Goal: Information Seeking & Learning: Learn about a topic

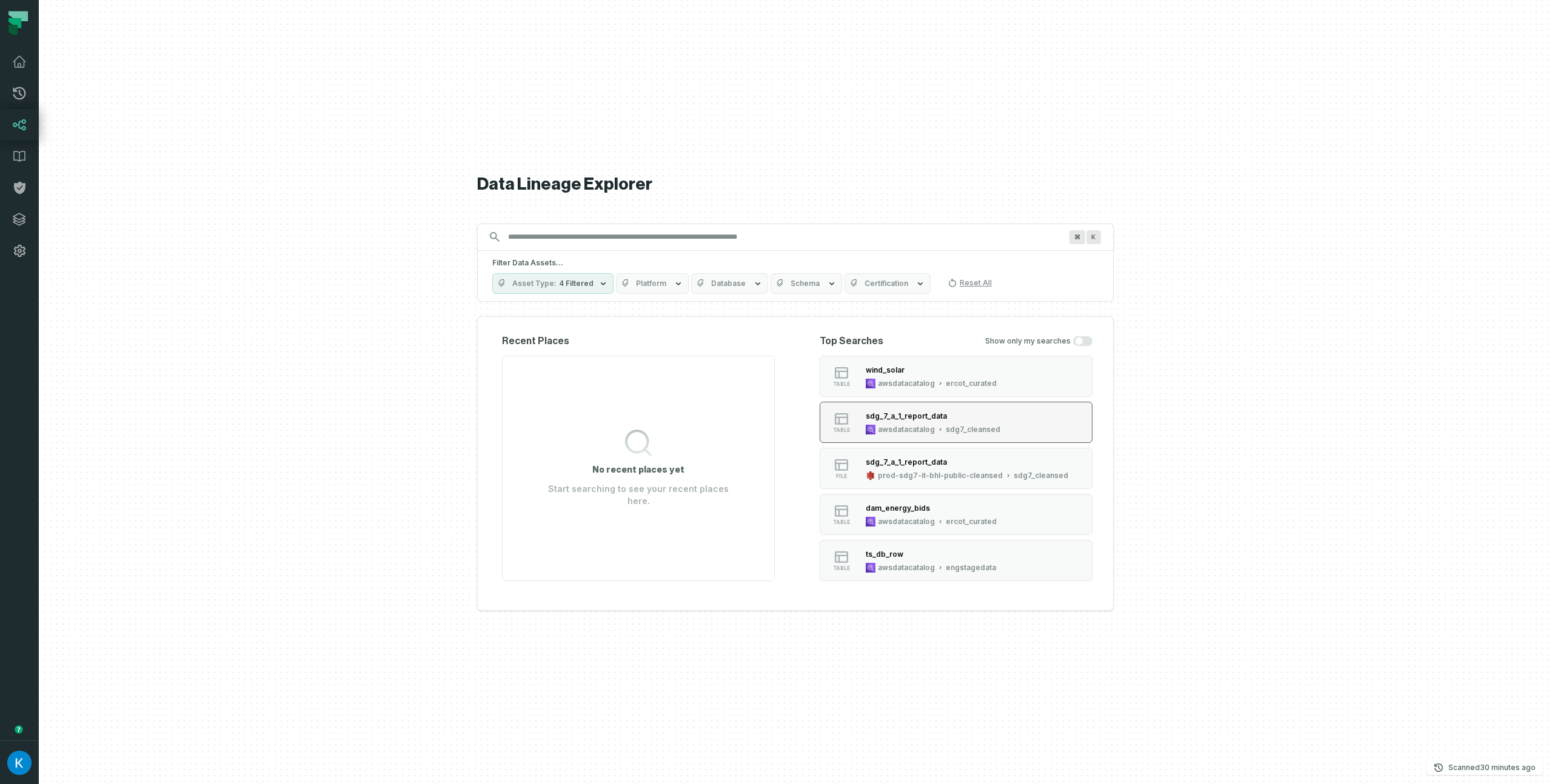
click at [943, 426] on div "awsdatacatalog sdg7_cleansed" at bounding box center [933, 429] width 134 height 9
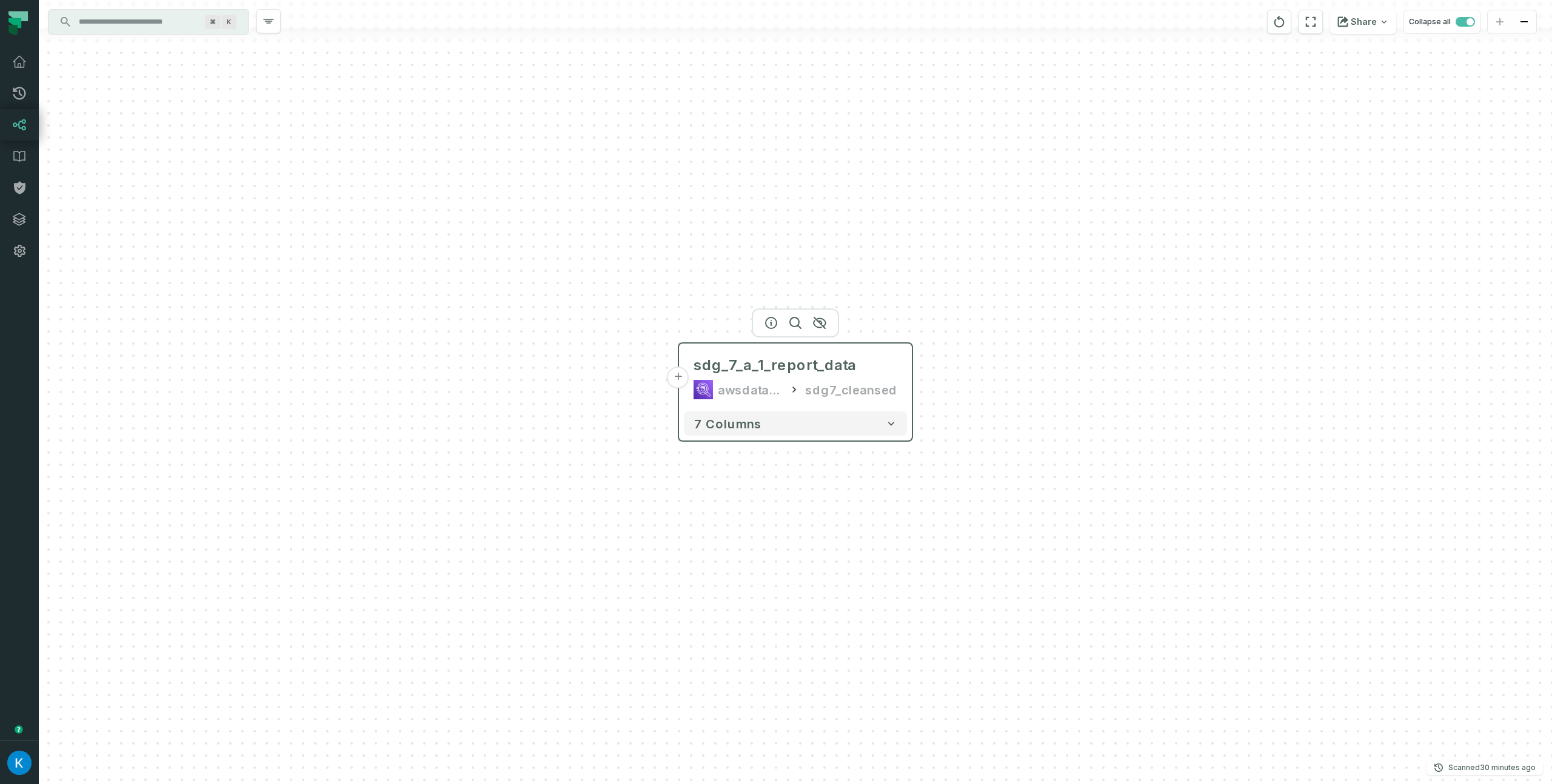
click at [809, 383] on div "awsdatacatalog sdg7_cleansed" at bounding box center [795, 390] width 204 height 19
click at [770, 314] on button "button" at bounding box center [771, 322] width 19 height 19
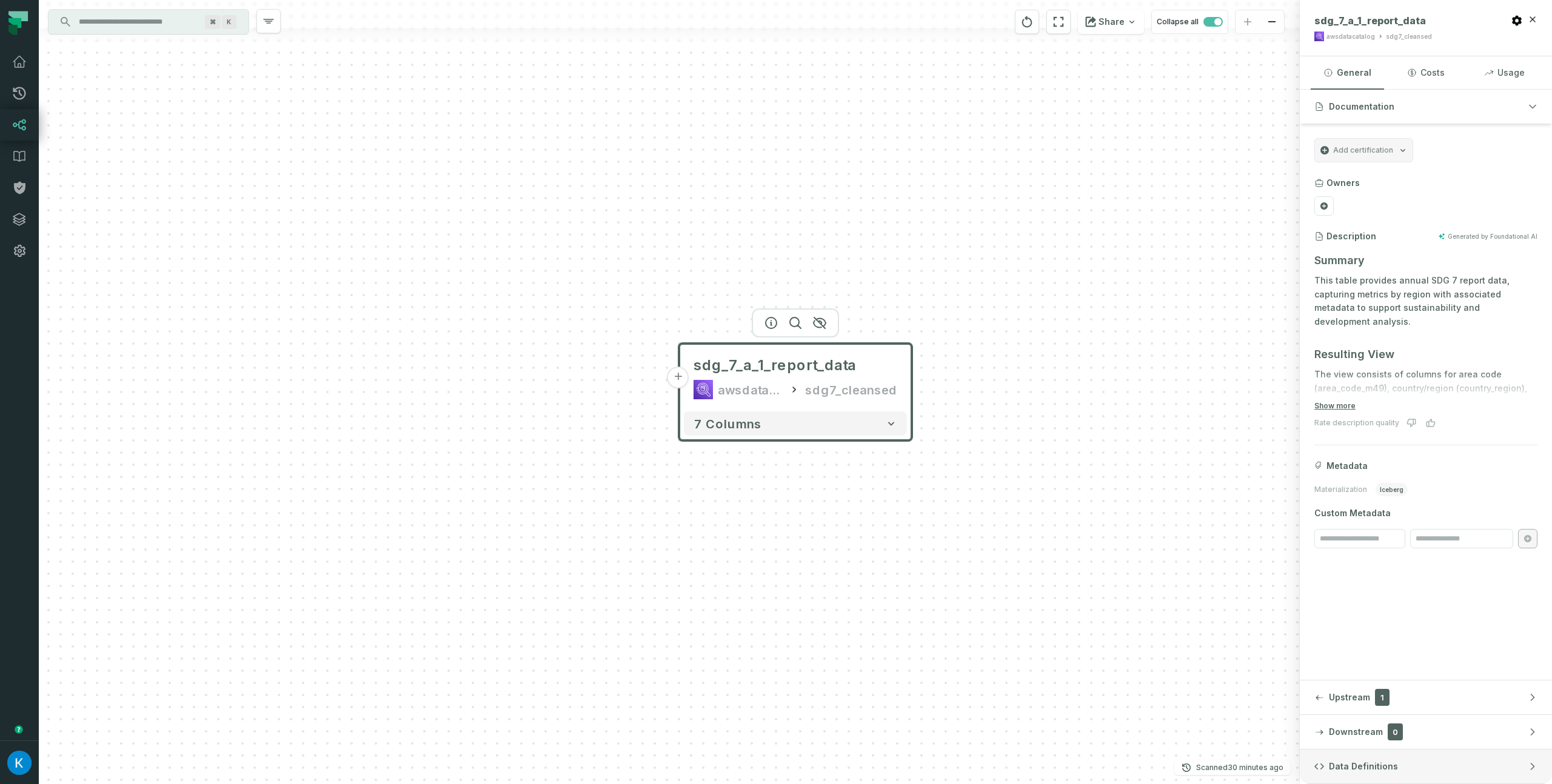
click at [1400, 760] on button "Data Definitions" at bounding box center [1425, 767] width 252 height 34
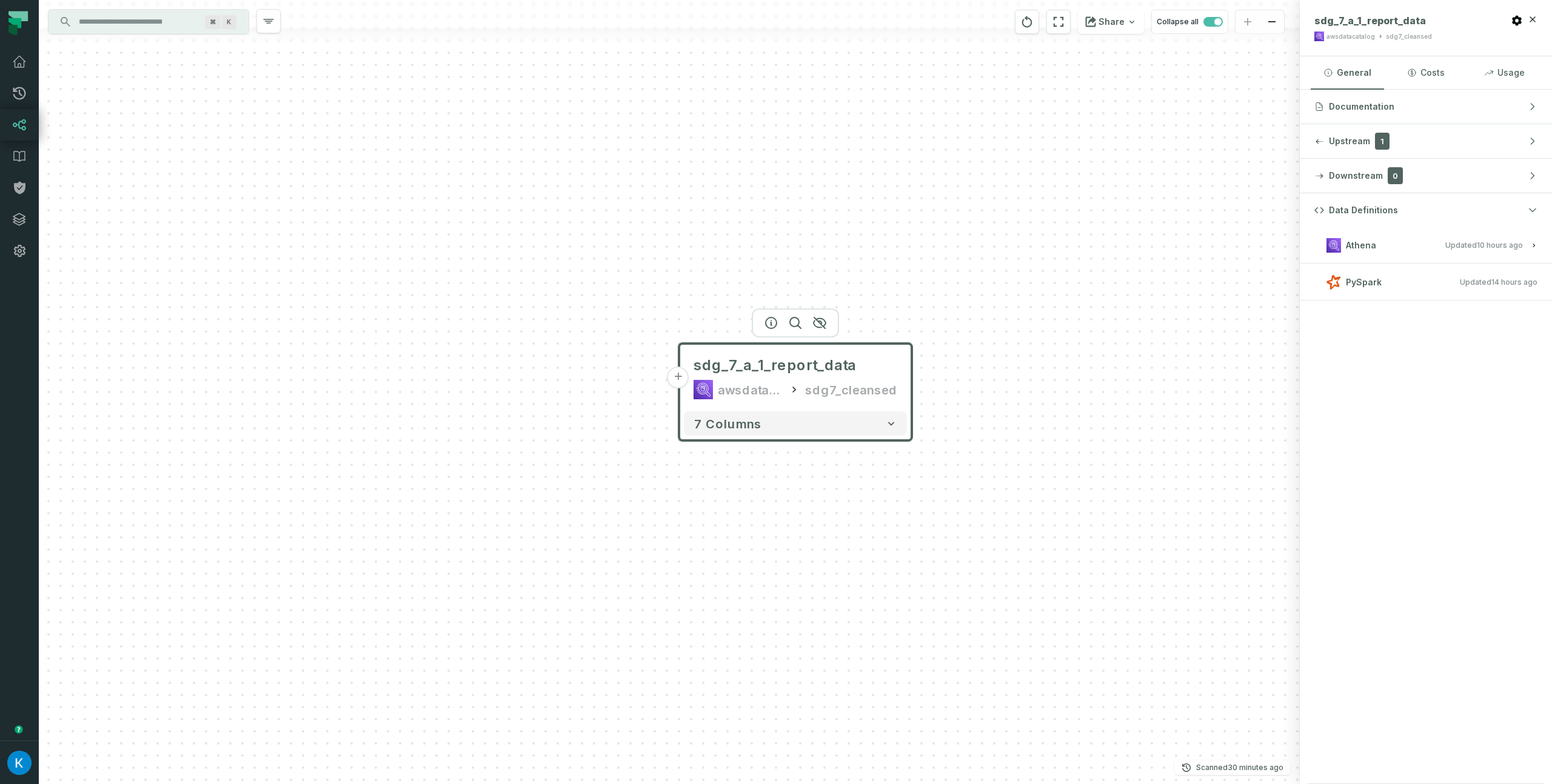
click at [1490, 242] on relative-time "[DATE] 1:01:33 AM" at bounding box center [1500, 245] width 46 height 9
click at [1436, 322] on div "View this entity in source platform" at bounding box center [1425, 293] width 252 height 59
click at [1436, 322] on div "View this entity in source platform" at bounding box center [1425, 293] width 252 height 59
click at [1390, 392] on div "Data Definitions Athena Updated 9/11/2025, 1:01:33 AM View this entity in sourc…" at bounding box center [1425, 489] width 252 height 591
click at [1459, 388] on div "Data Definitions Athena Updated 9/11/2025, 1:01:33 AM View this entity in sourc…" at bounding box center [1425, 489] width 252 height 591
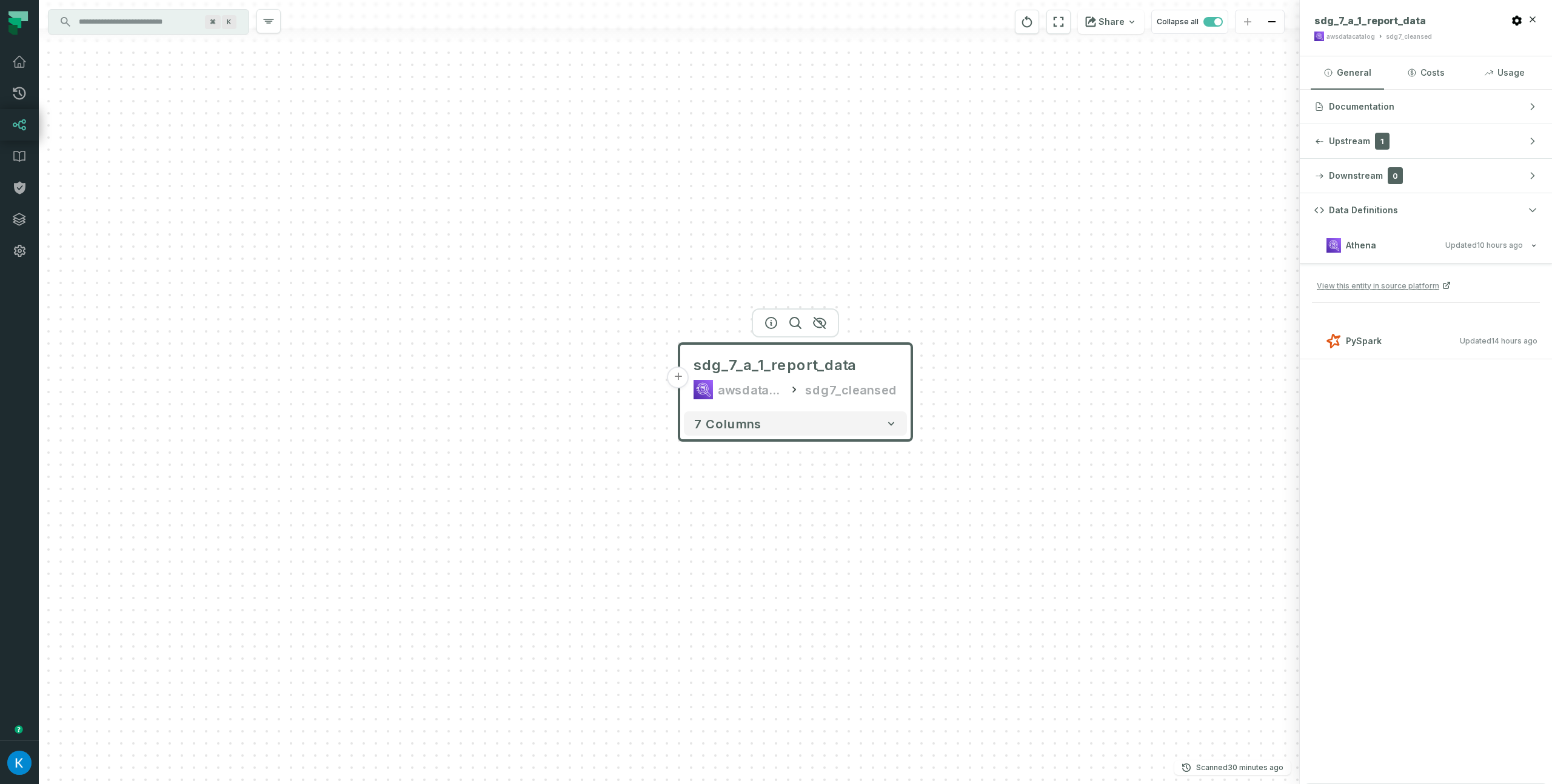
click at [142, 27] on input "Discovery Provider cmdk menu" at bounding box center [137, 21] width 132 height 19
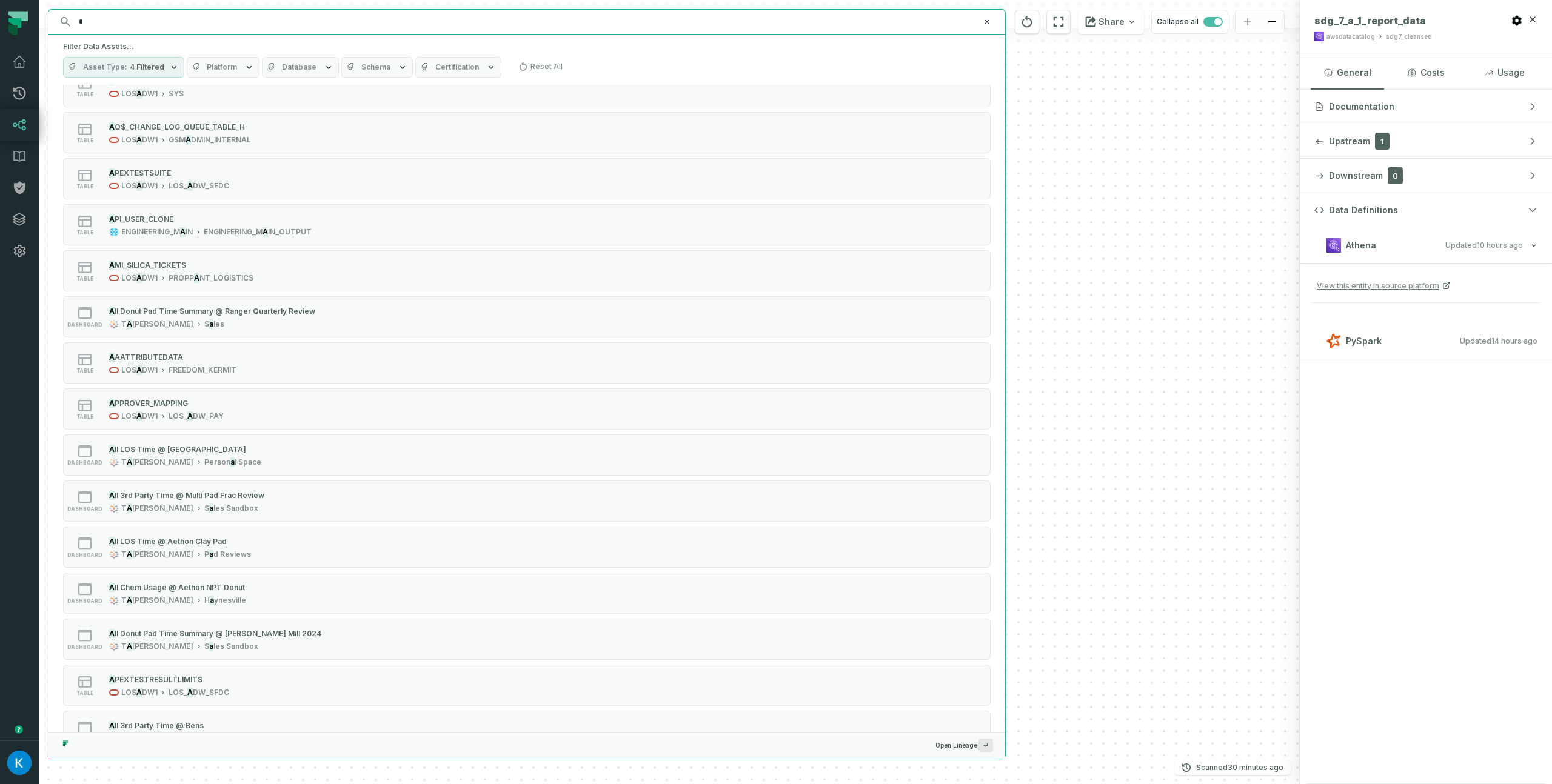
scroll to position [2202, 0]
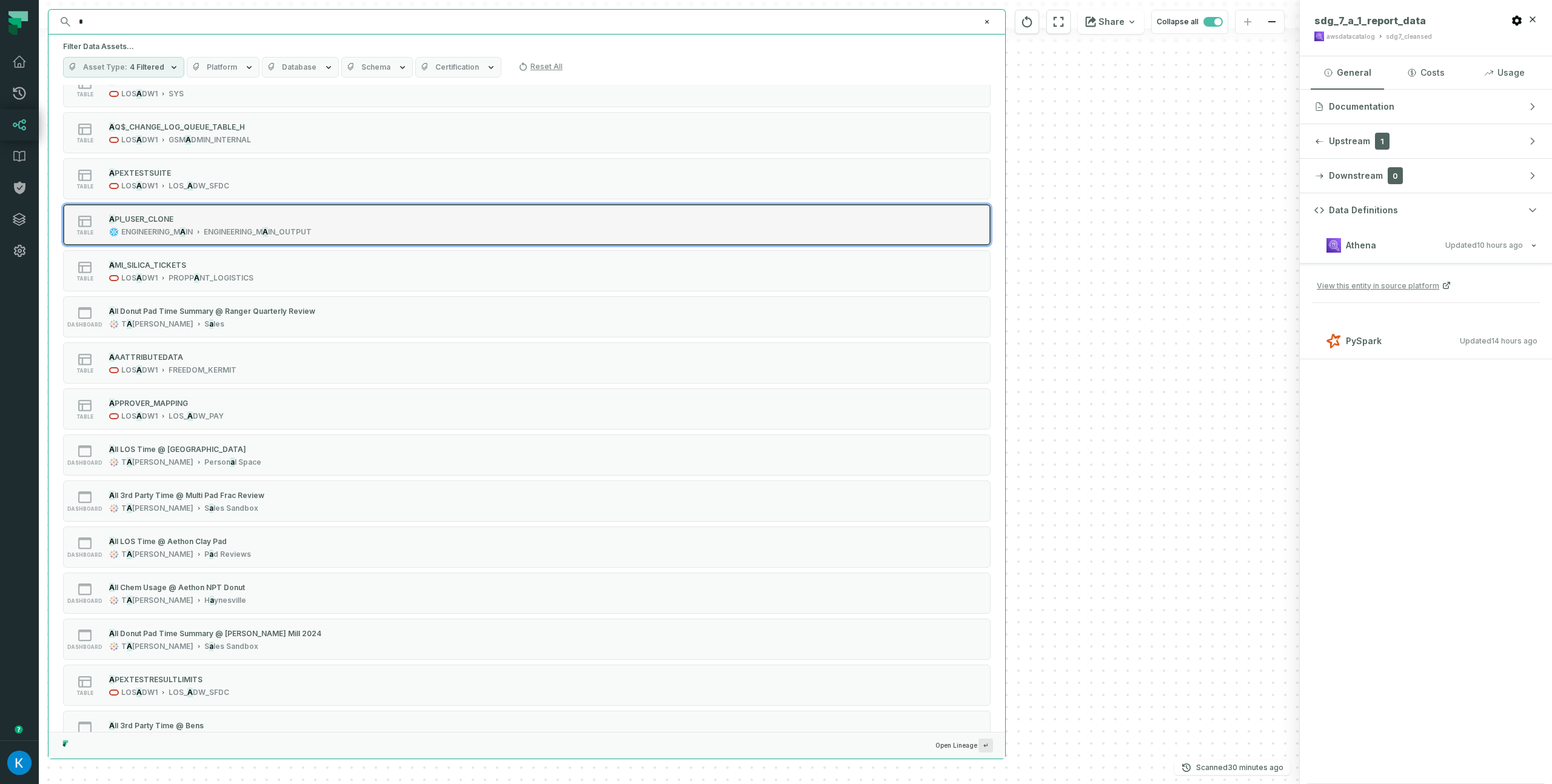
type input "*"
click at [277, 231] on span "IN_OUTPUT" at bounding box center [290, 232] width 44 height 9
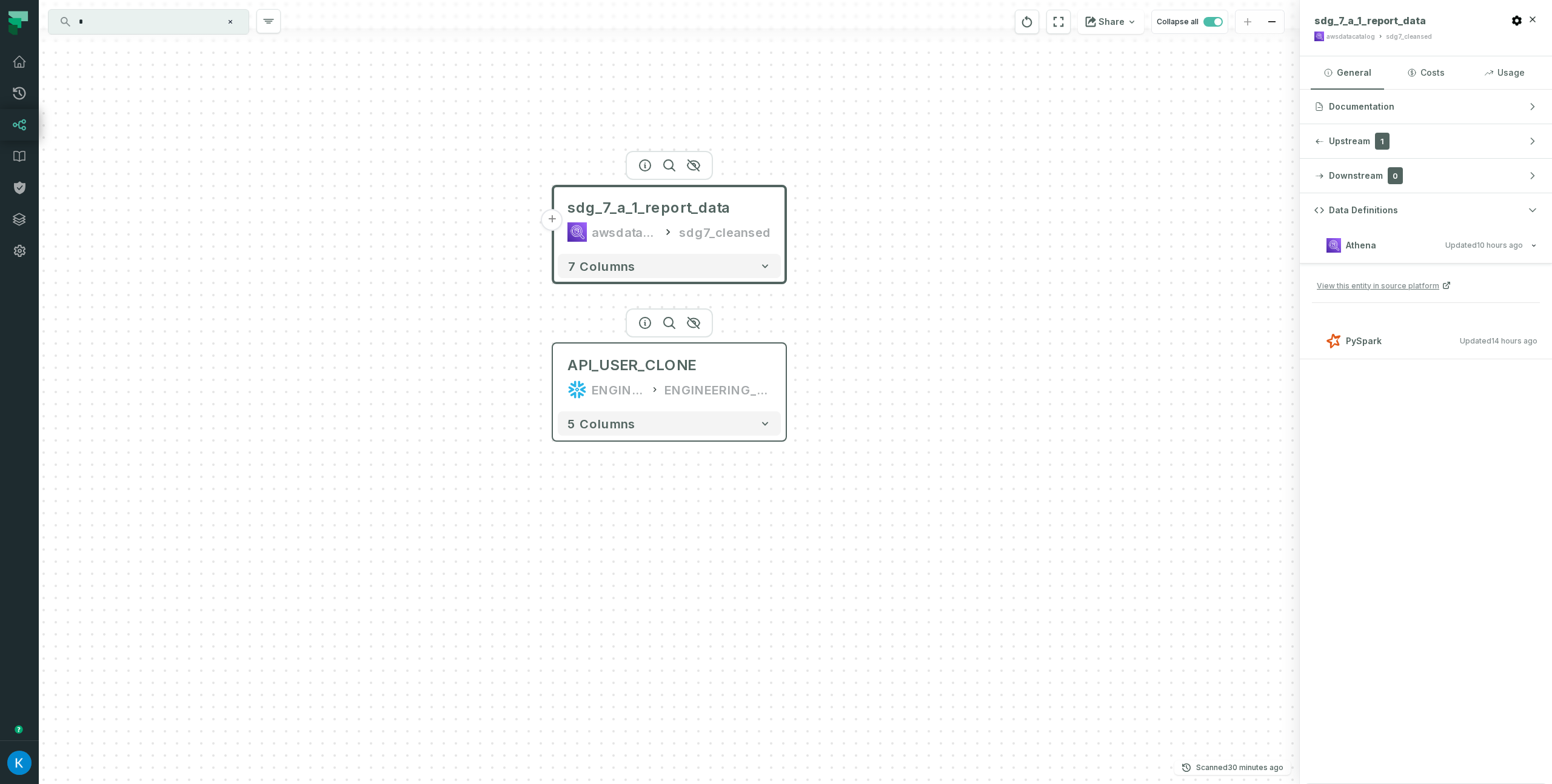
click at [668, 347] on header "API_USER_CLONE ENGINEERING_MAIN ENGINEERING_MAIN_OUTPUT" at bounding box center [669, 376] width 232 height 63
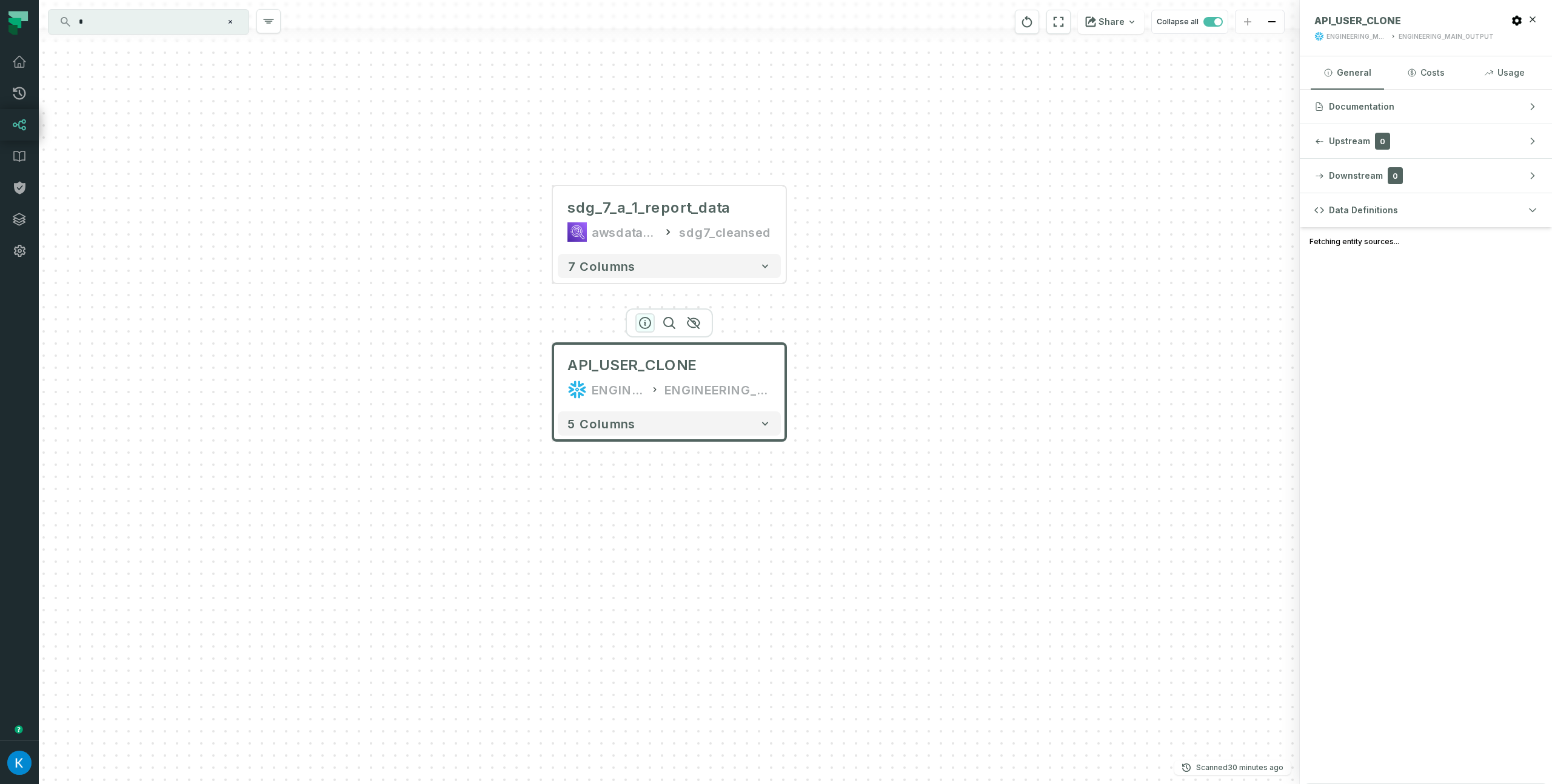
click at [644, 322] on icon "button" at bounding box center [645, 323] width 11 height 11
click at [1381, 246] on span "Snowflake" at bounding box center [1369, 245] width 46 height 12
click at [926, 333] on div "+ sdg_7_a_1_report_data awsdatacatalog sdg7_cleansed 7 columns API_USER_CLONE E…" at bounding box center [669, 392] width 1261 height 784
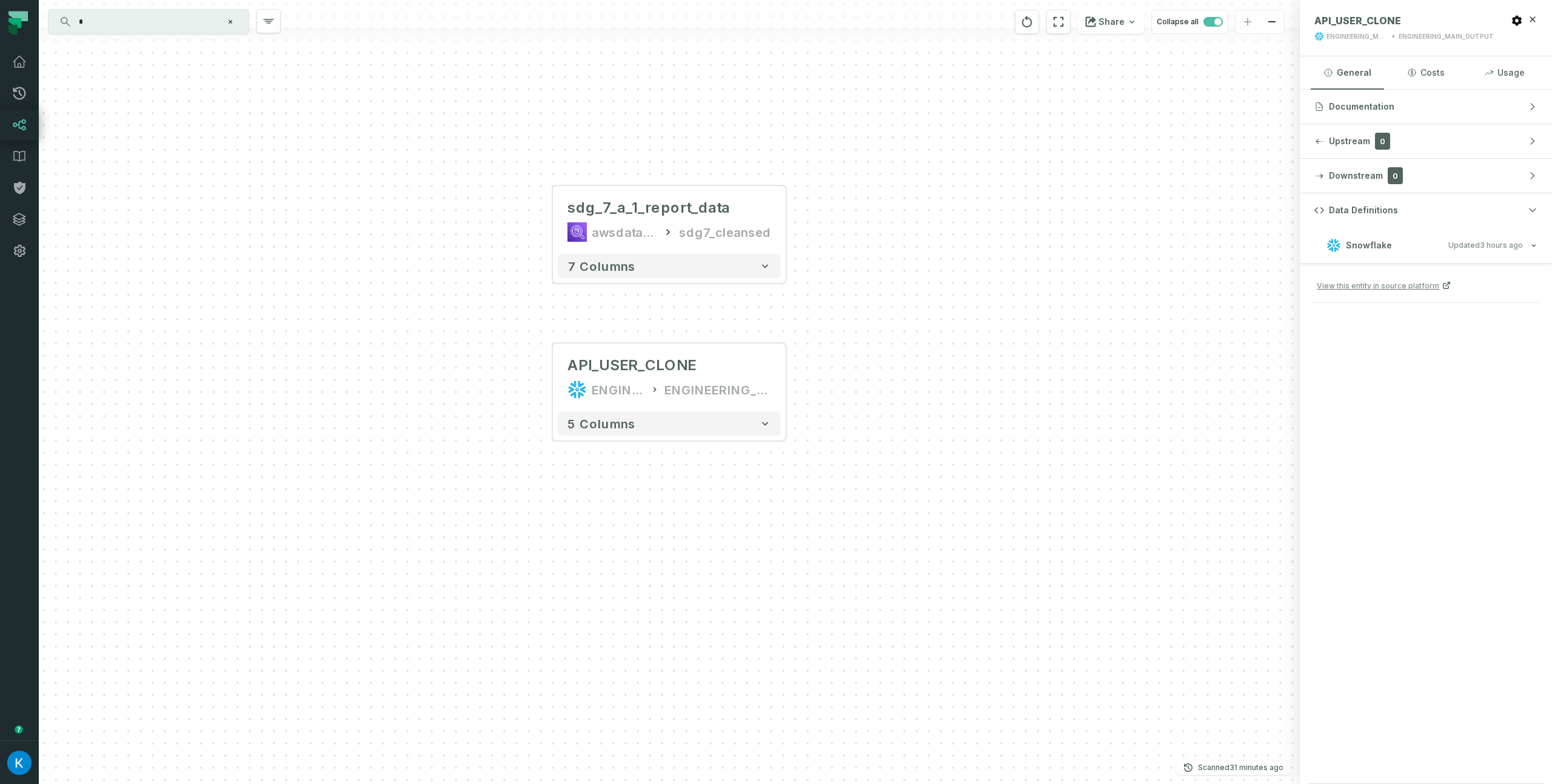
click at [96, 26] on input "*" at bounding box center [147, 21] width 152 height 19
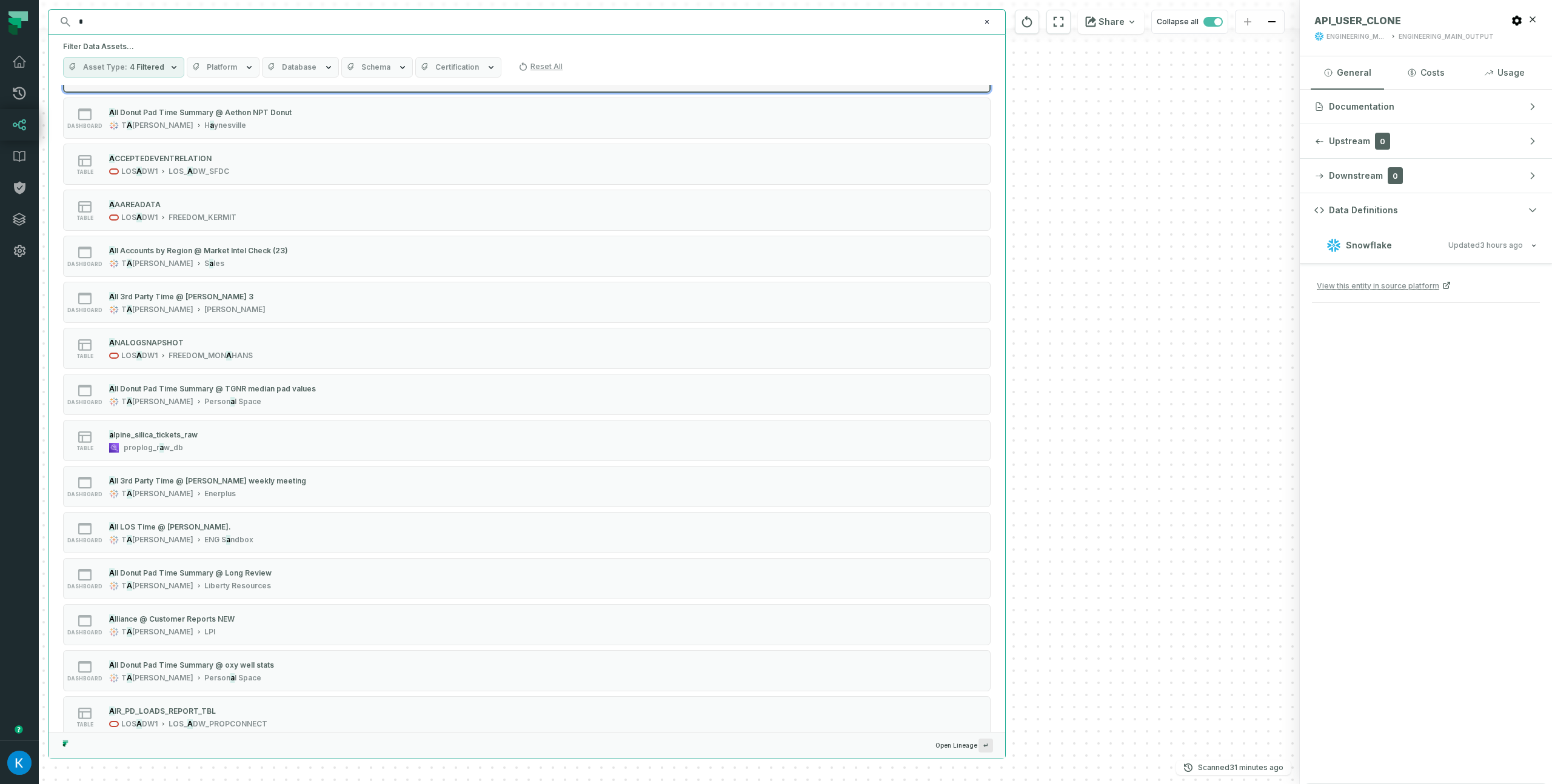
scroll to position [910, 0]
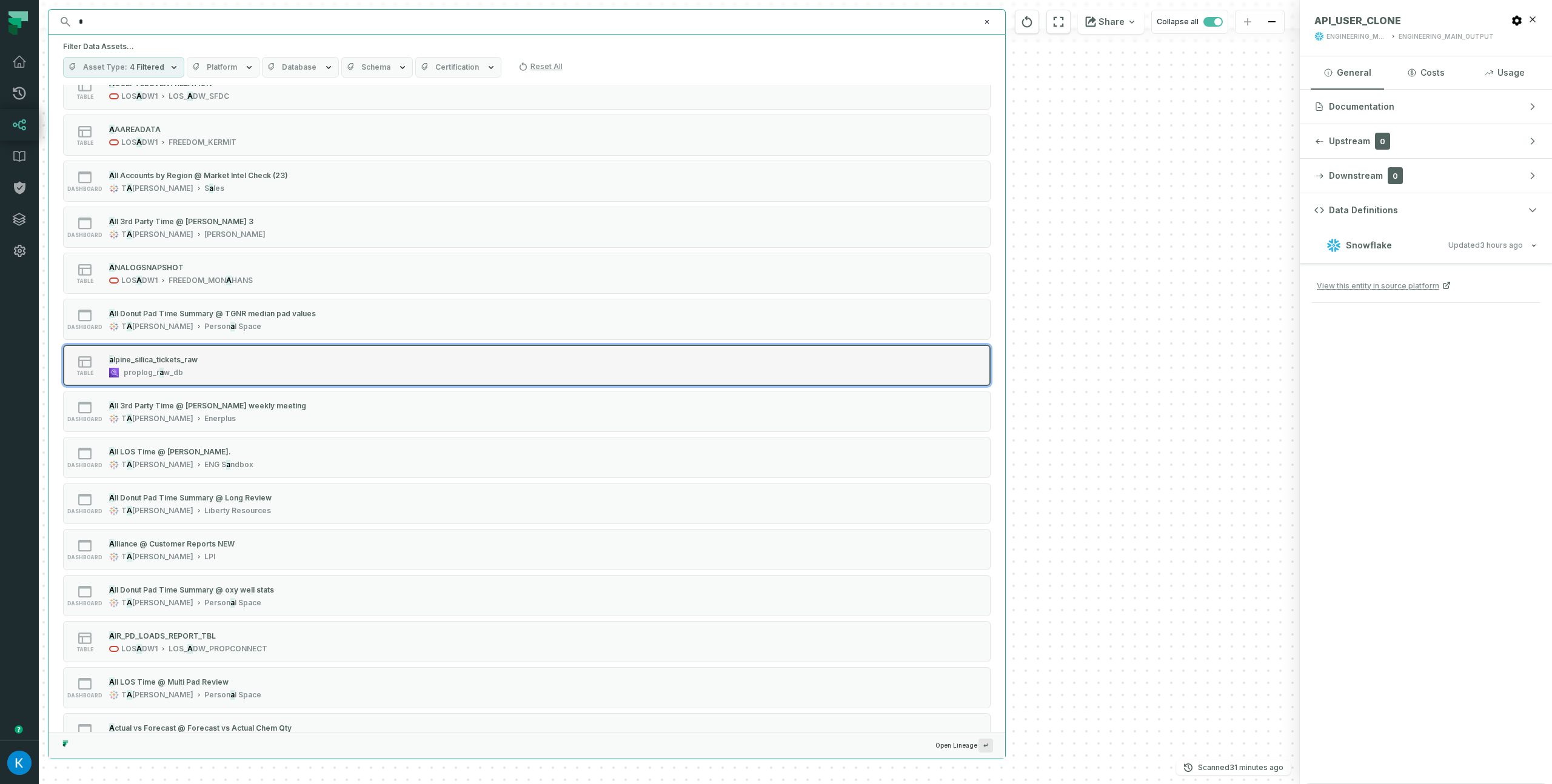
click at [308, 352] on button "table a lpine_silica_tickets_raw proplo g_r a w_db" at bounding box center [527, 365] width 927 height 41
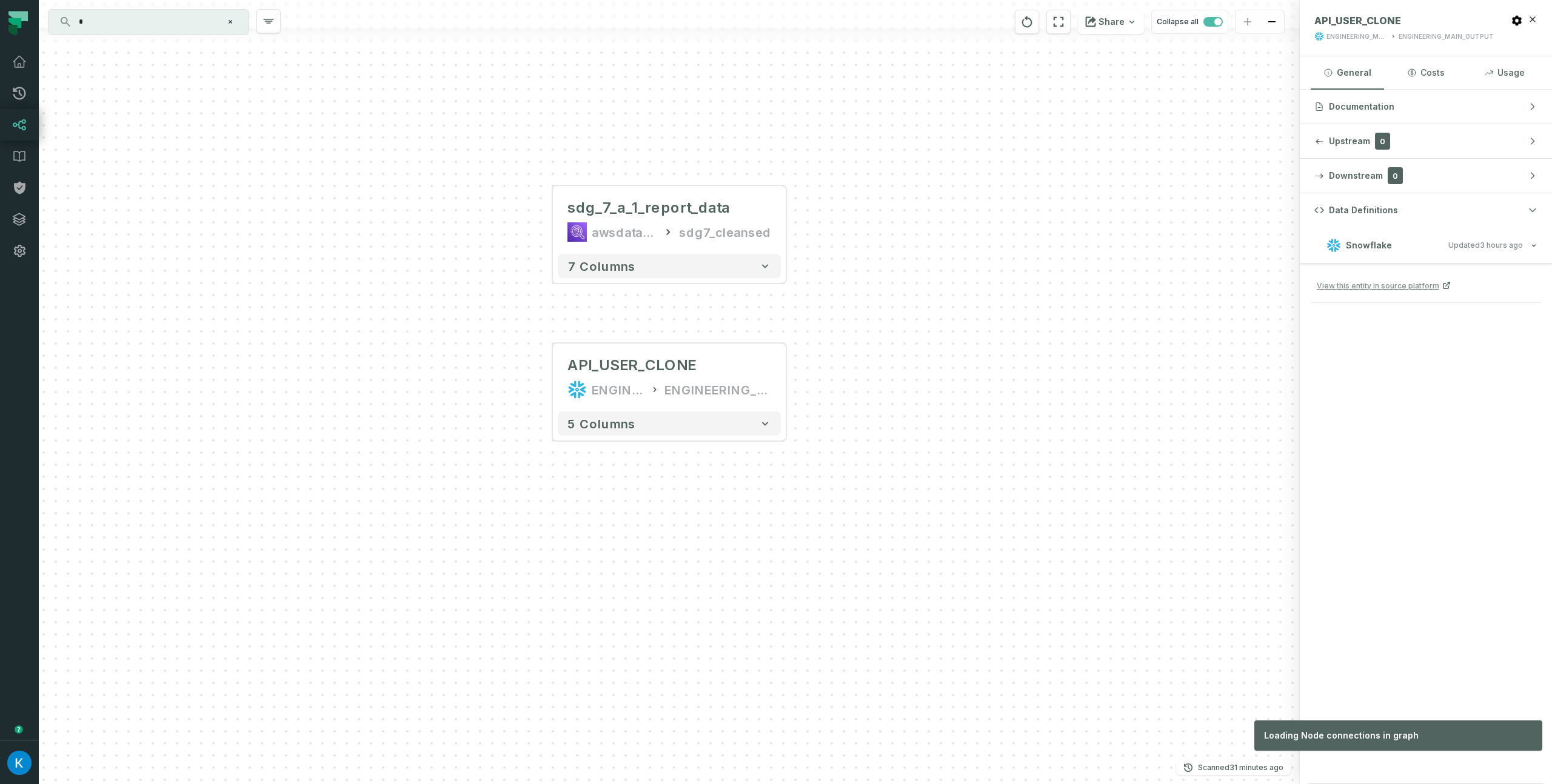
click at [1144, 339] on div "+ sdg_7_a_1_report_data awsdatacatalog sdg7_cleansed 7 columns API_USER_CLONE E…" at bounding box center [669, 392] width 1261 height 784
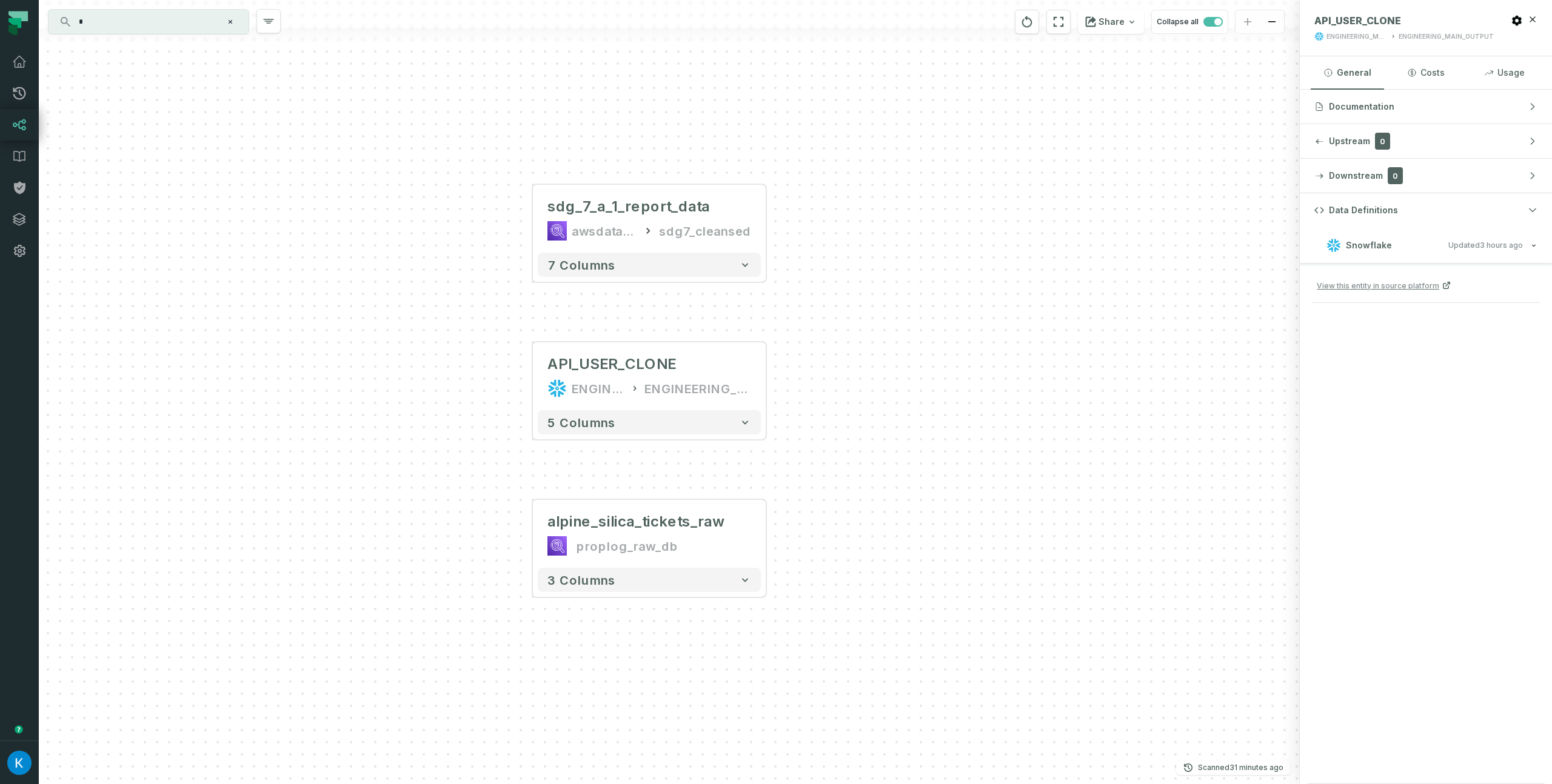
drag, startPoint x: 908, startPoint y: 257, endPoint x: 881, endPoint y: 399, distance: 144.5
click at [889, 412] on div "+ sdg_7_a_1_report_data awsdatacatalog sdg7_cleansed 7 columns API_USER_CLONE E…" at bounding box center [669, 392] width 1261 height 784
click at [771, 532] on button "+" at bounding box center [767, 534] width 21 height 21
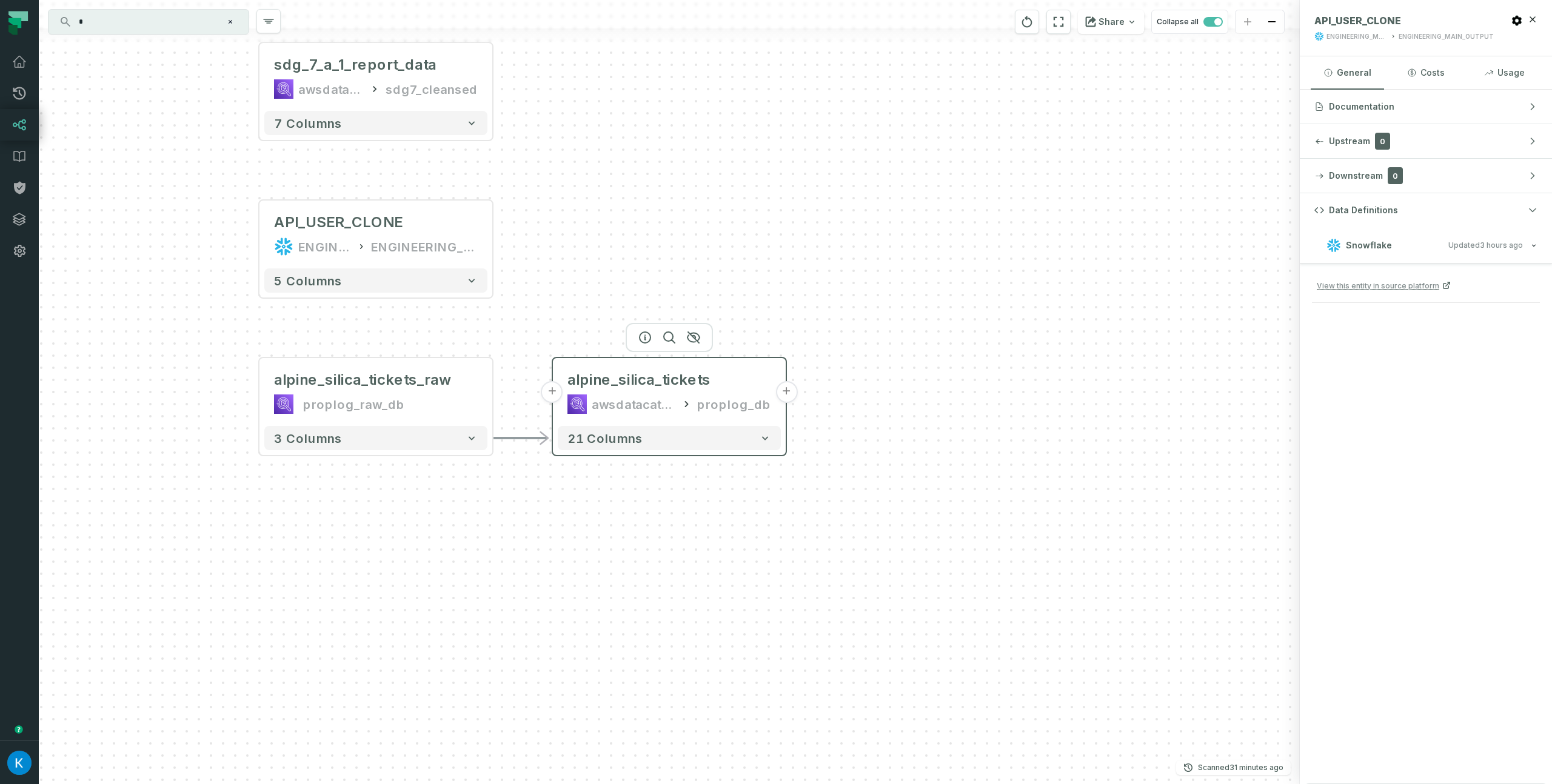
click at [786, 391] on button "+" at bounding box center [786, 392] width 21 height 21
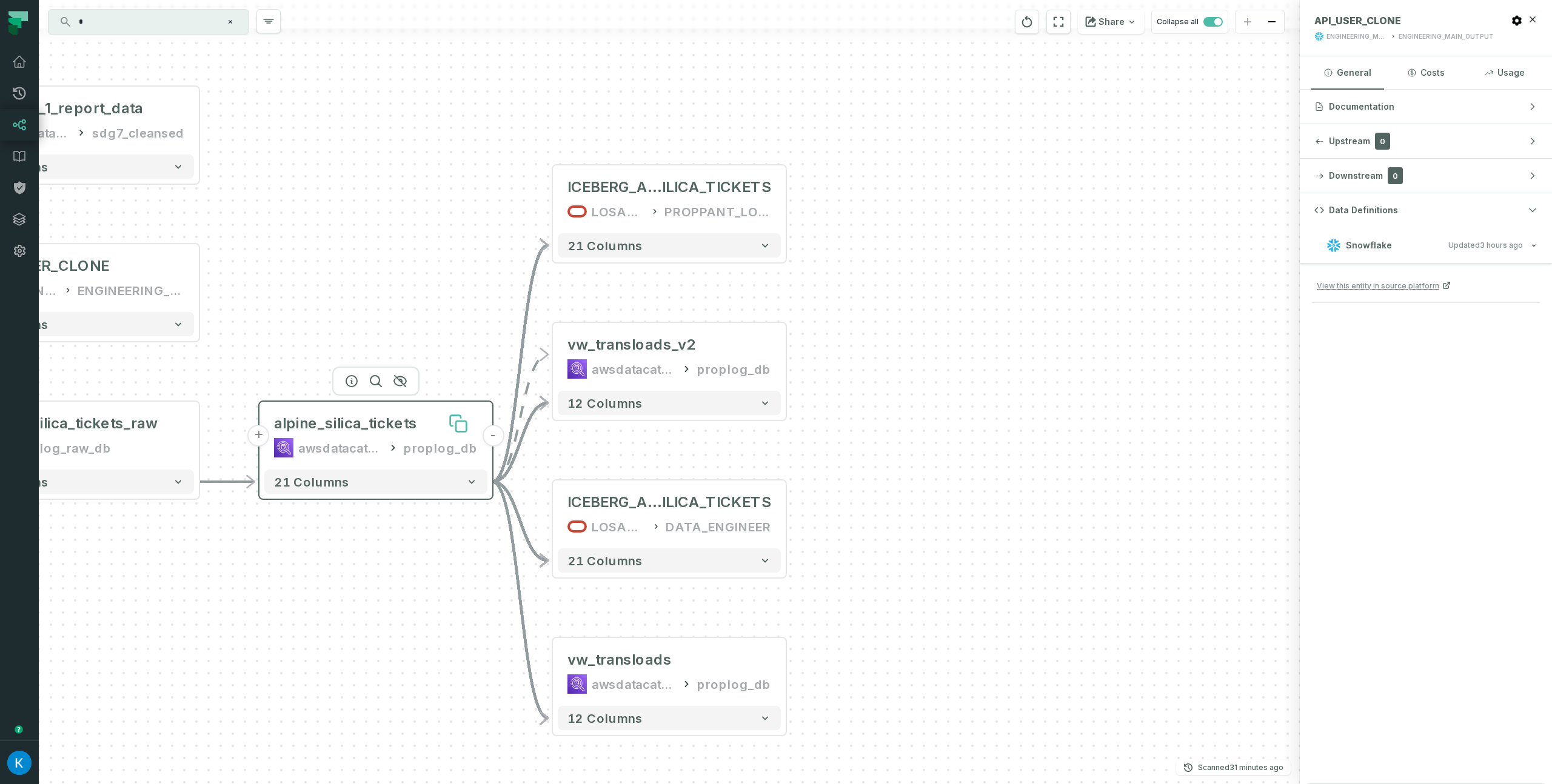
click at [456, 411] on button at bounding box center [458, 424] width 39 height 39
click at [342, 420] on div "alpine_silica_tickets" at bounding box center [345, 423] width 143 height 19
click at [636, 200] on div "ICEBERG_ALPINE_S ILICA_TICKETS LOSADW1 PROPPANT_LOGISTICS" at bounding box center [669, 200] width 223 height 58
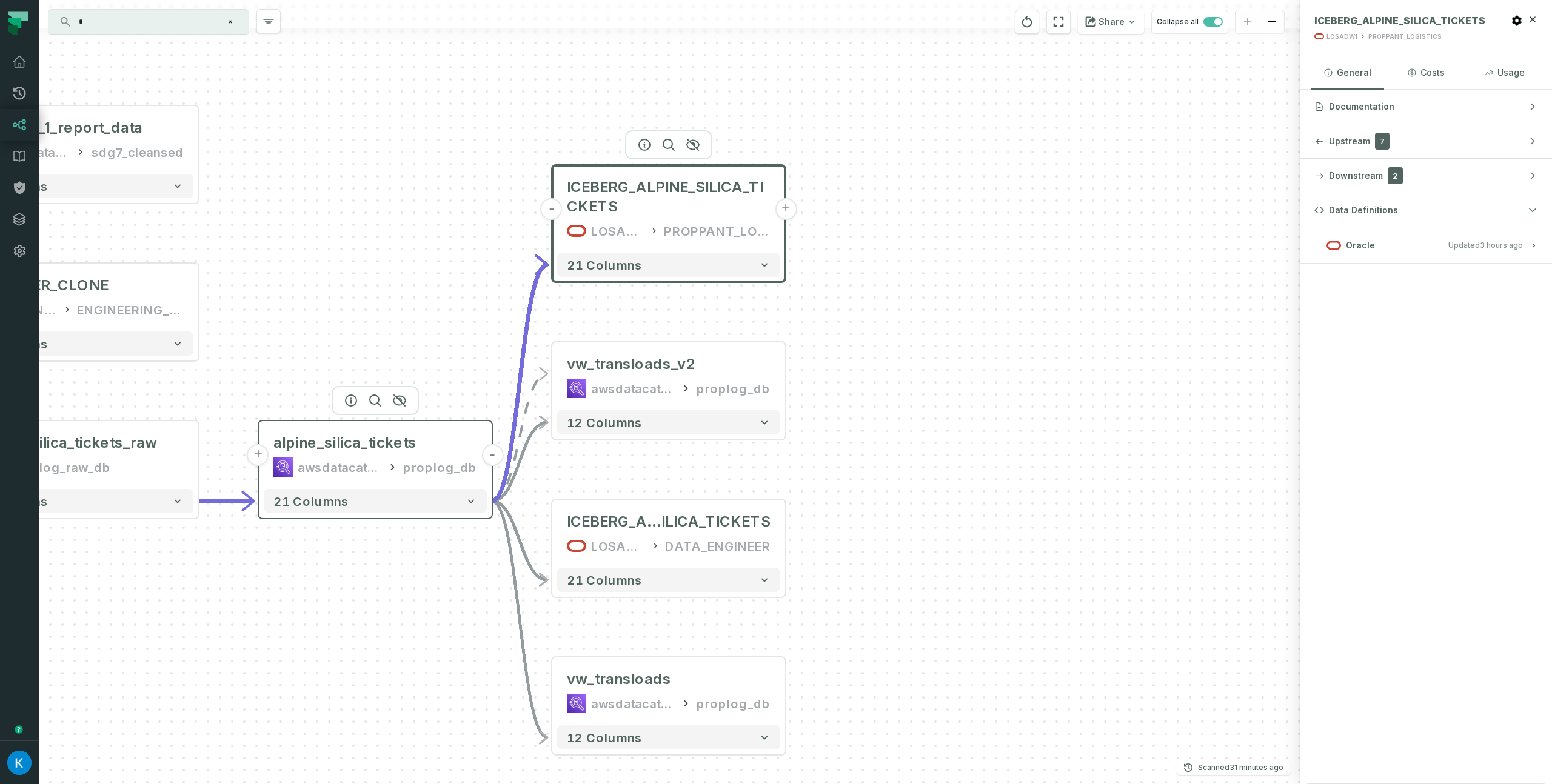
click at [347, 463] on div "awsdatacatalog" at bounding box center [339, 467] width 84 height 19
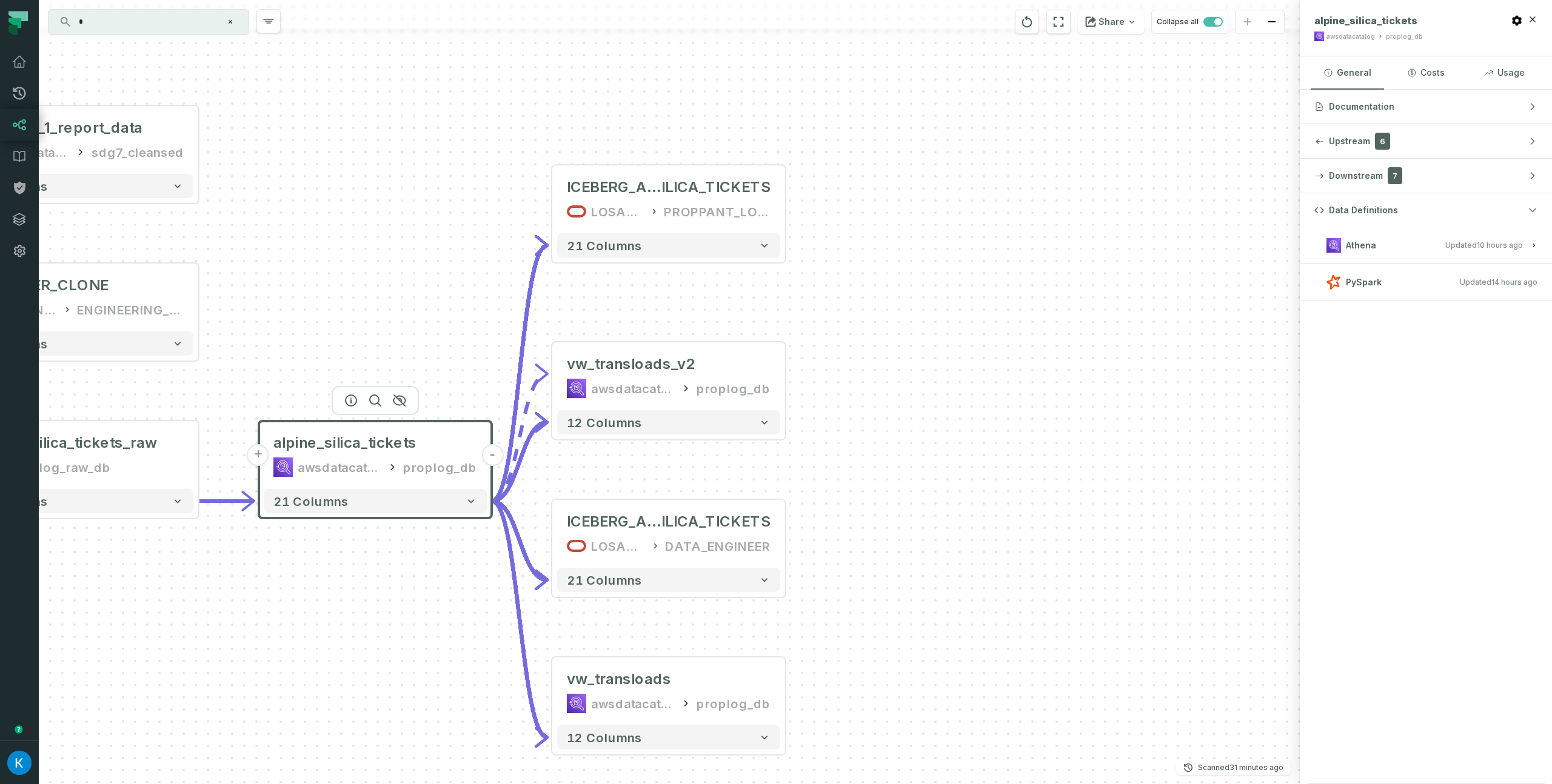
click at [1420, 243] on button "Athena Updated [DATE] 1:01:33 AM" at bounding box center [1426, 245] width 223 height 16
click at [667, 204] on div "PROPPANT_LOGISTICS" at bounding box center [717, 211] width 107 height 19
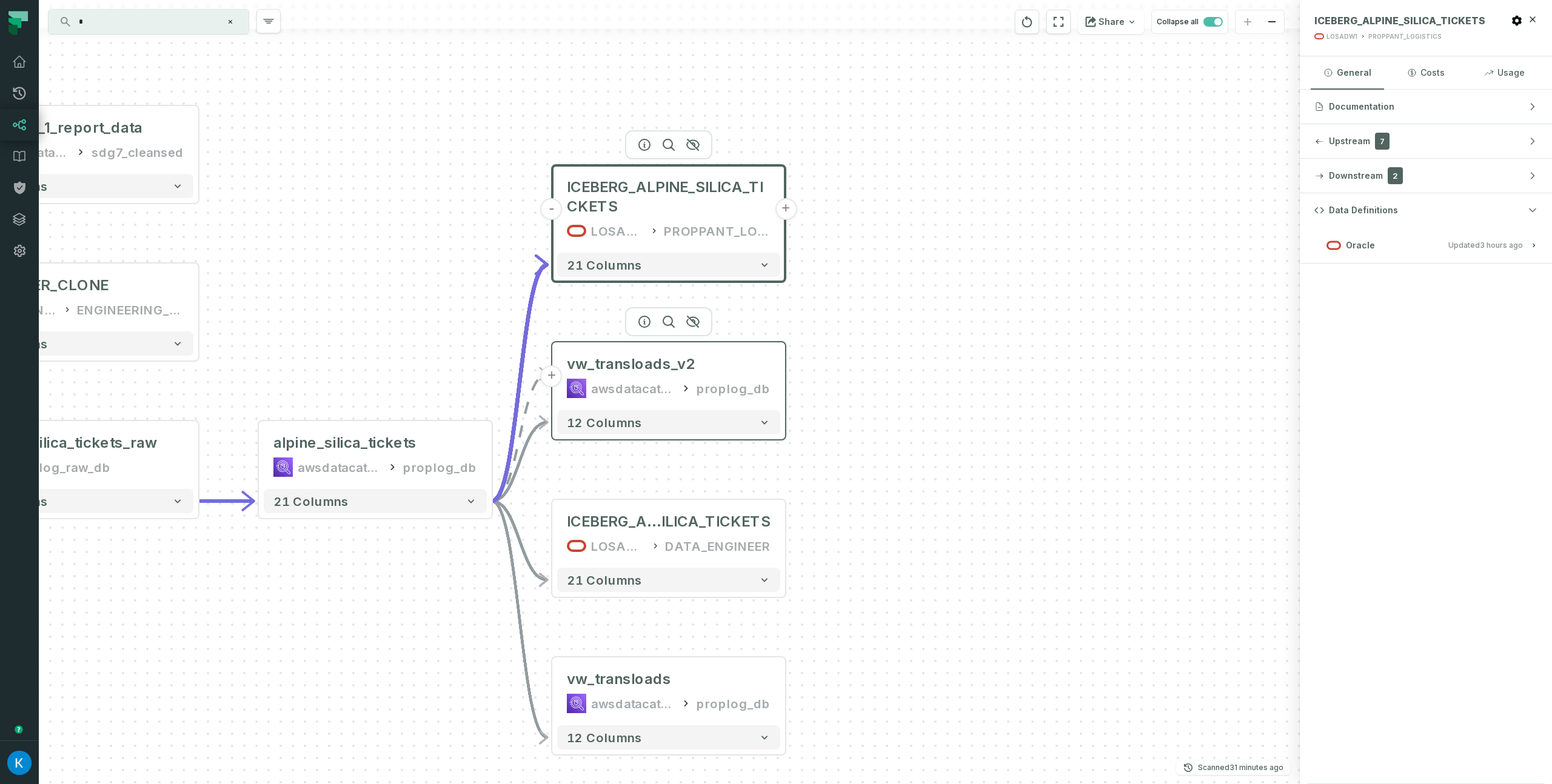
click at [662, 397] on div "awsdatacatalog" at bounding box center [633, 388] width 84 height 19
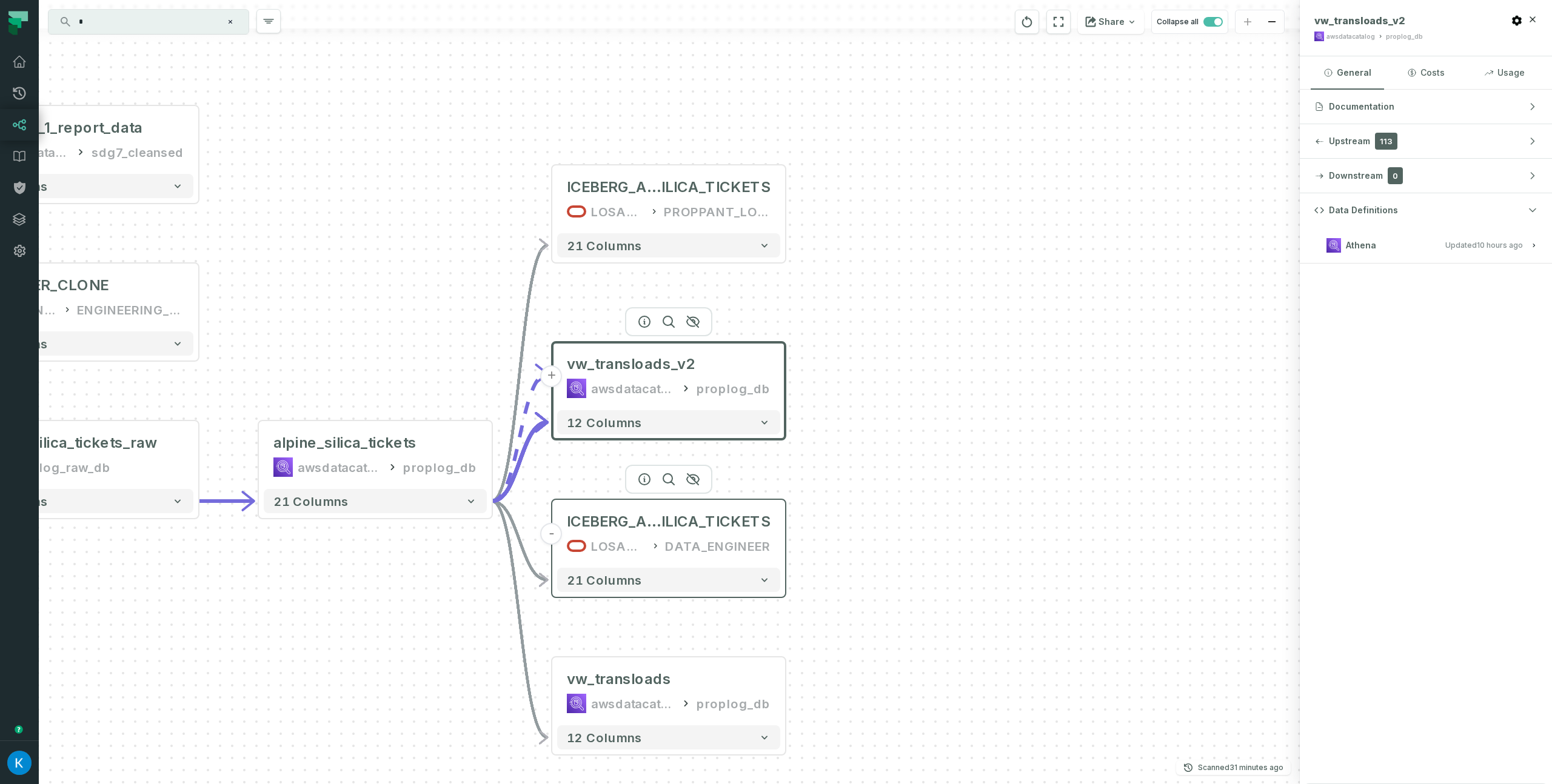
click at [655, 536] on div "LOSADW1 DATA_ENGINEER" at bounding box center [669, 546] width 204 height 19
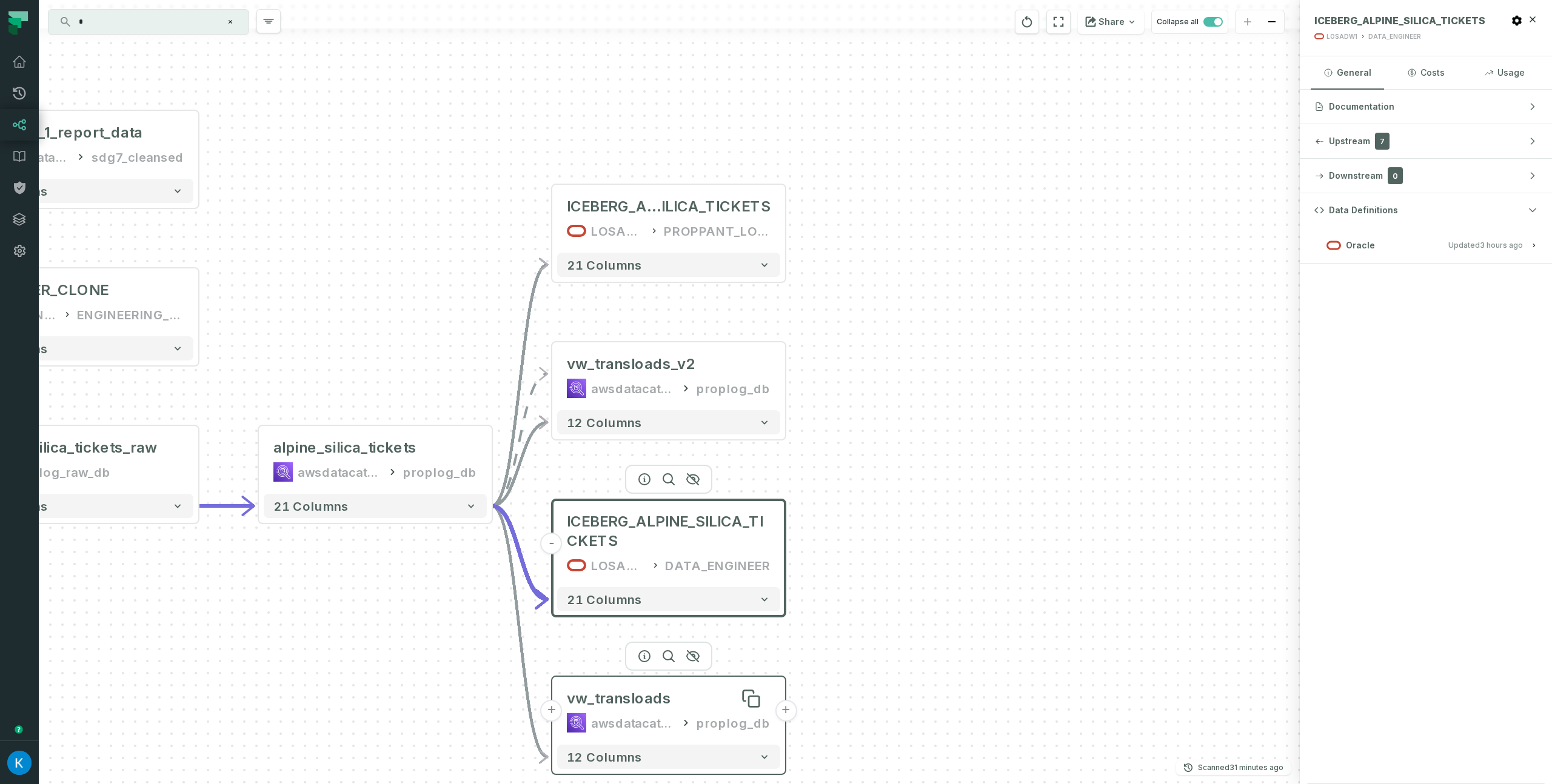
click at [670, 697] on div "vw_transloads" at bounding box center [669, 699] width 204 height 19
click at [664, 717] on div "awsdatacatalog" at bounding box center [634, 723] width 84 height 19
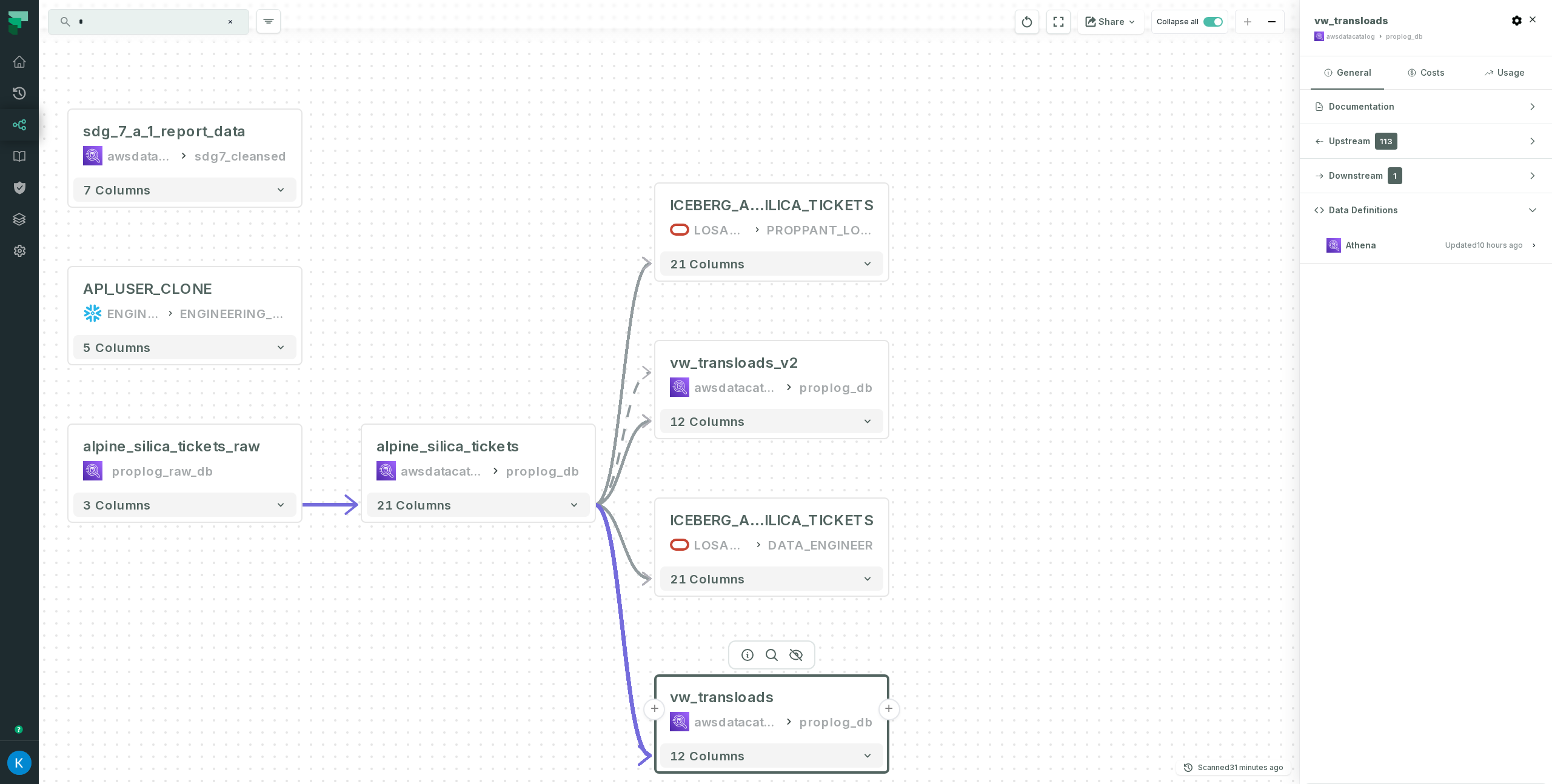
drag, startPoint x: 426, startPoint y: 625, endPoint x: 579, endPoint y: 614, distance: 153.4
click at [596, 619] on div "- ICEBERG_ALPINE_S ILICA_TICKETS LOSADW1 PROPPANT_LOGISTICS + 21 columns + vw_t…" at bounding box center [669, 392] width 1261 height 784
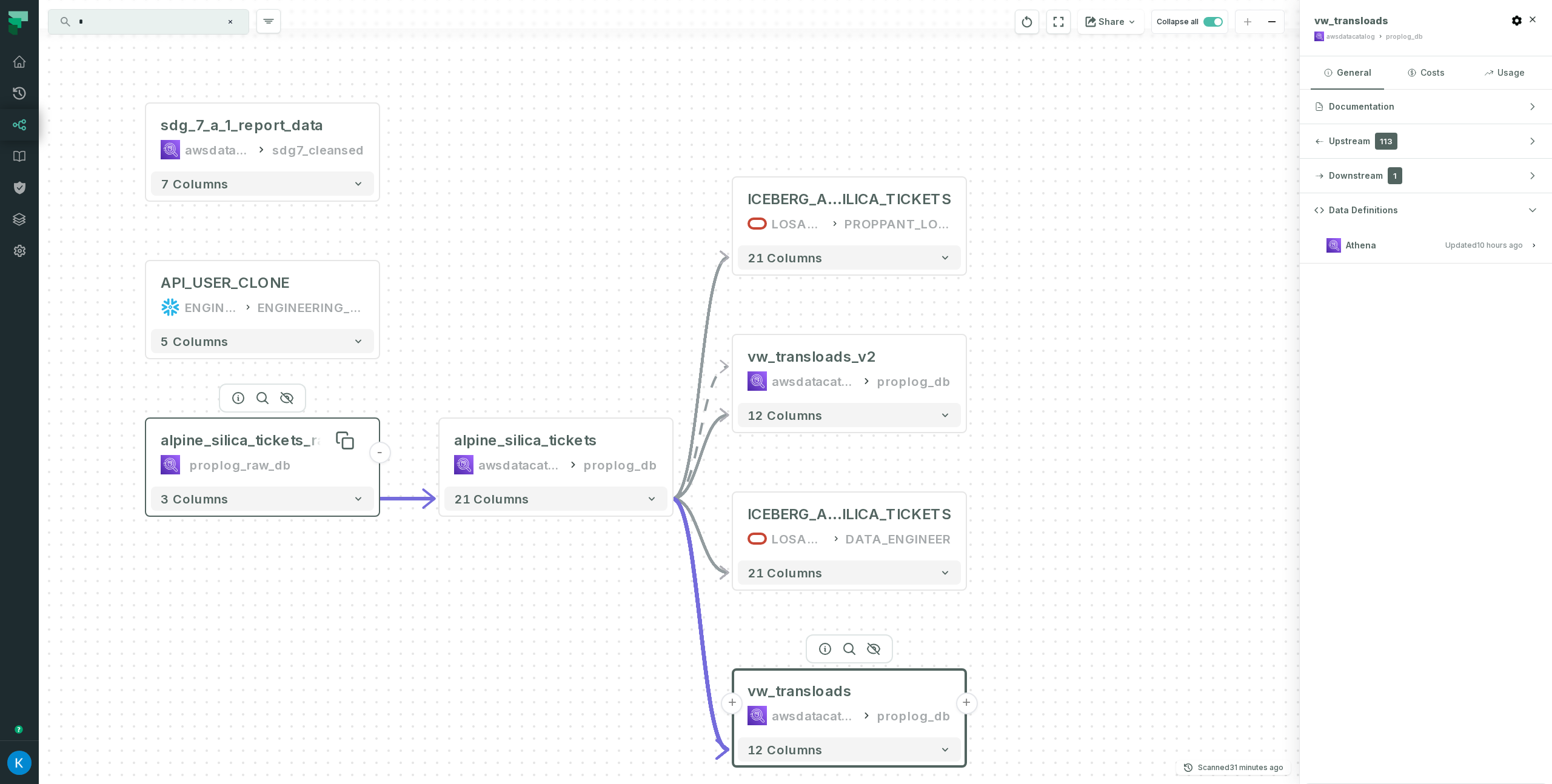
click at [304, 443] on div "alpine_silica_tickets_raw" at bounding box center [249, 440] width 177 height 19
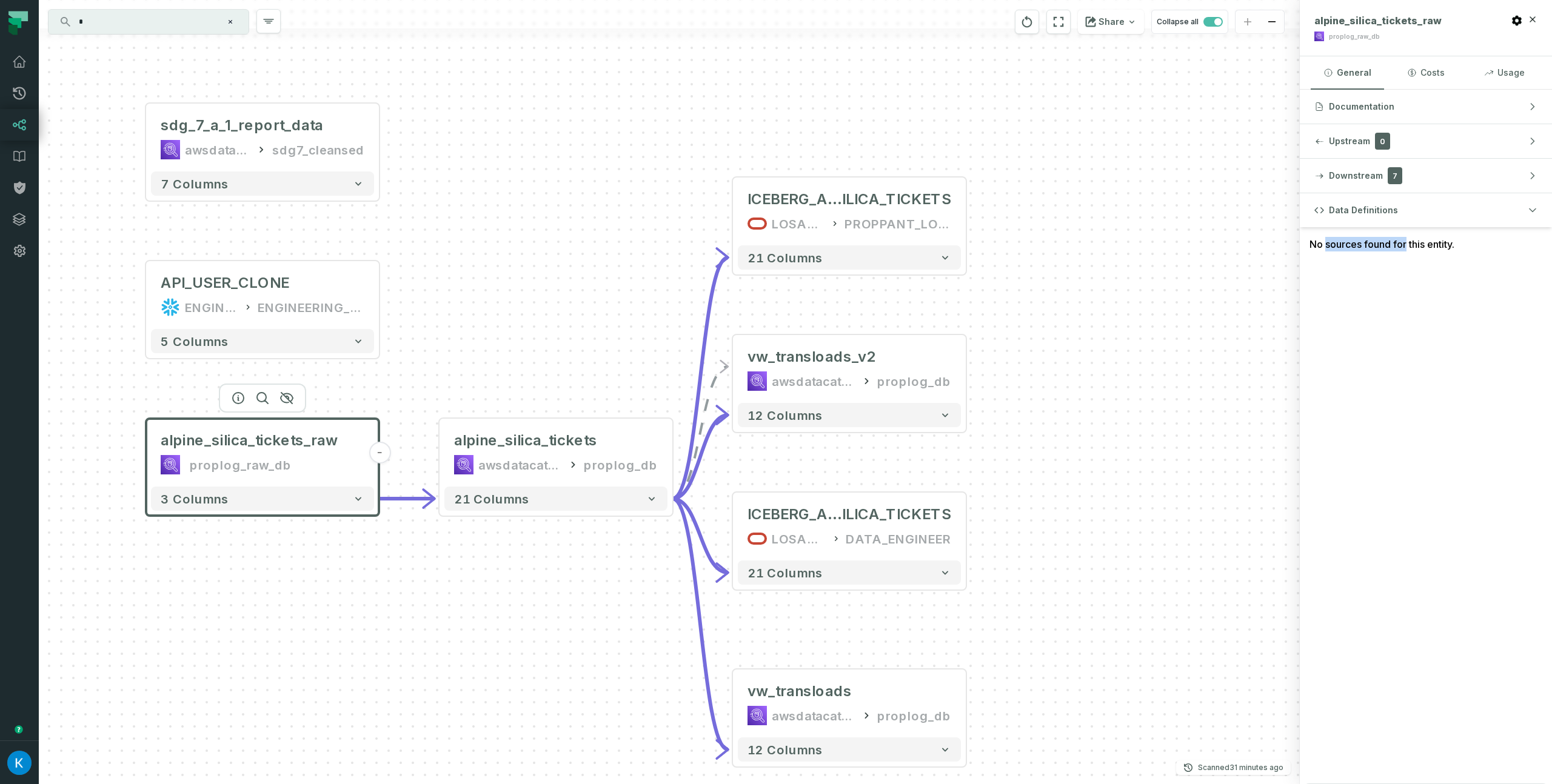
drag, startPoint x: 1357, startPoint y: 245, endPoint x: 1324, endPoint y: 247, distance: 33.1
click at [1324, 247] on div "No sources found for this entity." at bounding box center [1425, 244] width 252 height 34
click at [494, 332] on div "- ICEBERG_ALPINE_S ILICA_TICKETS LOSADW1 PROPPANT_LOGISTICS + 21 columns + vw_t…" at bounding box center [669, 392] width 1261 height 784
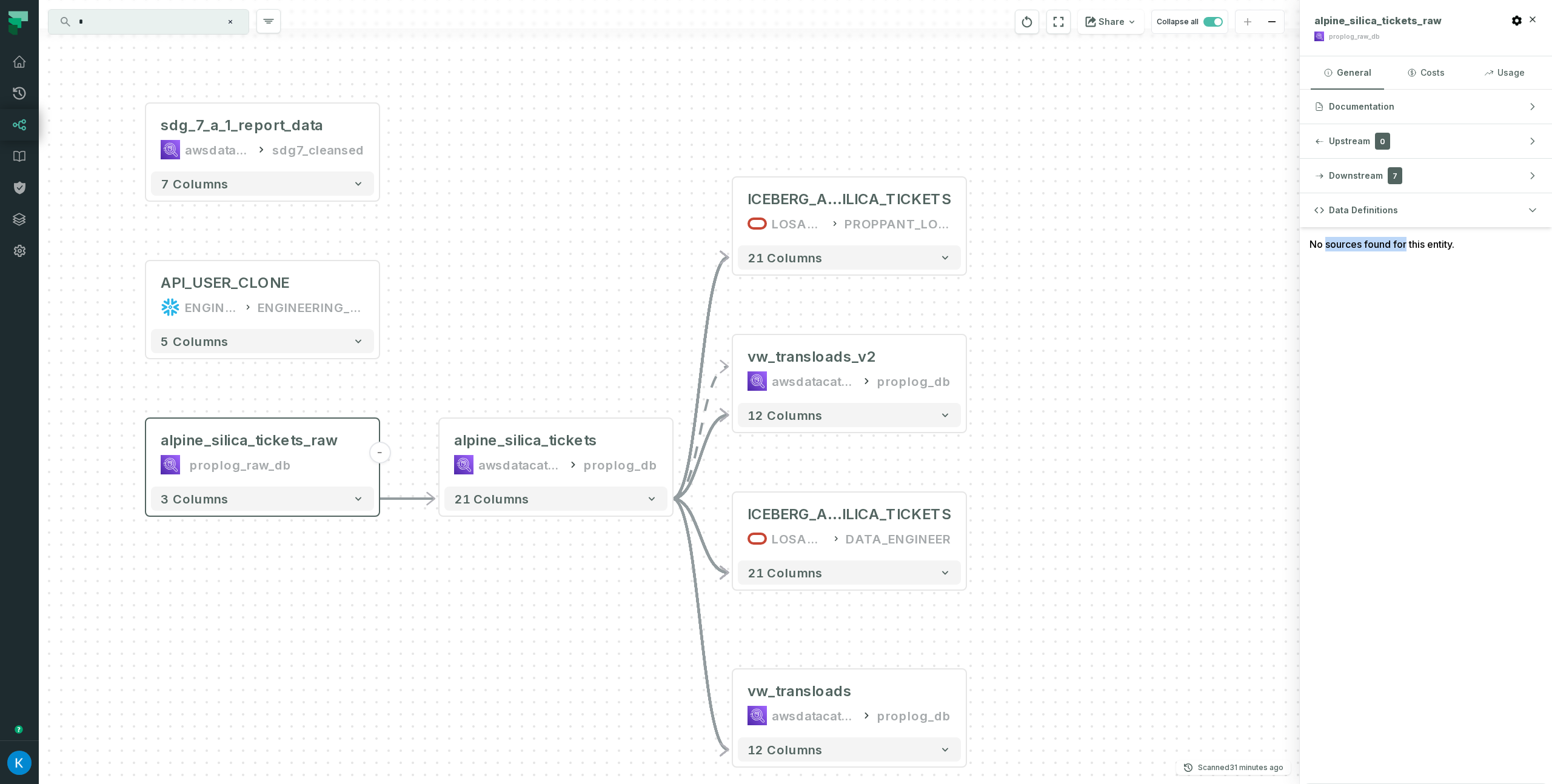
click at [1009, 263] on div "- ICEBERG_ALPINE_S ILICA_TICKETS LOSADW1 PROPPANT_LOGISTICS + 21 columns + vw_t…" at bounding box center [669, 392] width 1261 height 784
click at [1379, 240] on div "No sources found for this entity." at bounding box center [1425, 244] width 252 height 34
drag, startPoint x: 1310, startPoint y: 242, endPoint x: 1483, endPoint y: 241, distance: 173.0
click at [1482, 241] on div "No sources found for this entity." at bounding box center [1425, 244] width 252 height 34
click at [1483, 241] on div "No sources found for this entity." at bounding box center [1425, 244] width 252 height 34
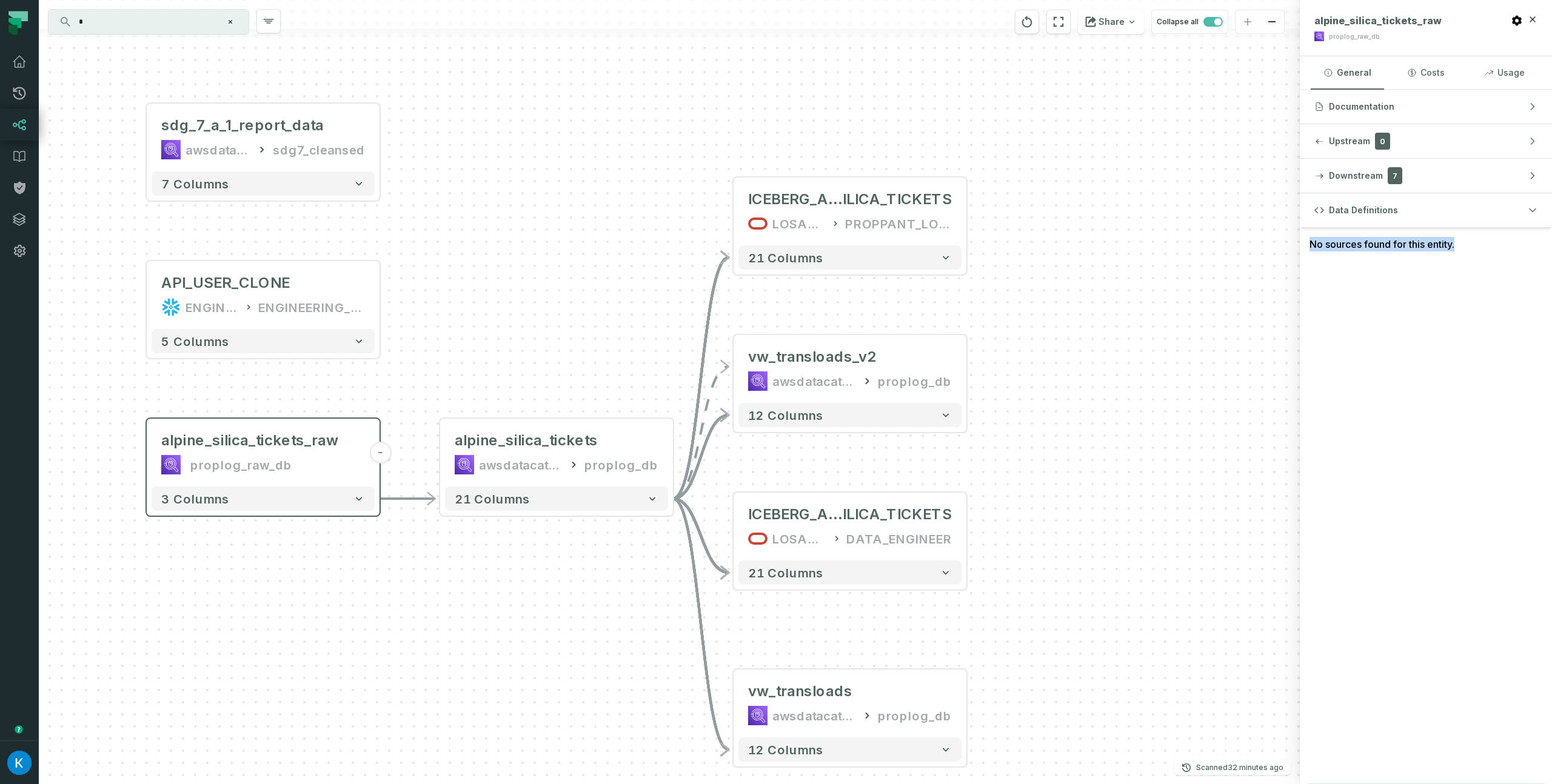
drag, startPoint x: 1474, startPoint y: 245, endPoint x: 1310, endPoint y: 244, distance: 164.0
click at [1310, 244] on div "No sources found for this entity." at bounding box center [1425, 244] width 252 height 34
click at [353, 492] on button "3 columns" at bounding box center [263, 498] width 223 height 24
click at [357, 498] on icon "button" at bounding box center [359, 498] width 6 height 3
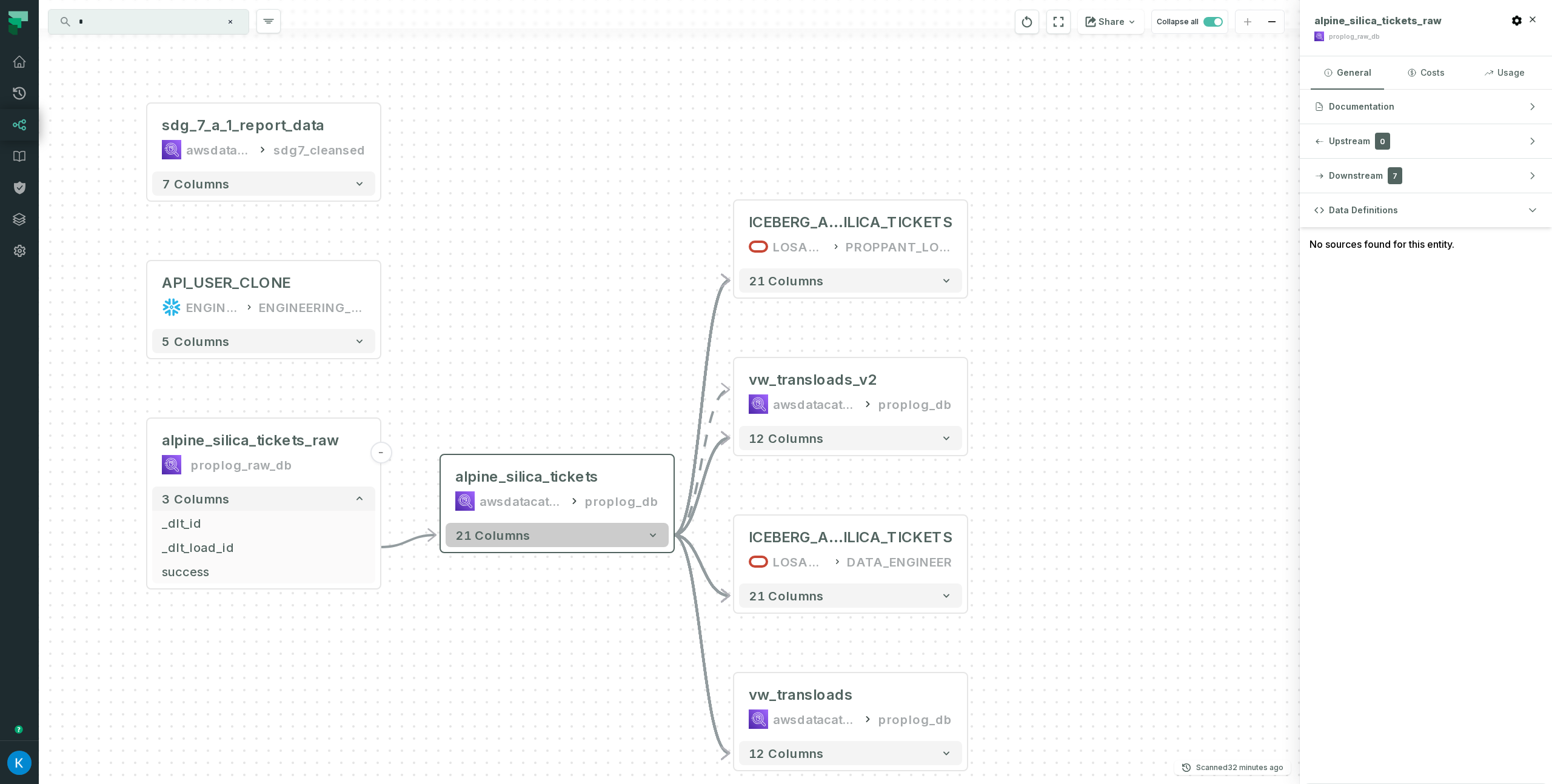
click at [568, 537] on button "21 columns" at bounding box center [557, 535] width 223 height 24
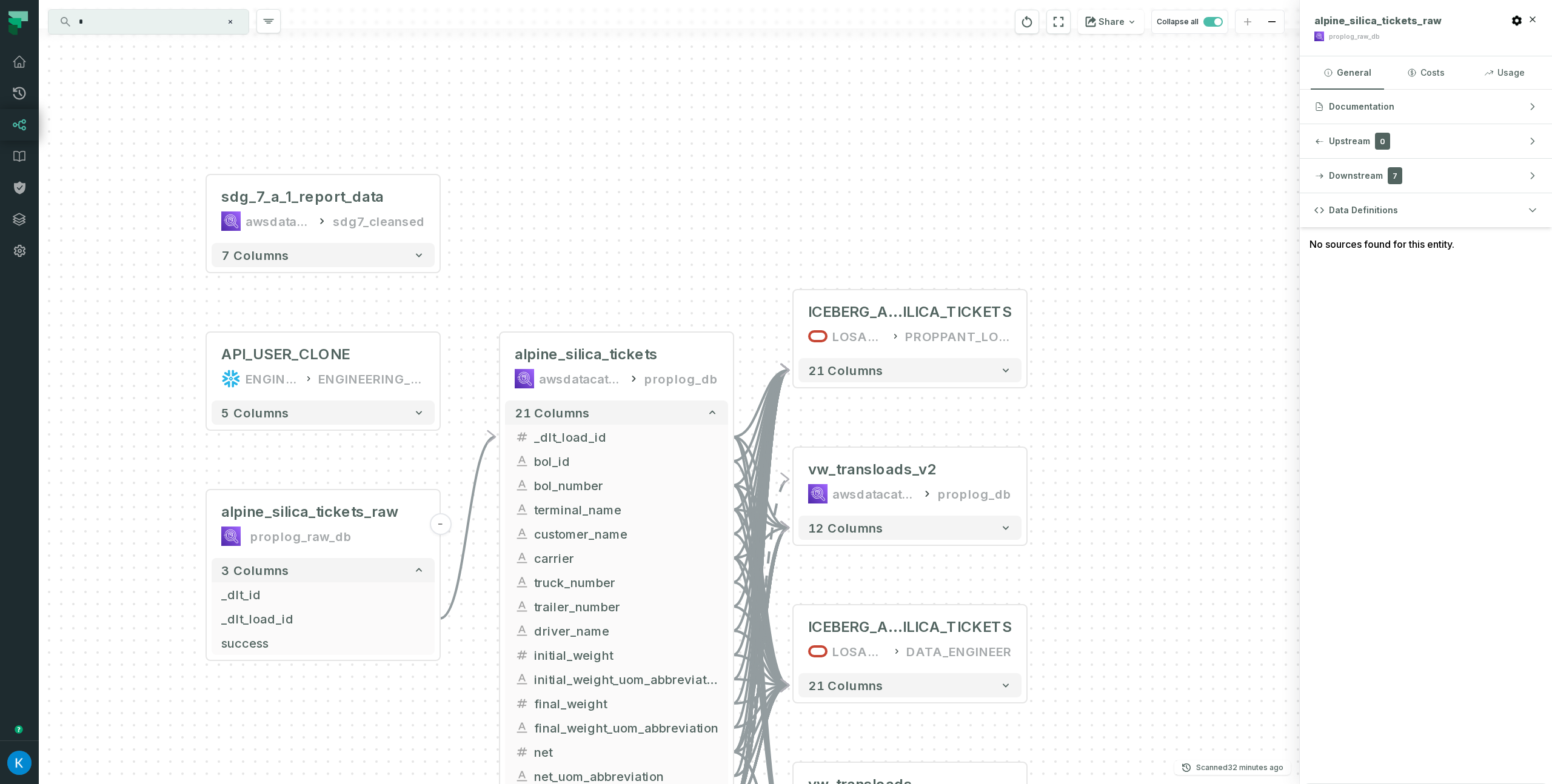
drag, startPoint x: 619, startPoint y: 379, endPoint x: 675, endPoint y: 273, distance: 119.9
click at [674, 273] on div "- ICEBERG_ALPINE_S ILICA_TICKETS LOSADW1 PROPPANT_LOGISTICS + 21 columns + vw_t…" at bounding box center [669, 392] width 1261 height 784
drag, startPoint x: 1450, startPoint y: 242, endPoint x: 1321, endPoint y: 249, distance: 129.2
click at [1305, 242] on div "No sources found for this entity." at bounding box center [1425, 244] width 252 height 34
copy div "No sources found for this entity."
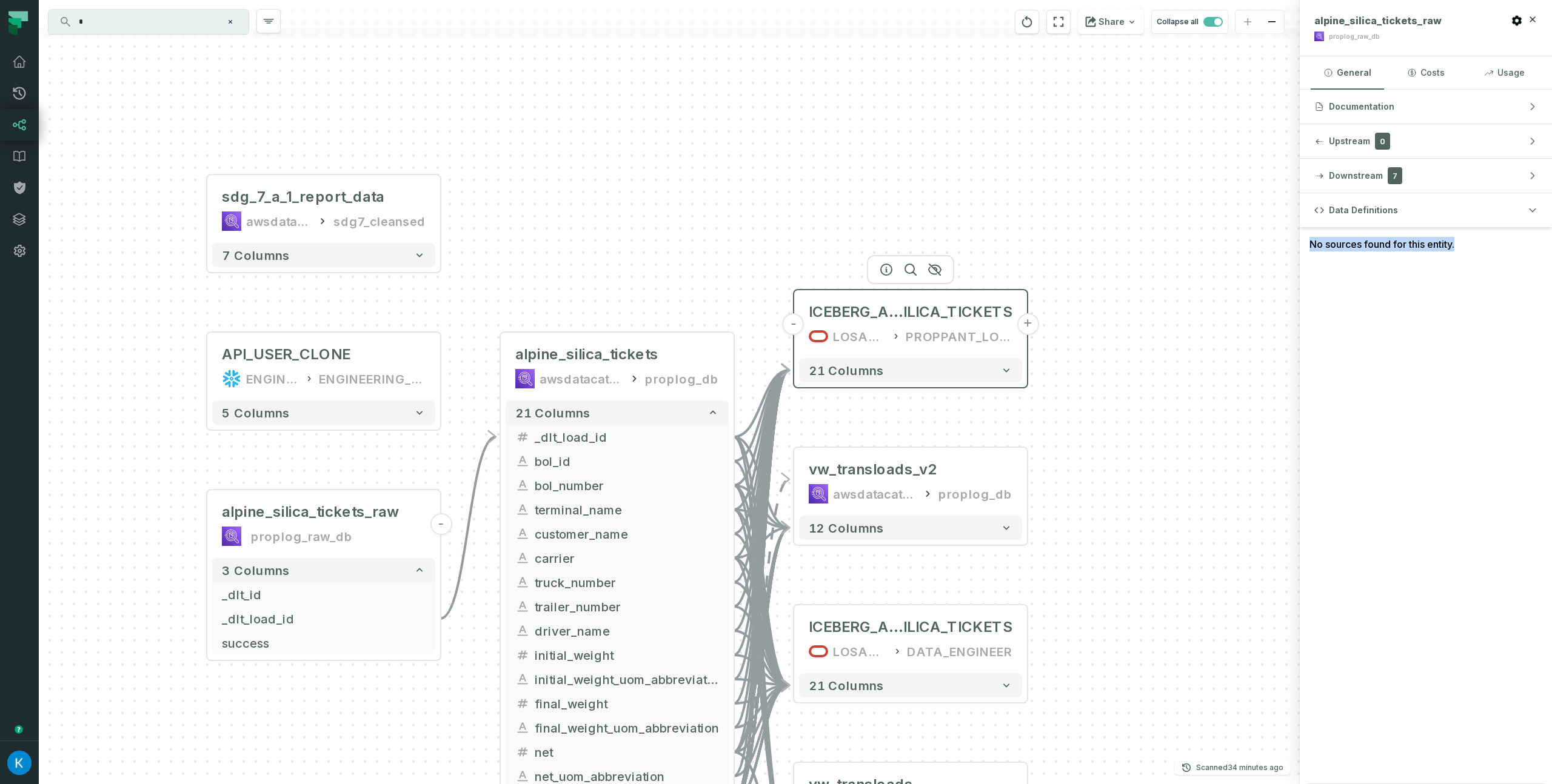
click at [934, 322] on div "ICEBERG_ALPINE_S ILICA_TICKETS LOSADW1 PROPPANT_LOGISTICS" at bounding box center [910, 324] width 223 height 58
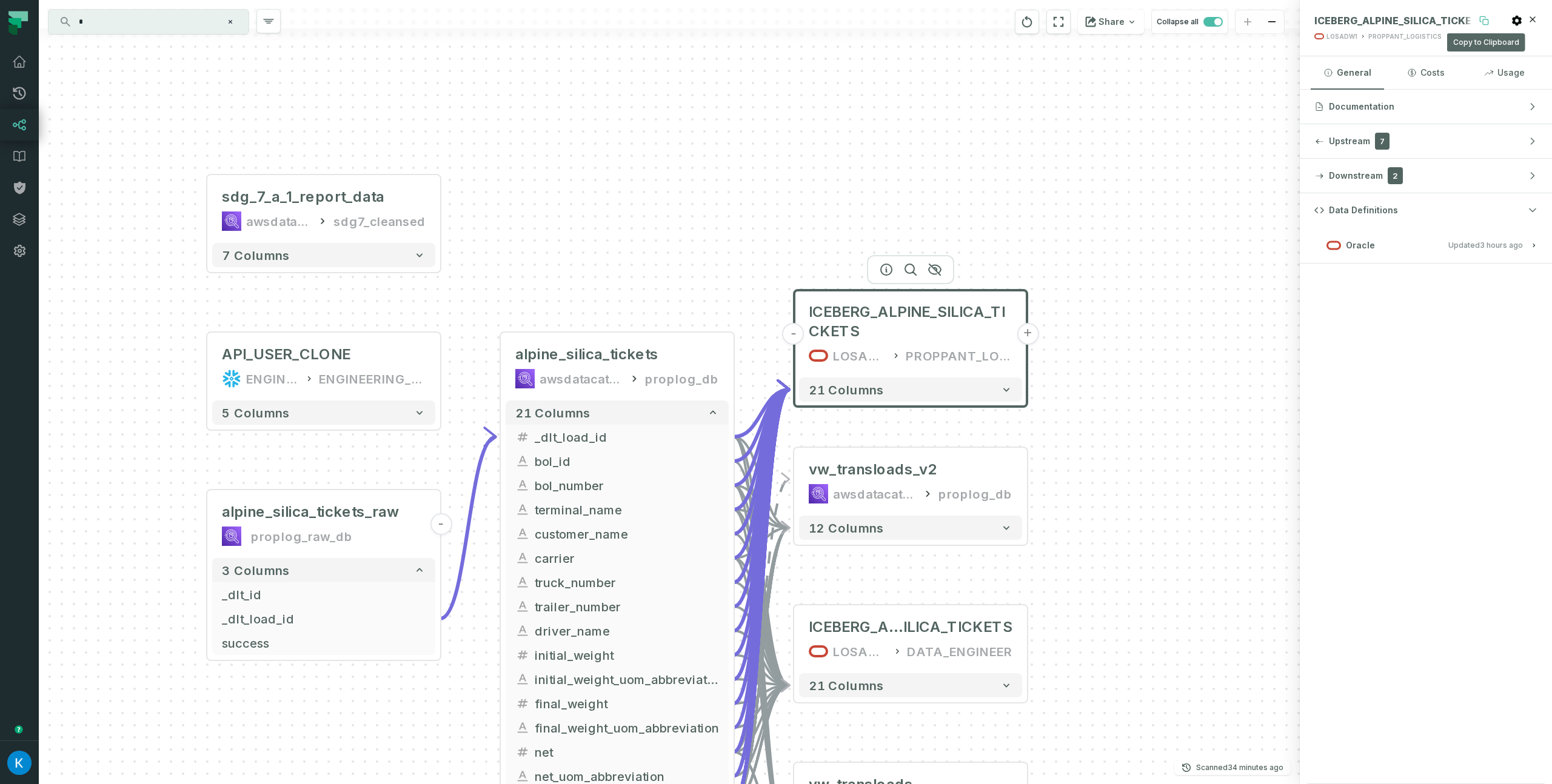
click at [1487, 21] on icon at bounding box center [1483, 20] width 9 height 9
click at [1420, 242] on button "Oracle Updated 9/11/2025, 8:01:54 AM" at bounding box center [1426, 245] width 223 height 16
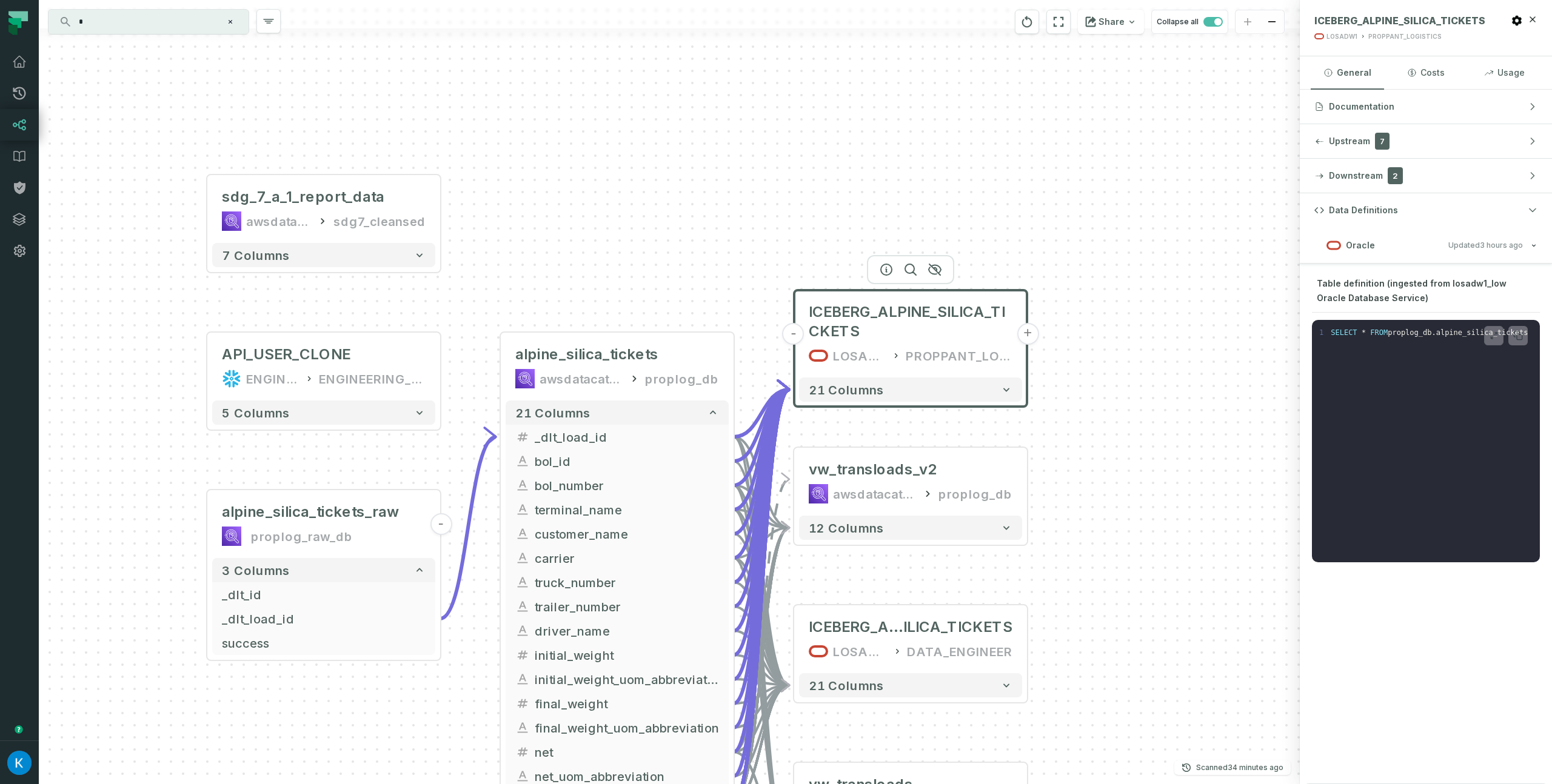
drag, startPoint x: 1418, startPoint y: 286, endPoint x: 1424, endPoint y: 302, distance: 17.1
click at [1424, 302] on div "Table definition (ingested from losadw1_low Oracle Database Service)" at bounding box center [1425, 294] width 228 height 37
drag, startPoint x: 1375, startPoint y: 282, endPoint x: 1316, endPoint y: 286, distance: 59.1
click at [1316, 286] on div "Table definition (ingested from losadw1_low Oracle Database Service)" at bounding box center [1425, 294] width 228 height 37
click at [1317, 286] on span "Table definition (ingested from losadw1_low Oracle Database Service)" at bounding box center [1412, 290] width 189 height 25
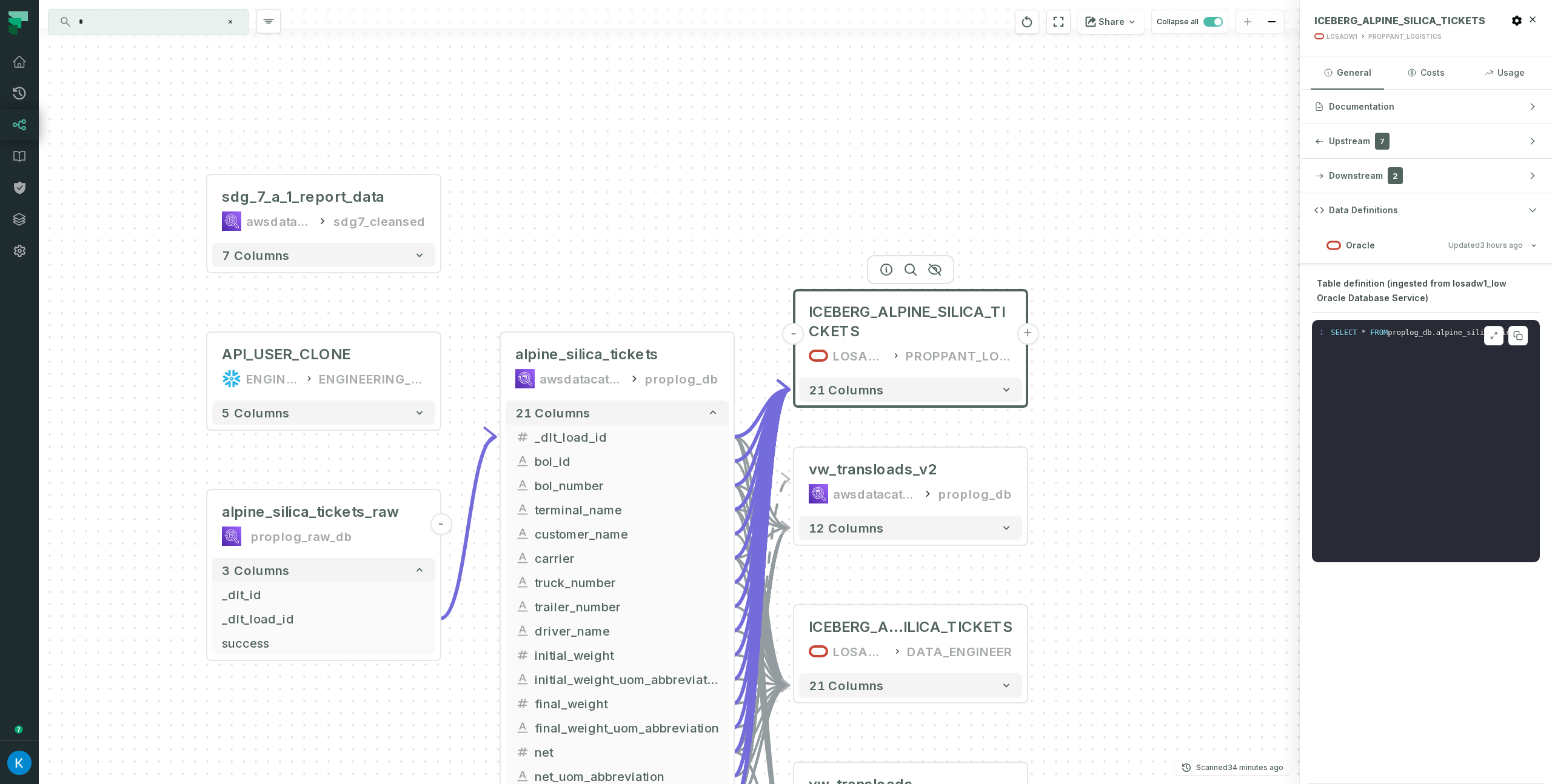
click at [1386, 332] on span "FROM" at bounding box center [1379, 333] width 17 height 9
click at [1385, 331] on span "FROM" at bounding box center [1379, 333] width 17 height 9
click at [1385, 331] on span "FROM" at bounding box center [1379, 333] width 17 height 9
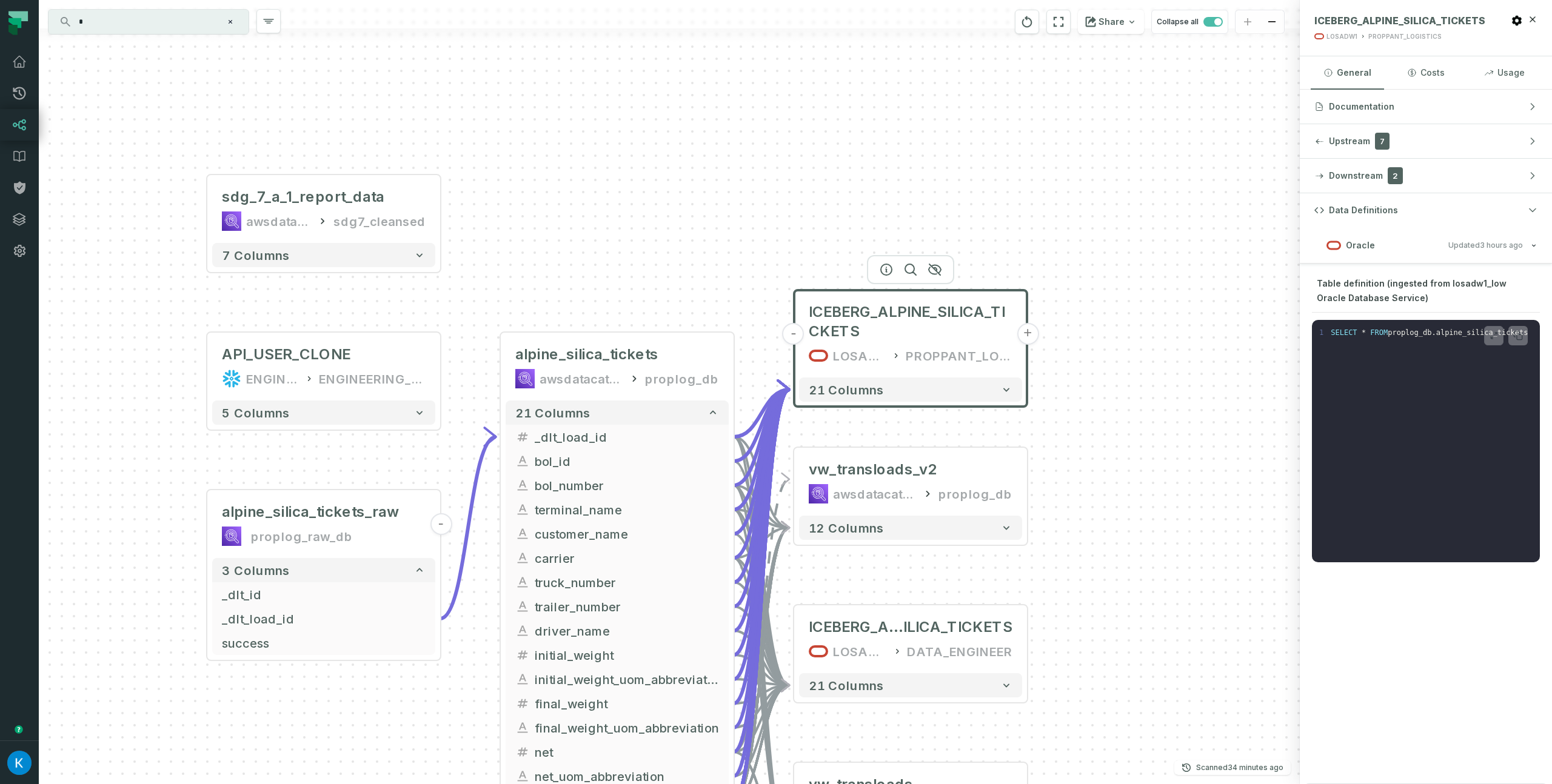
click at [1415, 283] on span "Table definition (ingested from losadw1_low Oracle Database Service)" at bounding box center [1412, 290] width 189 height 25
drag, startPoint x: 1427, startPoint y: 300, endPoint x: 1402, endPoint y: 281, distance: 31.4
click at [1402, 281] on div "Table definition (ingested from losadw1_low Oracle Database Service)" at bounding box center [1425, 294] width 228 height 37
click at [1402, 281] on span "Table definition (ingested from losadw1_low Oracle Database Service)" at bounding box center [1412, 290] width 189 height 25
click at [1406, 297] on div "Table definition (ingested from losadw1_low Oracle Database Service)" at bounding box center [1425, 294] width 228 height 37
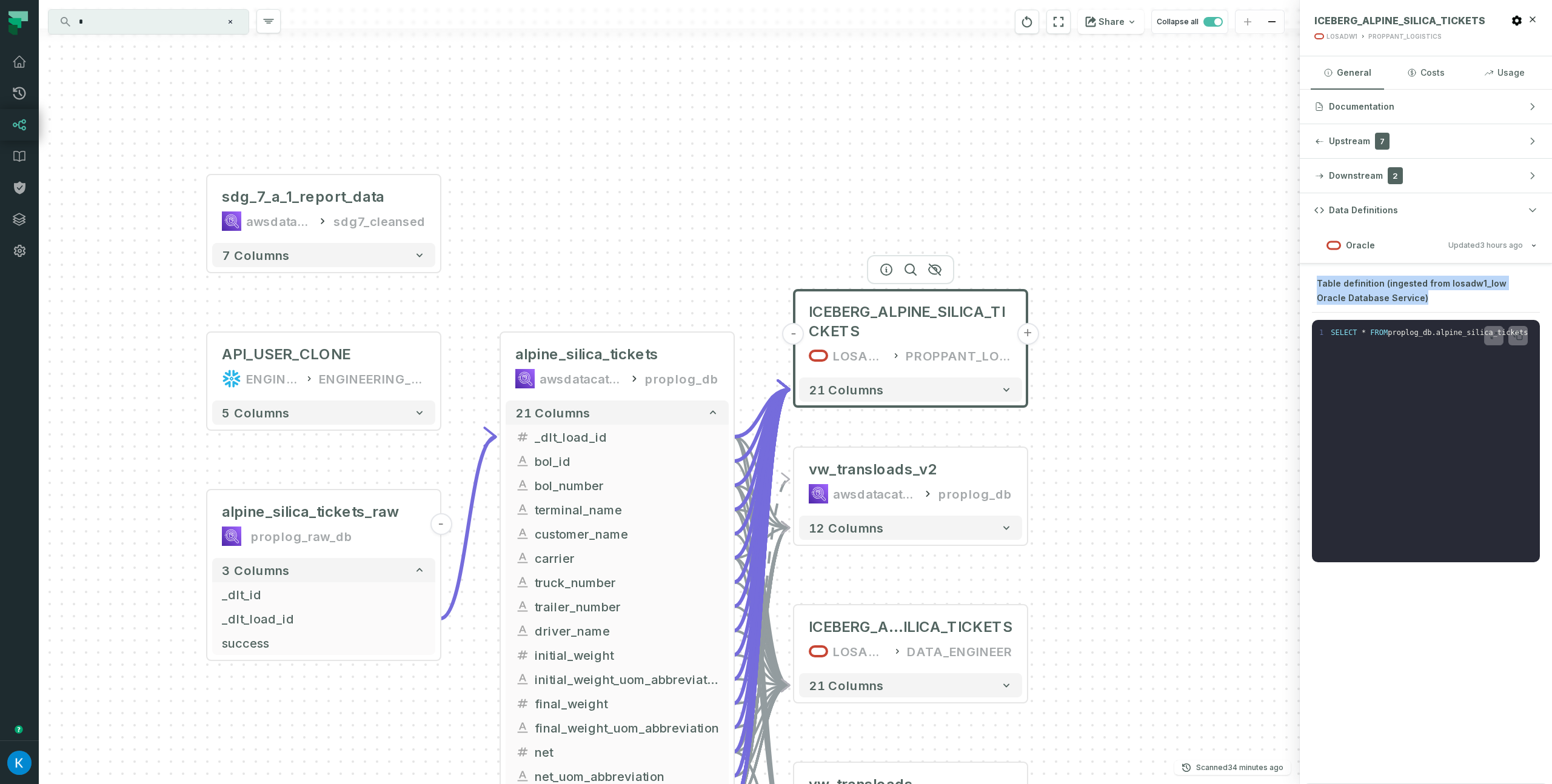
drag, startPoint x: 1389, startPoint y: 294, endPoint x: 1318, endPoint y: 281, distance: 72.2
click at [1307, 281] on div "Table definition (ingested from losadw1_low Oracle Database Service) 1 SELECT *…" at bounding box center [1426, 419] width 238 height 287
click at [1342, 284] on span "Table definition (ingested from losadw1_low Oracle Database Service)" at bounding box center [1412, 290] width 189 height 25
click at [1354, 282] on span "Table definition (ingested from losadw1_low Oracle Database Service)" at bounding box center [1412, 290] width 189 height 25
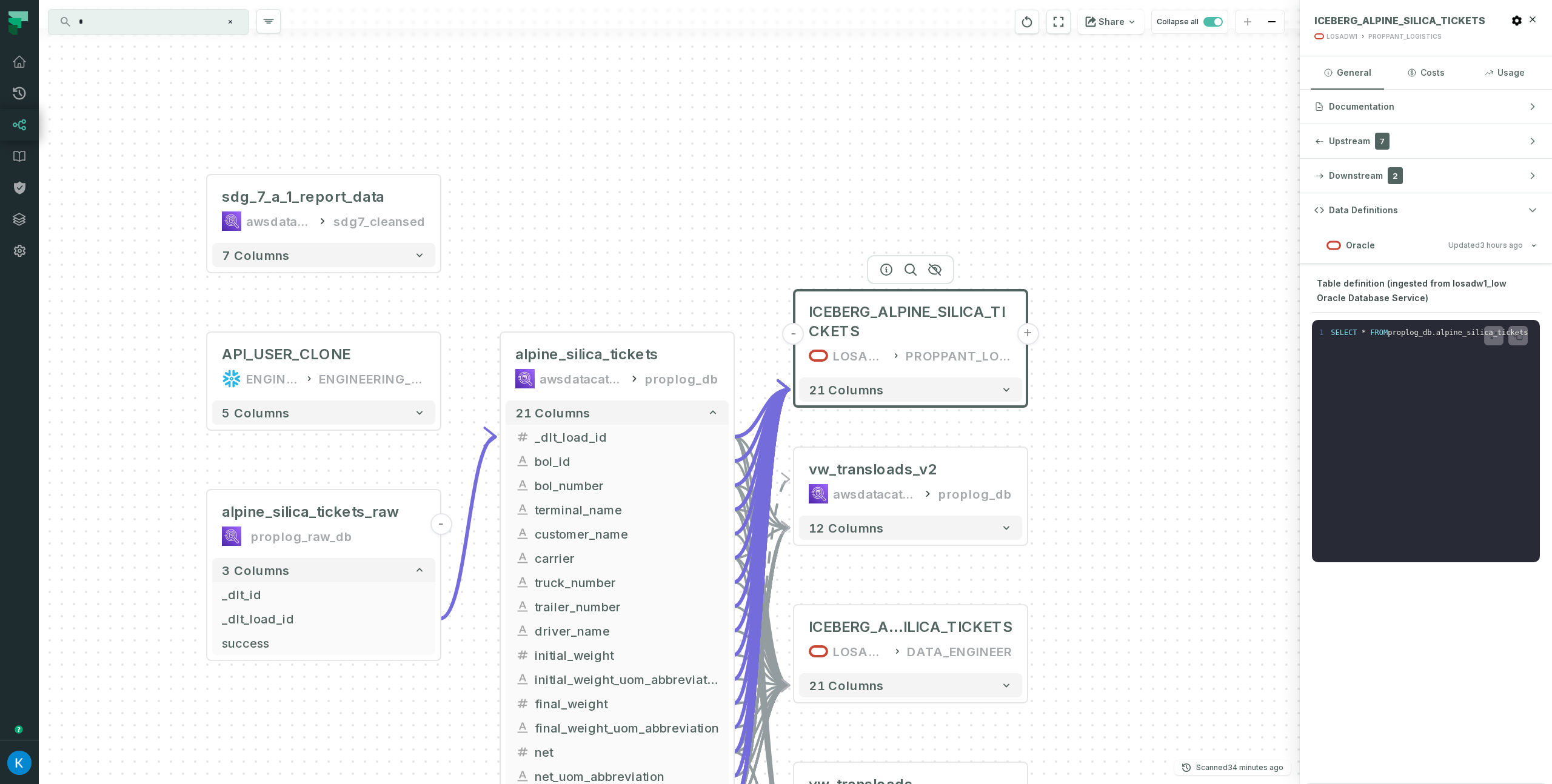
click at [1381, 284] on span "Table definition (ingested from losadw1_low Oracle Database Service)" at bounding box center [1412, 290] width 189 height 25
drag, startPoint x: 1395, startPoint y: 287, endPoint x: 1417, endPoint y: 313, distance: 34.1
click at [1417, 313] on div "Table definition (ingested from losadw1_low Oracle Database Service) 1 SELECT *…" at bounding box center [1426, 419] width 238 height 287
click at [1418, 313] on div "Table definition (ingested from losadw1_low Oracle Database Service) 1 SELECT *…" at bounding box center [1426, 419] width 238 height 287
drag, startPoint x: 1416, startPoint y: 308, endPoint x: 1338, endPoint y: 290, distance: 80.0
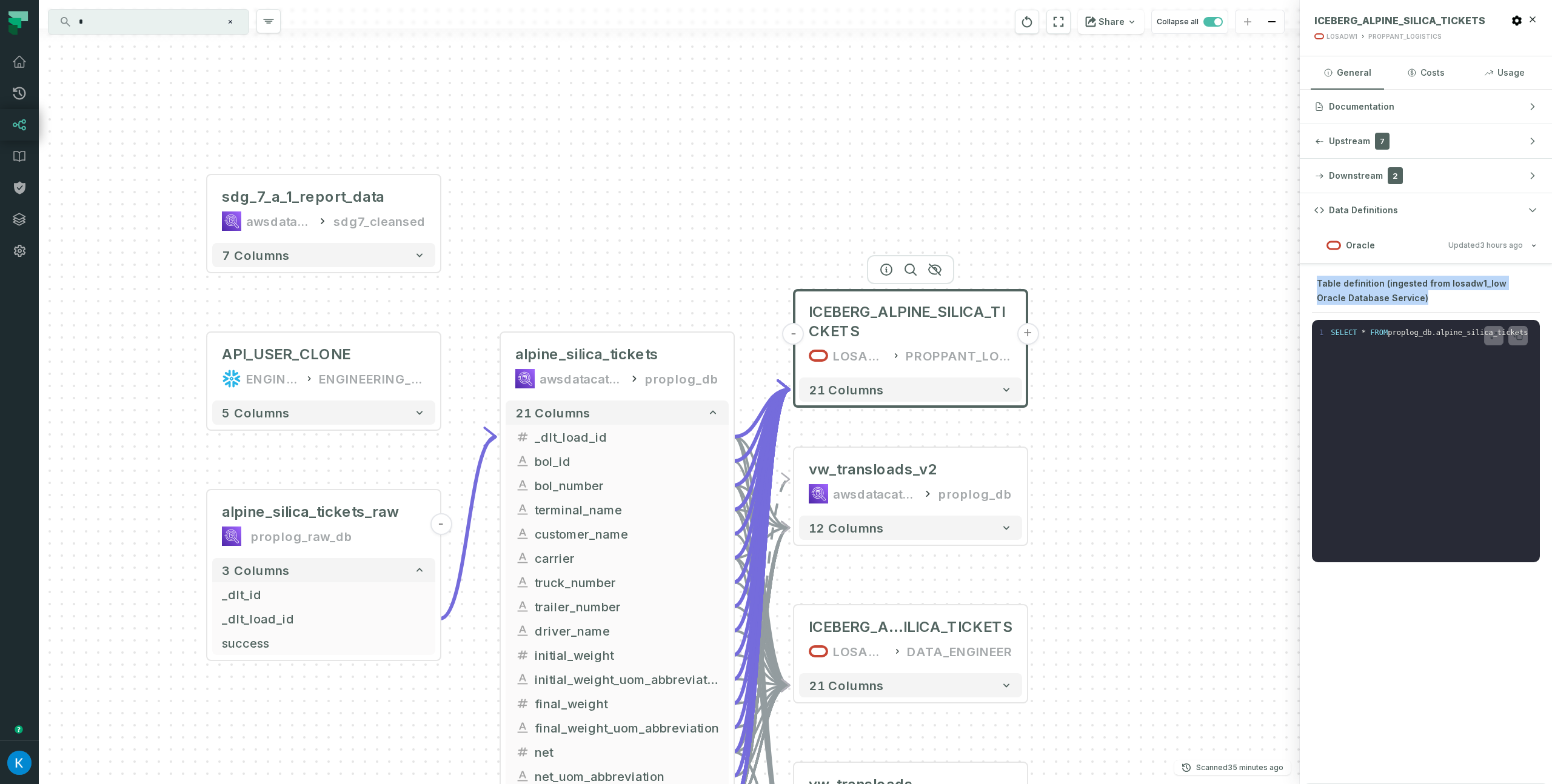
click at [1309, 288] on div "Table definition (ingested from losadw1_low Oracle Database Service) 1 SELECT *…" at bounding box center [1426, 419] width 238 height 287
click at [1338, 290] on div "Table definition (ingested from losadw1_low Oracle Database Service)" at bounding box center [1425, 294] width 228 height 37
drag, startPoint x: 1410, startPoint y: 300, endPoint x: 1317, endPoint y: 282, distance: 94.7
click at [1317, 284] on div "Table definition (ingested from losadw1_low Oracle Database Service)" at bounding box center [1425, 294] width 228 height 37
click at [1415, 294] on div "Table definition (ingested from losadw1_low Oracle Database Service)" at bounding box center [1425, 294] width 228 height 37
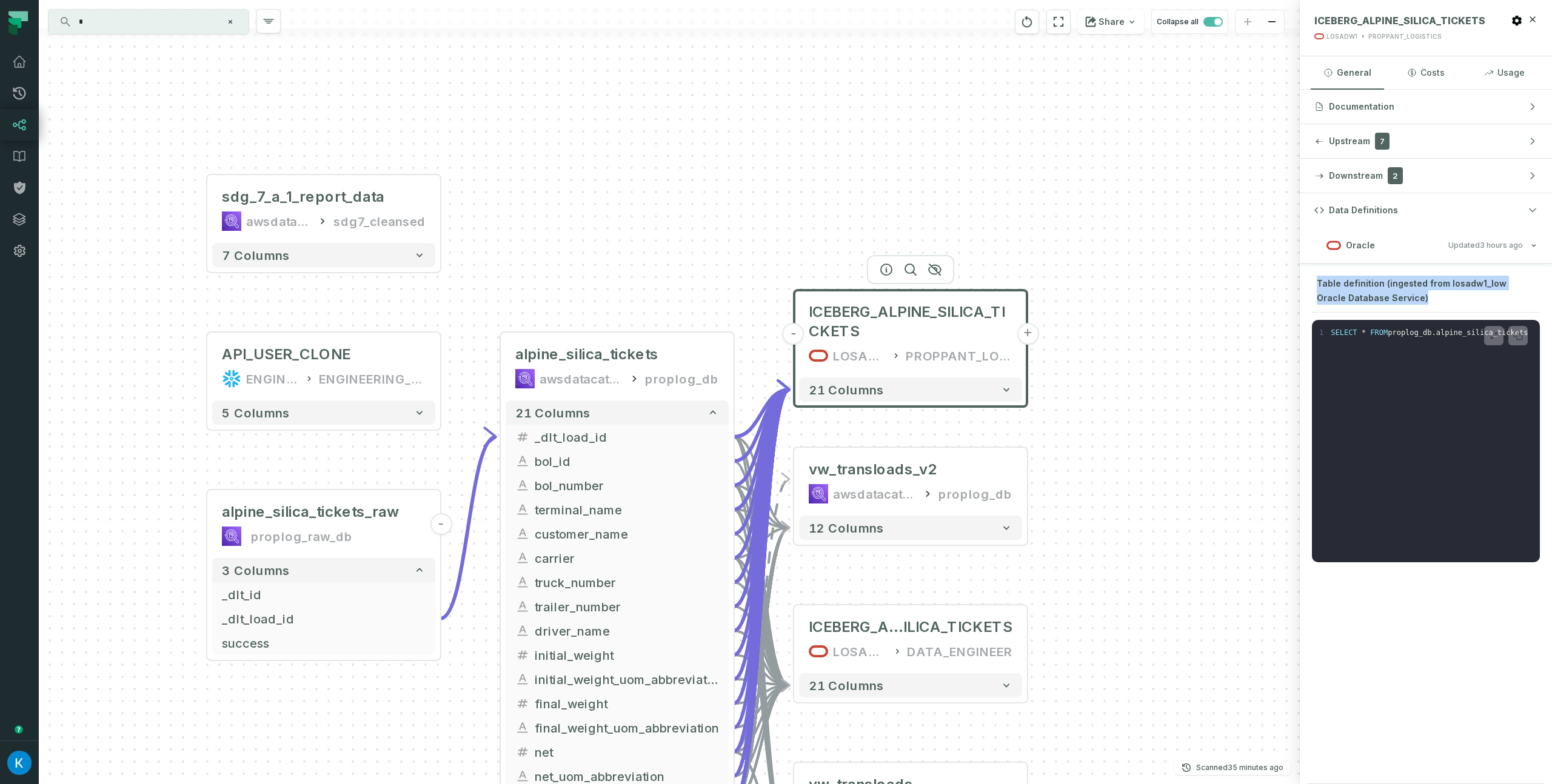
drag, startPoint x: 1423, startPoint y: 296, endPoint x: 1307, endPoint y: 284, distance: 116.6
click at [1307, 284] on div "Table definition (ingested from losadw1_low Oracle Database Service) 1 SELECT *…" at bounding box center [1426, 419] width 238 height 287
click at [1324, 284] on span "Table definition (ingested from losadw1_low Oracle Database Service)" at bounding box center [1412, 290] width 189 height 25
drag, startPoint x: 1317, startPoint y: 284, endPoint x: 1420, endPoint y: 297, distance: 103.8
click at [1419, 297] on div "Table definition (ingested from losadw1_low Oracle Database Service)" at bounding box center [1425, 294] width 228 height 37
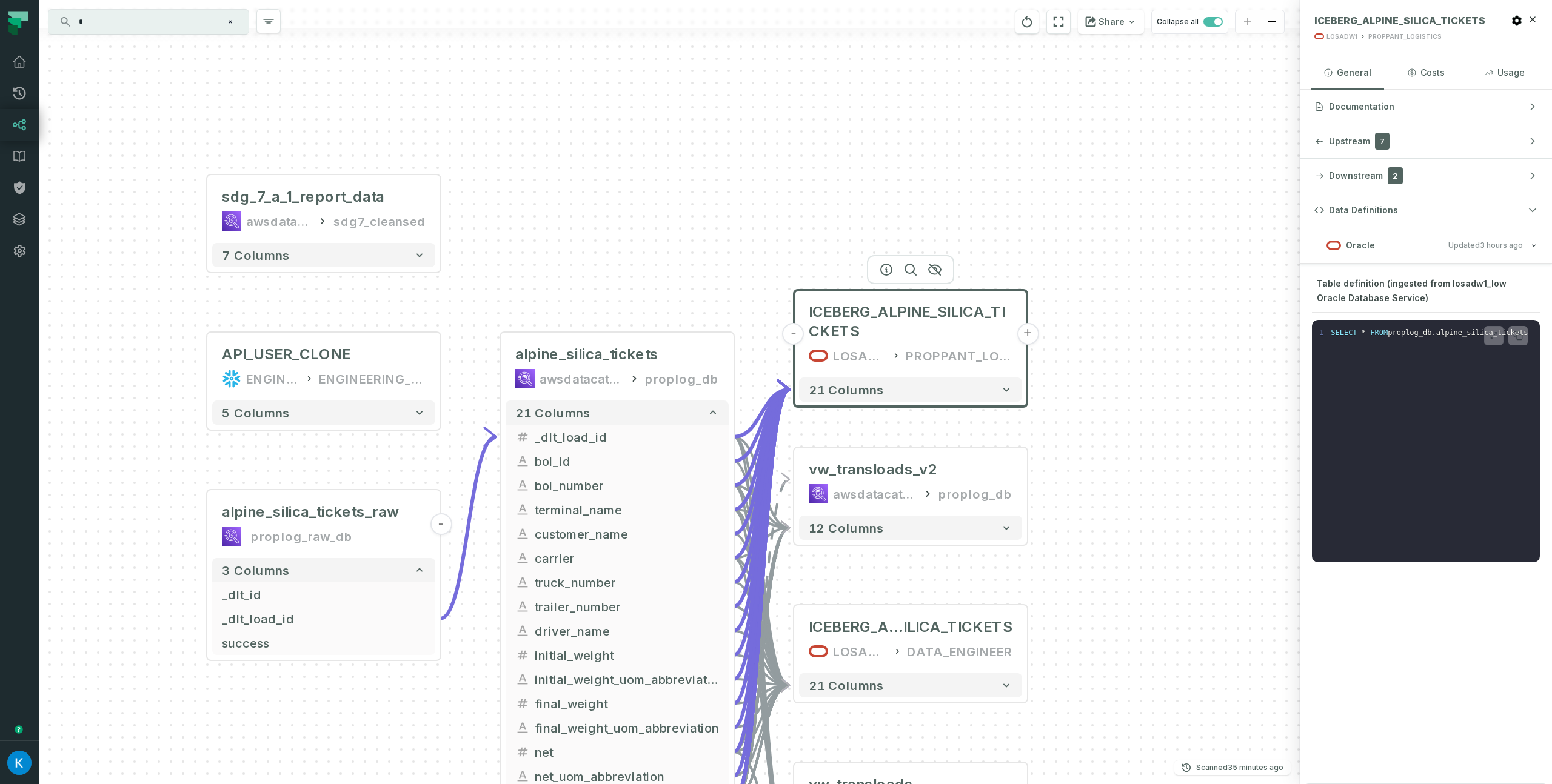
click at [1420, 296] on div "Table definition (ingested from losadw1_low Oracle Database Service)" at bounding box center [1425, 294] width 228 height 37
drag, startPoint x: 1420, startPoint y: 296, endPoint x: 1310, endPoint y: 274, distance: 112.2
click at [1304, 273] on div "Table definition (ingested from losadw1_low Oracle Database Service) 1 SELECT *…" at bounding box center [1425, 419] width 252 height 311
click at [1320, 275] on div "Table definition (ingested from losadw1_low Oracle Database Service)" at bounding box center [1425, 294] width 228 height 37
drag, startPoint x: 1317, startPoint y: 276, endPoint x: 1397, endPoint y: 293, distance: 81.8
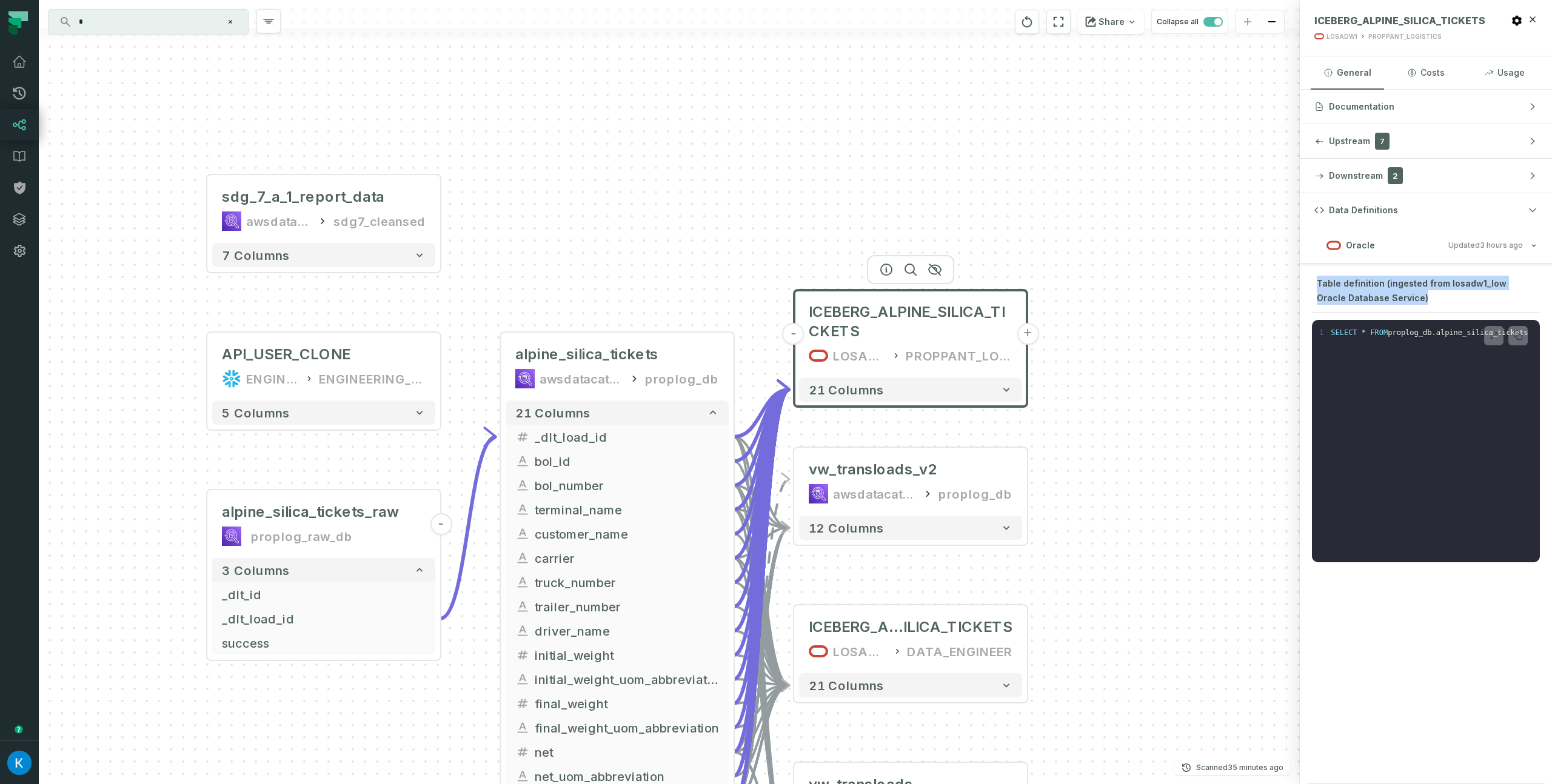
click at [1397, 293] on div "Table definition (ingested from losadw1_low Oracle Database Service)" at bounding box center [1425, 294] width 228 height 37
click at [1409, 19] on span "ICEBERG_ALPINE_SILICA_TICKETS" at bounding box center [1399, 21] width 171 height 12
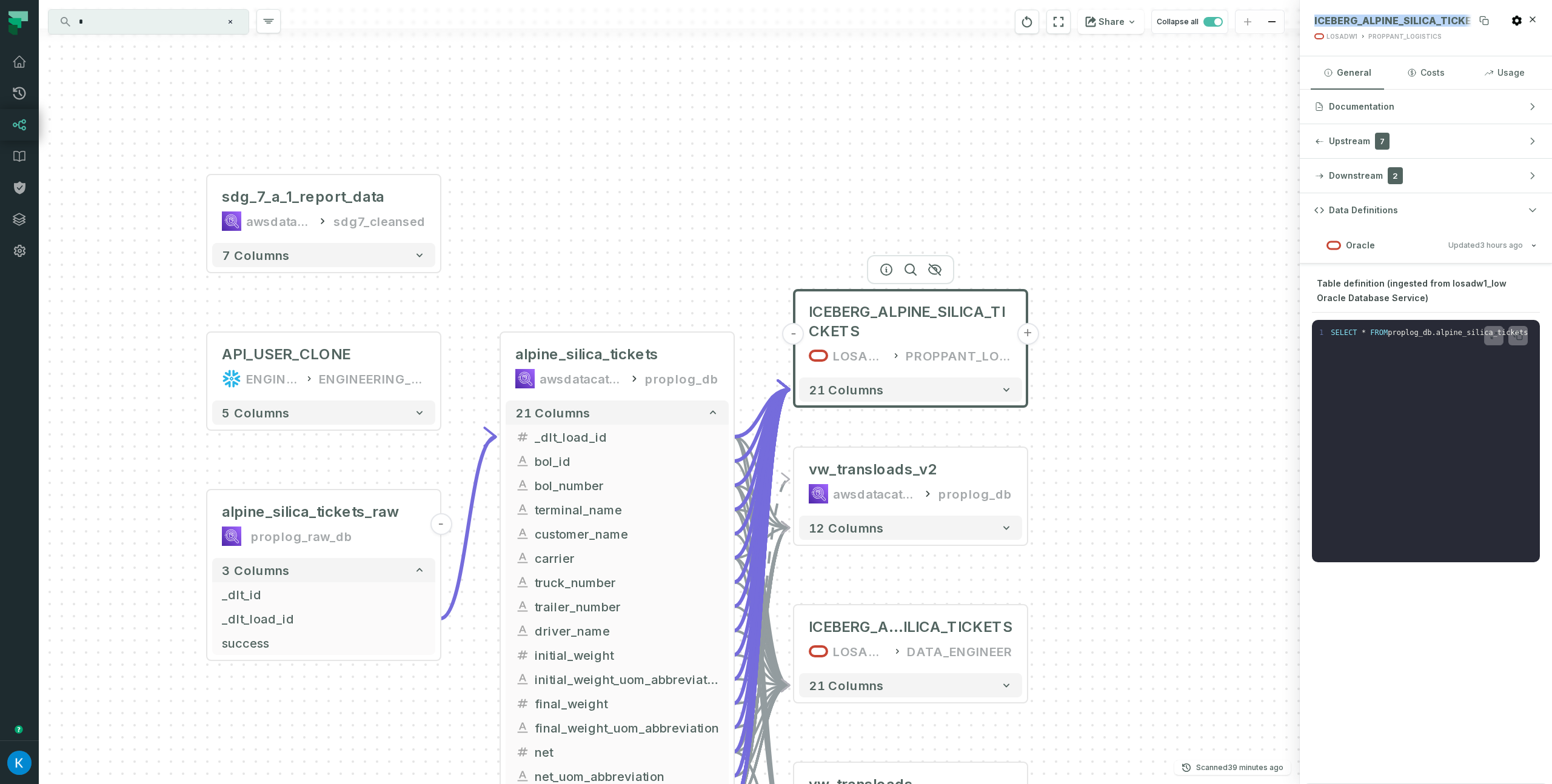
click at [1406, 19] on span "ICEBERG_ALPINE_SILICA_TICKETS" at bounding box center [1399, 21] width 171 height 12
click at [1378, 15] on span "ICEBERG_ALPINE_SILICA_TICKETS" at bounding box center [1399, 21] width 171 height 12
click at [1367, 204] on span "Data Definitions" at bounding box center [1363, 210] width 69 height 12
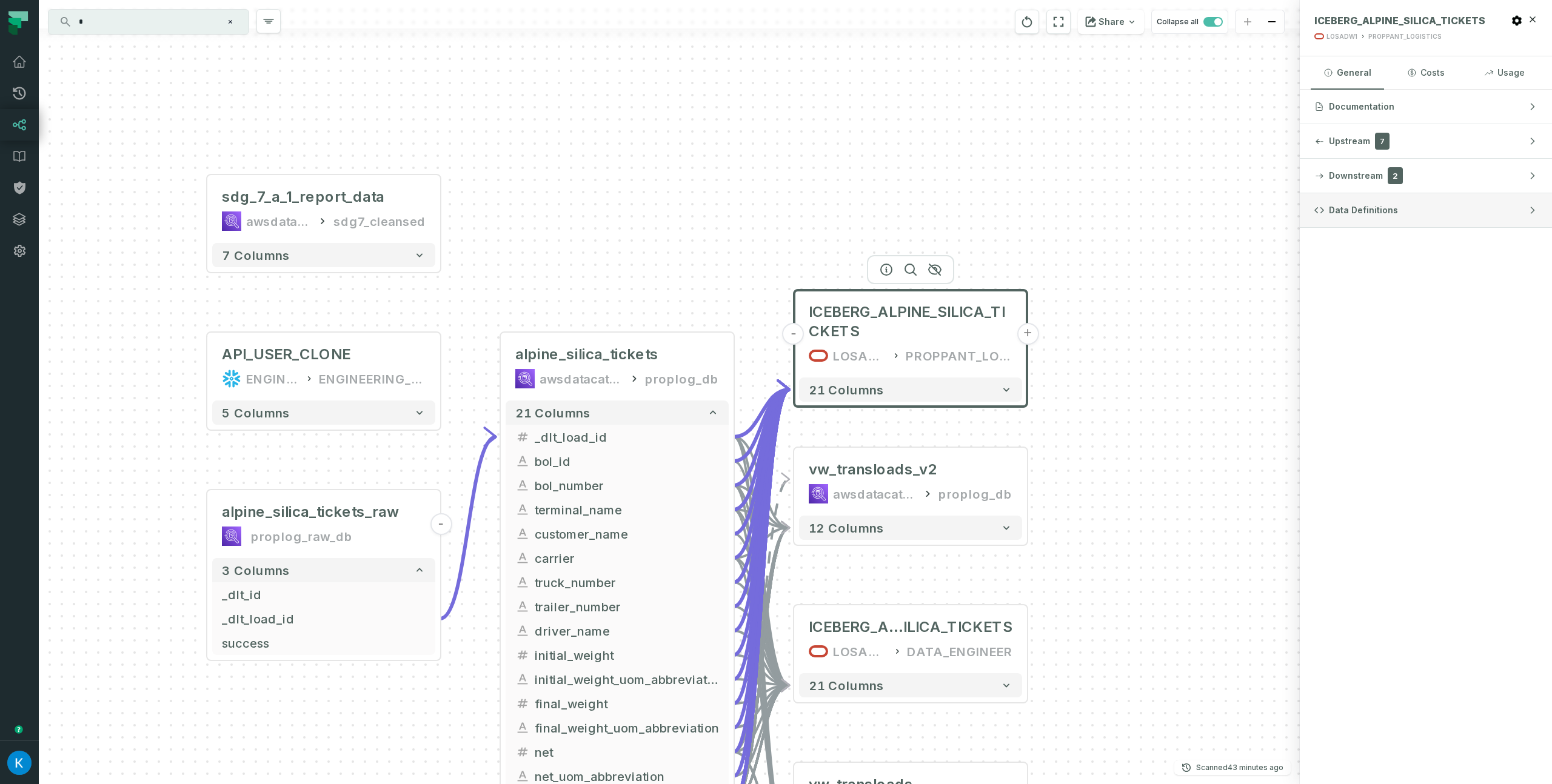
click at [1367, 204] on span "Data Definitions" at bounding box center [1363, 210] width 69 height 12
click at [1368, 206] on span "Data Definitions" at bounding box center [1363, 210] width 69 height 12
click at [1422, 67] on button "Costs" at bounding box center [1425, 73] width 73 height 33
click at [1366, 84] on button "General" at bounding box center [1347, 73] width 73 height 33
click at [1379, 20] on span "ICEBERG_ALPINE_SILICA_TICKETS" at bounding box center [1399, 21] width 171 height 12
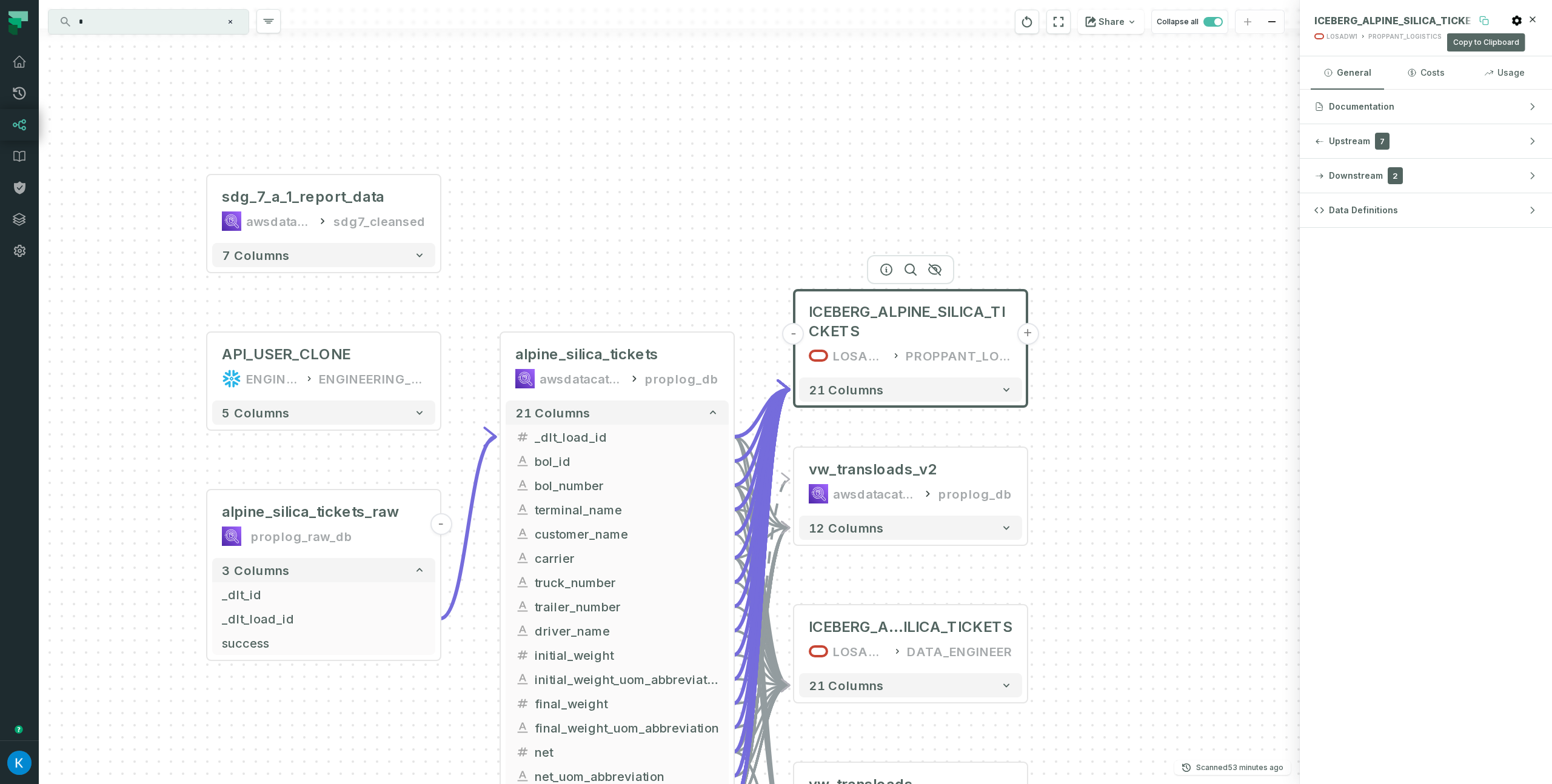
click at [1481, 16] on icon at bounding box center [1482, 19] width 5 height 5
click at [707, 121] on div "- ICEBERG_ALPINE_SILICA_TICKETS LOSADW1 PROPPANT_LOGISTICS + 21 columns + vw_tr…" at bounding box center [669, 392] width 1261 height 784
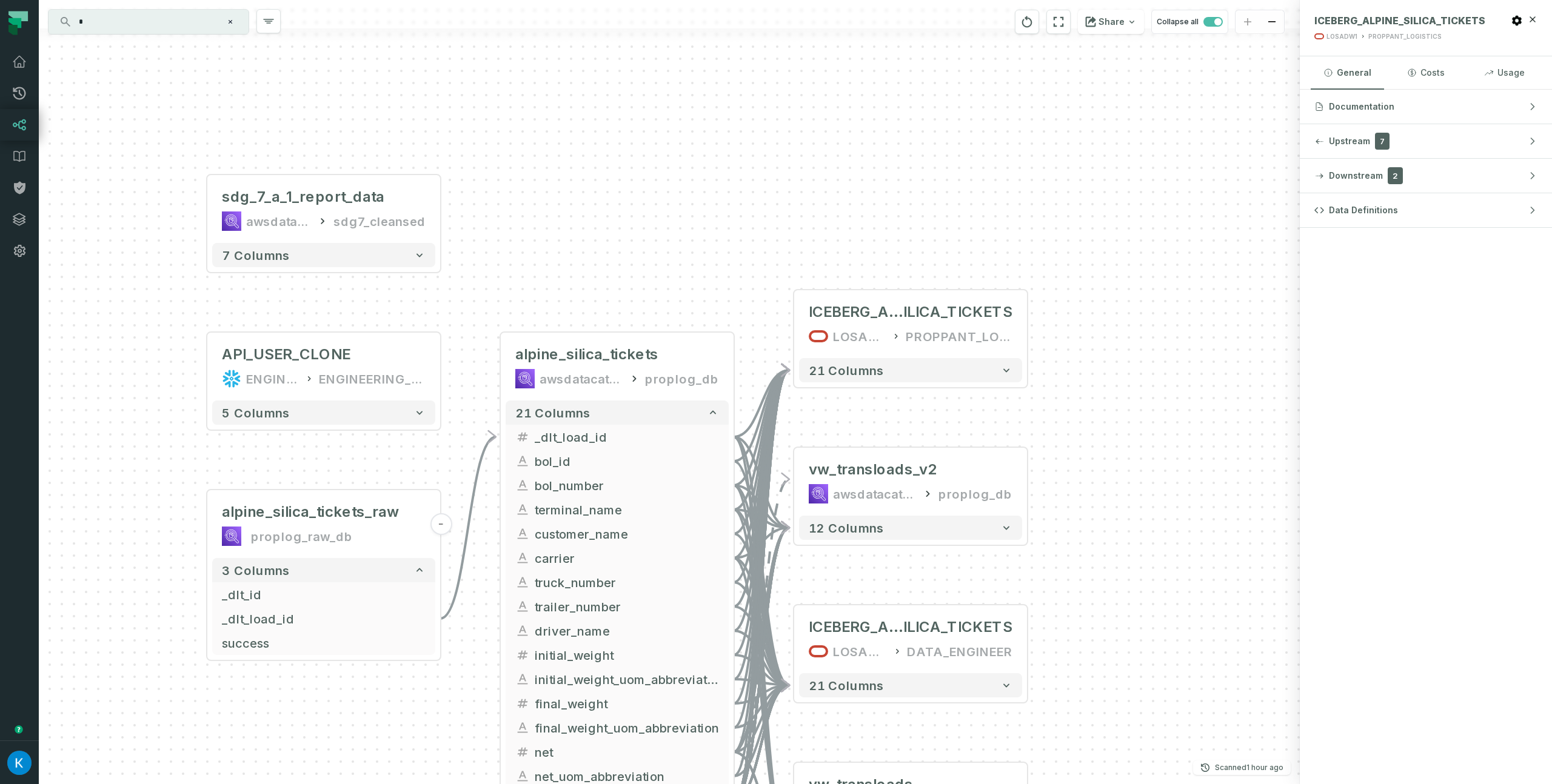
click at [96, 33] on div "* ⌘ K" at bounding box center [148, 21] width 200 height 24
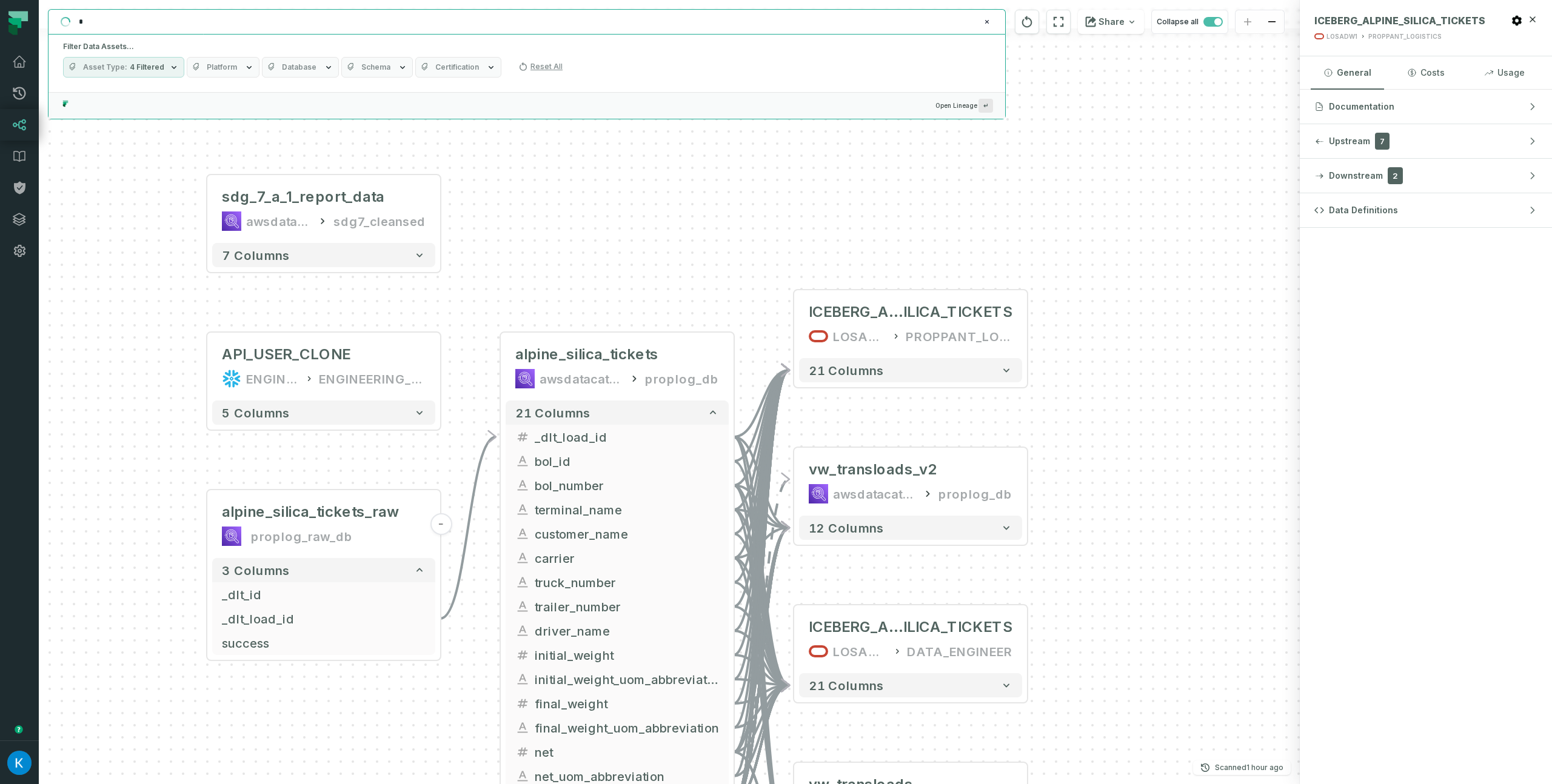
click at [102, 27] on input "*" at bounding box center [525, 21] width 908 height 19
click at [138, 72] on button "Asset Type 4 Filtered" at bounding box center [124, 67] width 121 height 21
drag, startPoint x: 142, startPoint y: 71, endPoint x: 168, endPoint y: 67, distance: 26.3
click at [144, 70] on span "4 Filtered" at bounding box center [146, 67] width 34 height 9
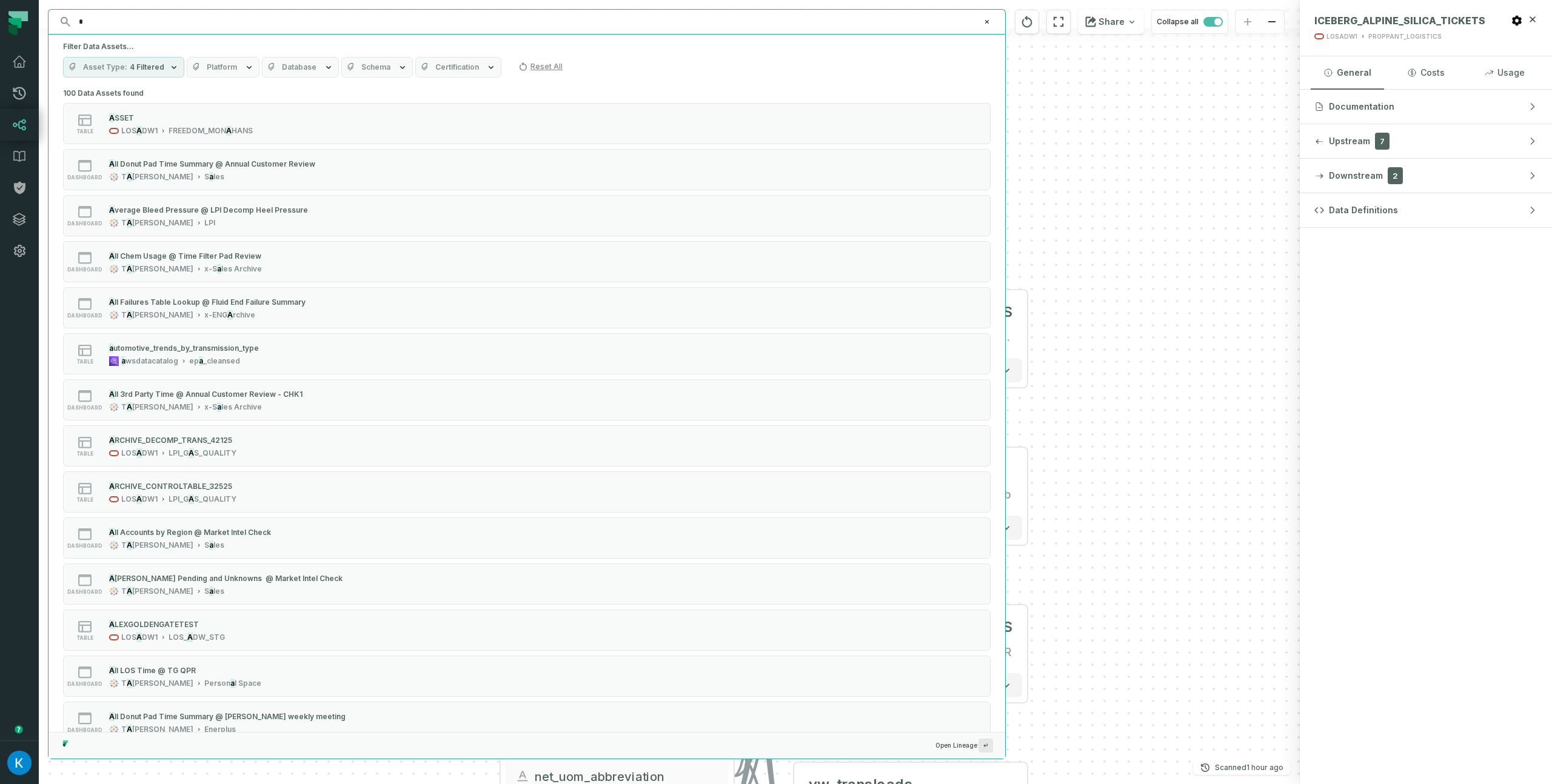
click at [214, 67] on span "Platform" at bounding box center [222, 67] width 30 height 9
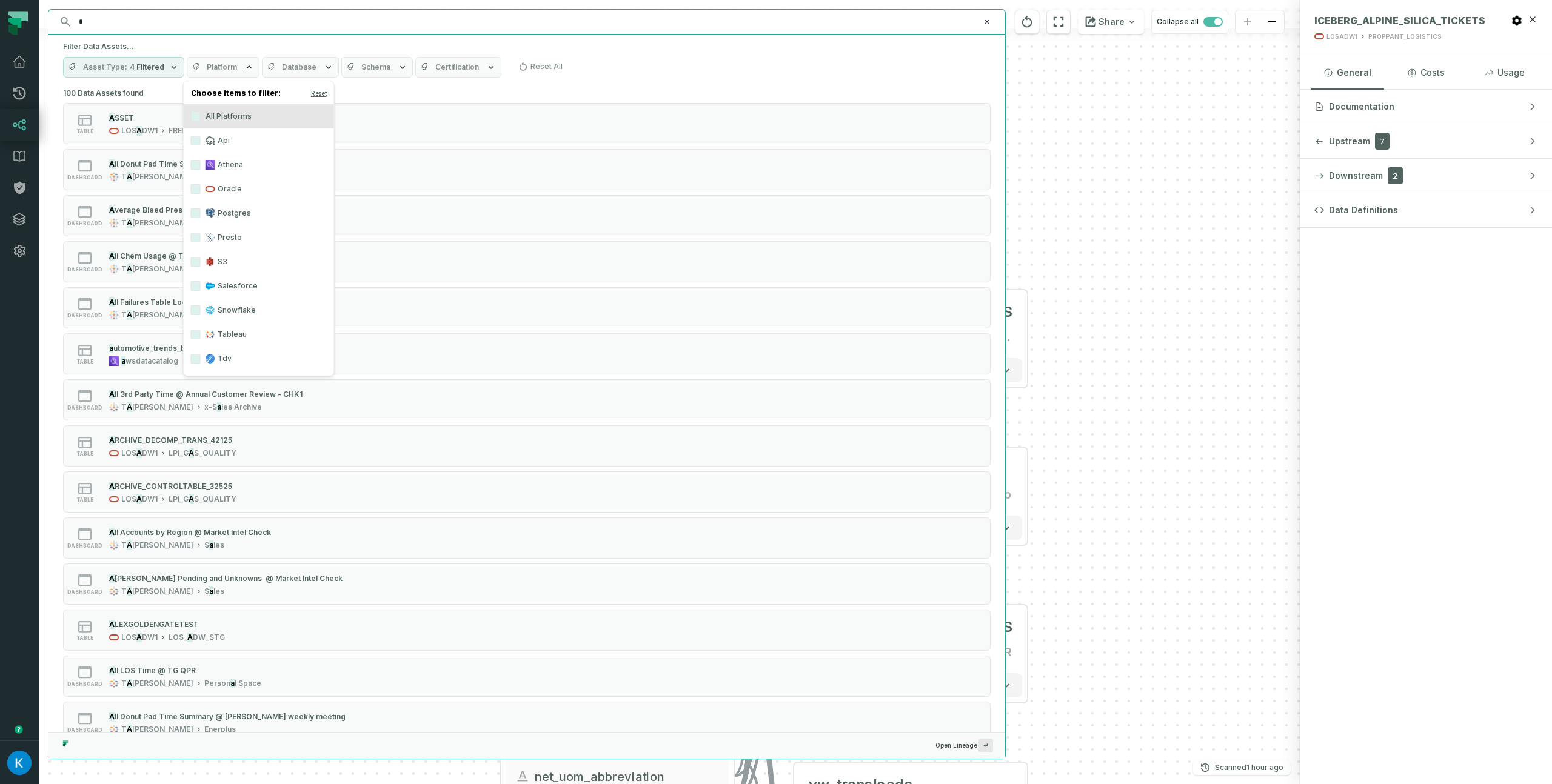
click at [217, 67] on span "Platform" at bounding box center [222, 67] width 30 height 9
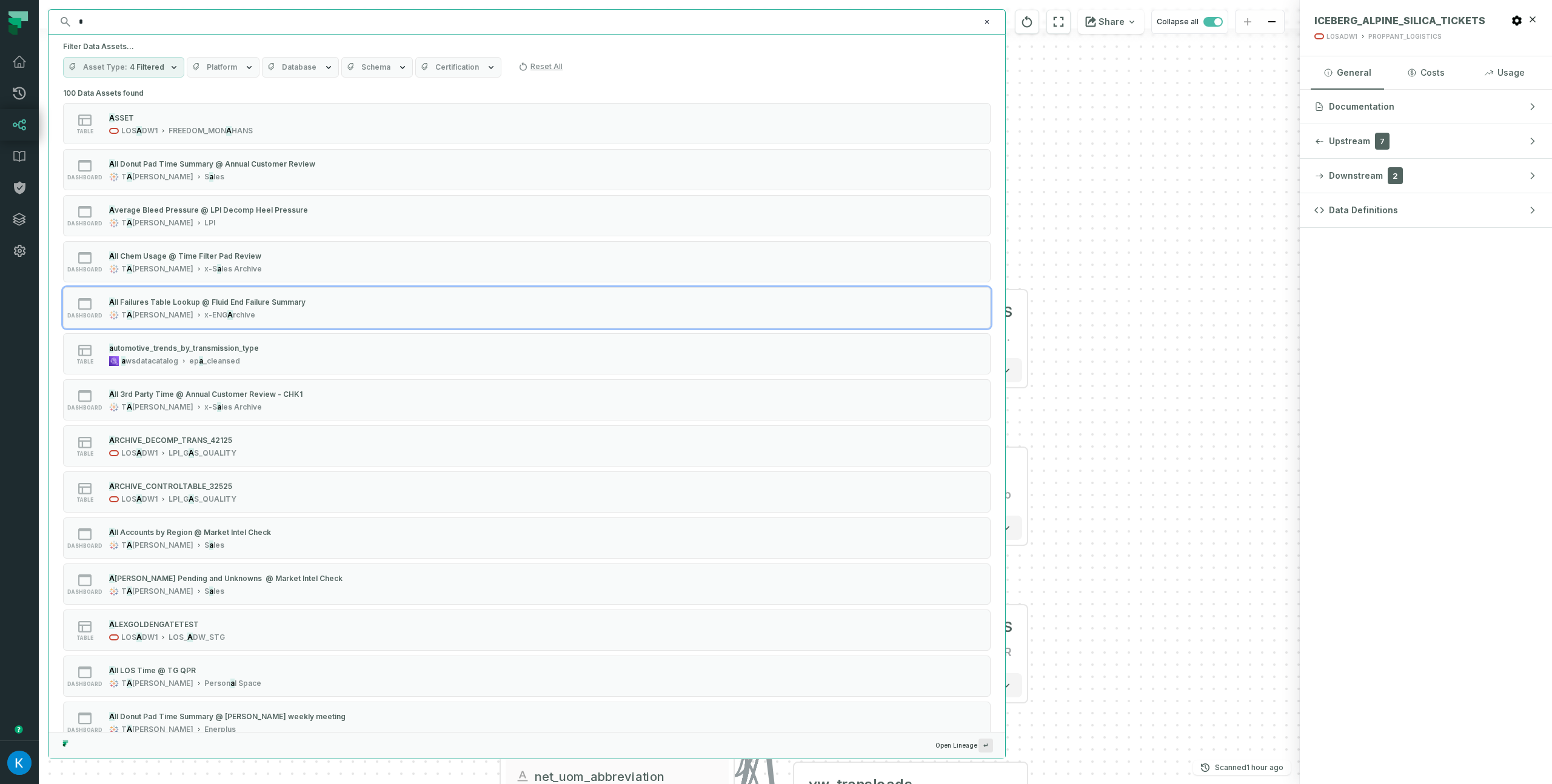
click at [1205, 290] on div "- ICEBERG_ALPINE_S ILICA_TICKETS LOSADW1 PROPPANT_LOGISTICS + 21 columns + vw_t…" at bounding box center [669, 392] width 1261 height 784
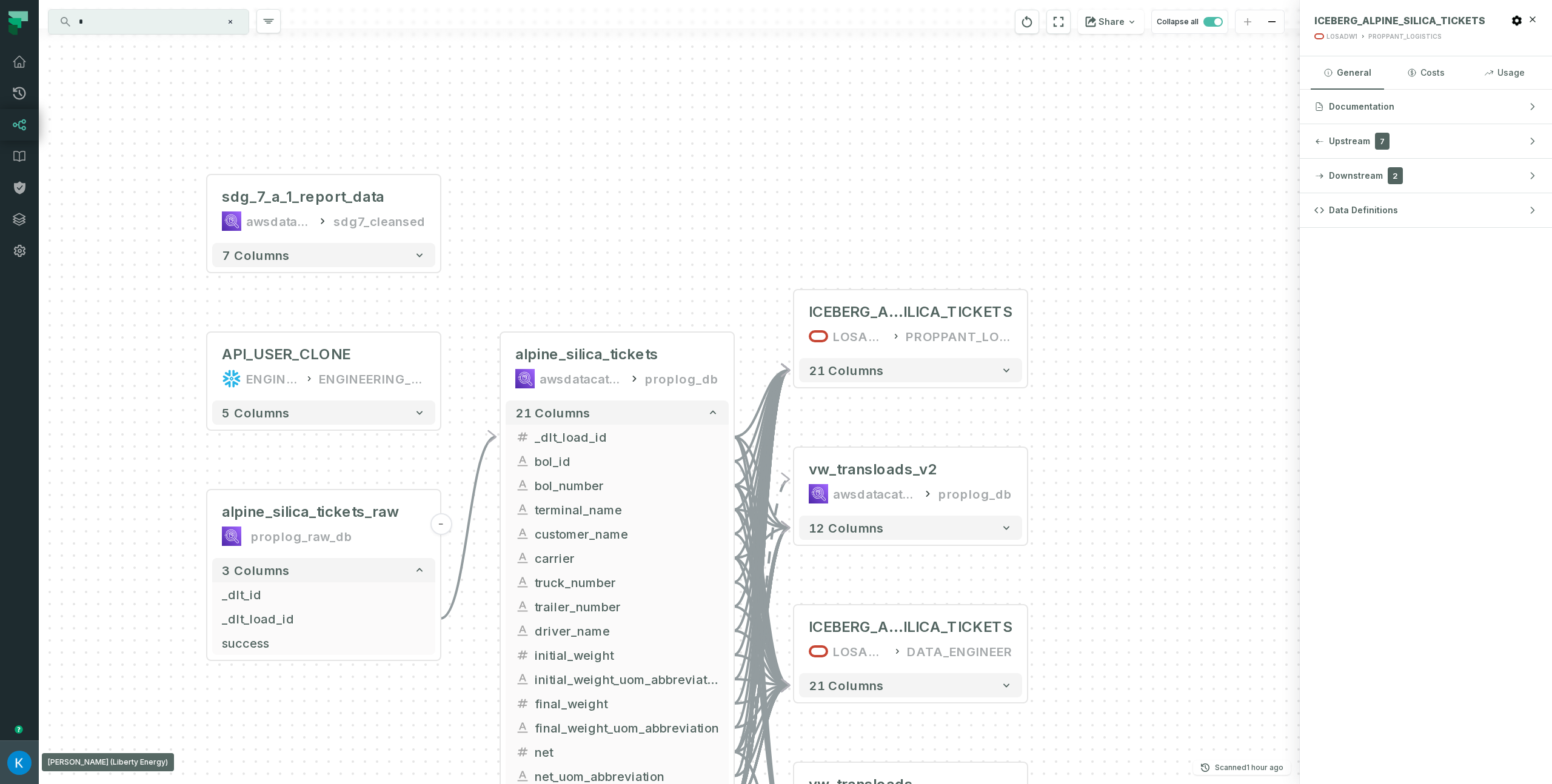
click at [26, 762] on img "button" at bounding box center [19, 763] width 24 height 24
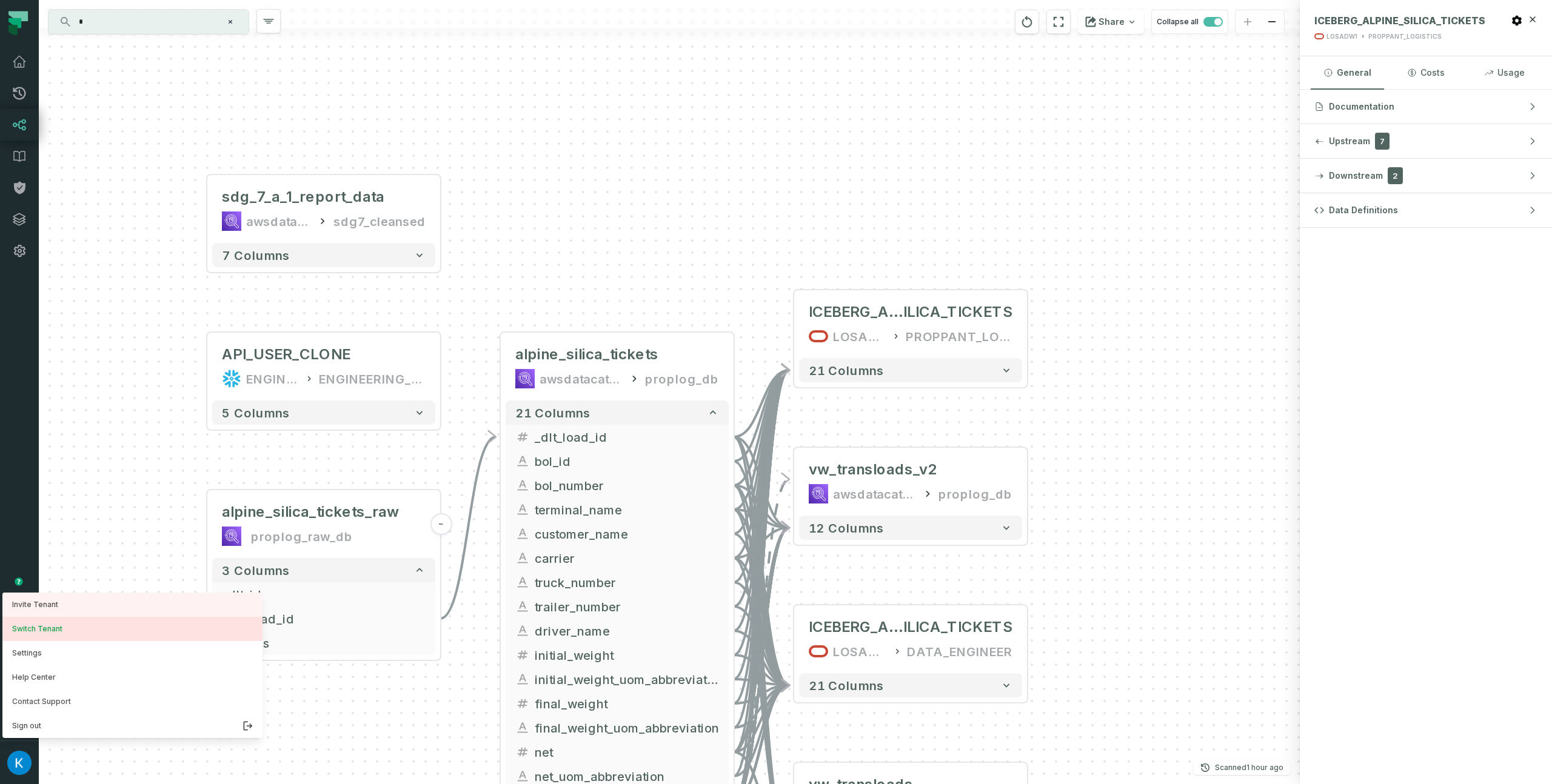
click at [60, 634] on button "Switch Tenant" at bounding box center [132, 629] width 260 height 24
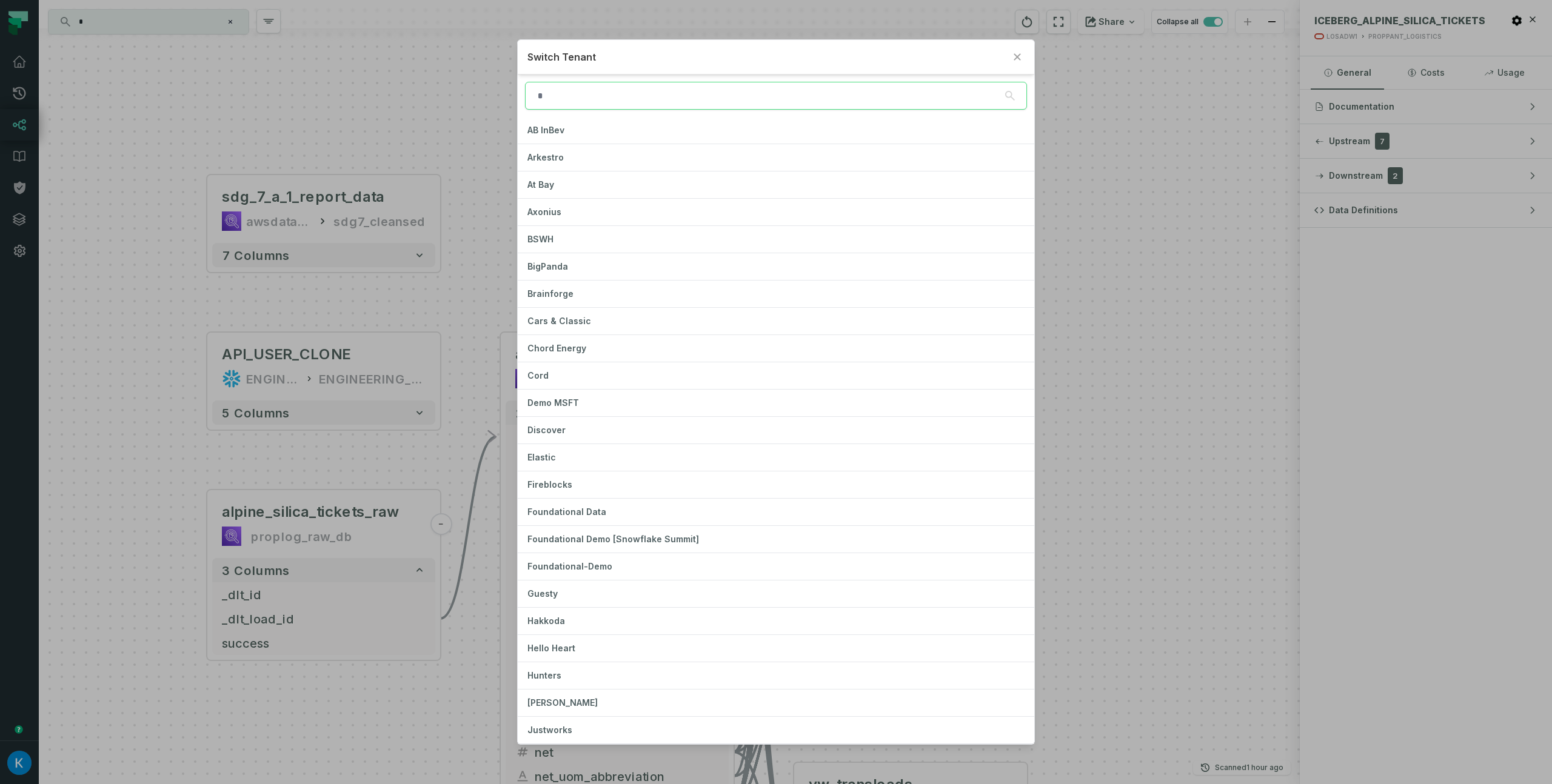
type input "*"
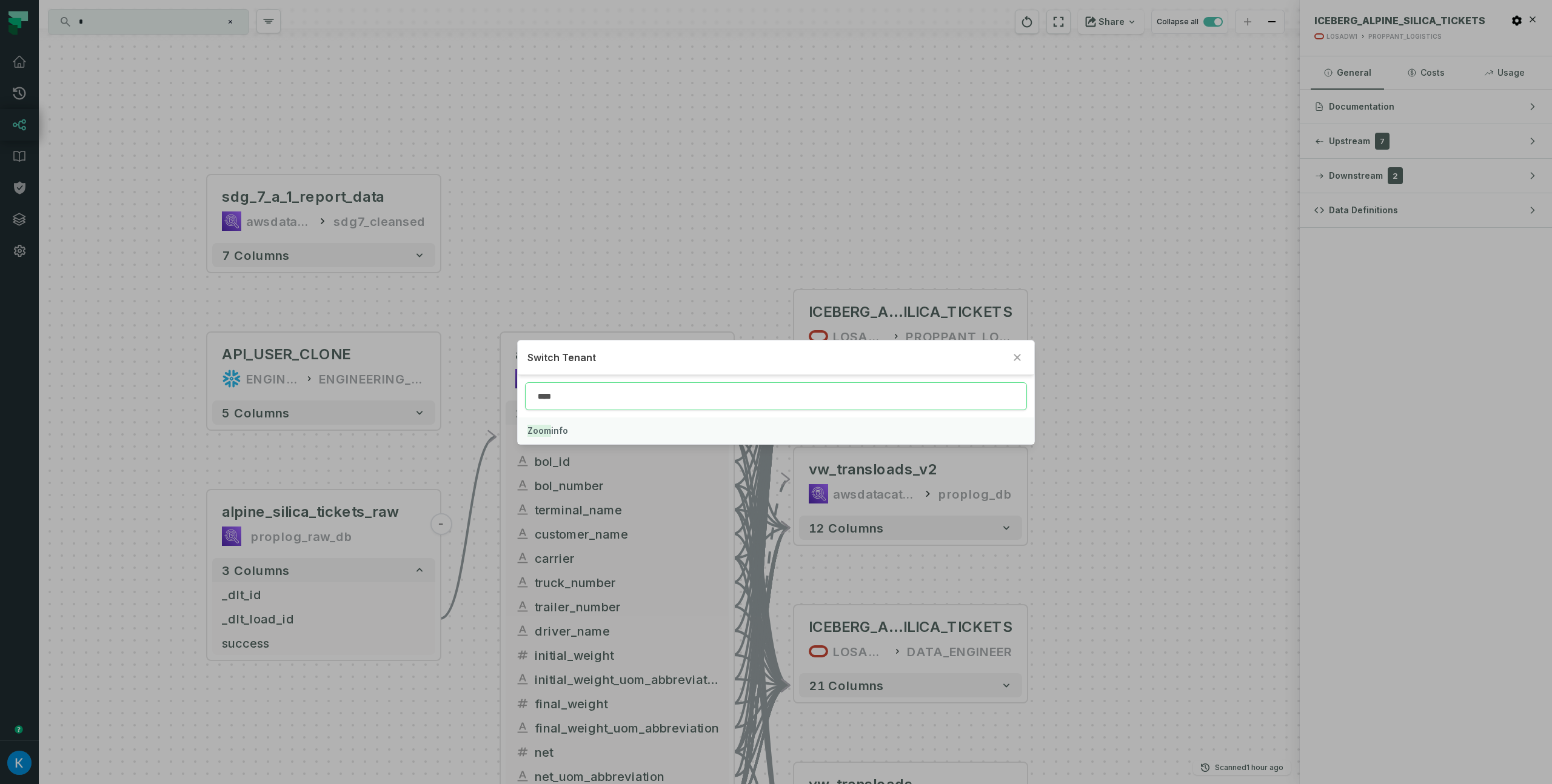
type input "****"
click at [550, 428] on mark "Zoom" at bounding box center [539, 431] width 24 height 12
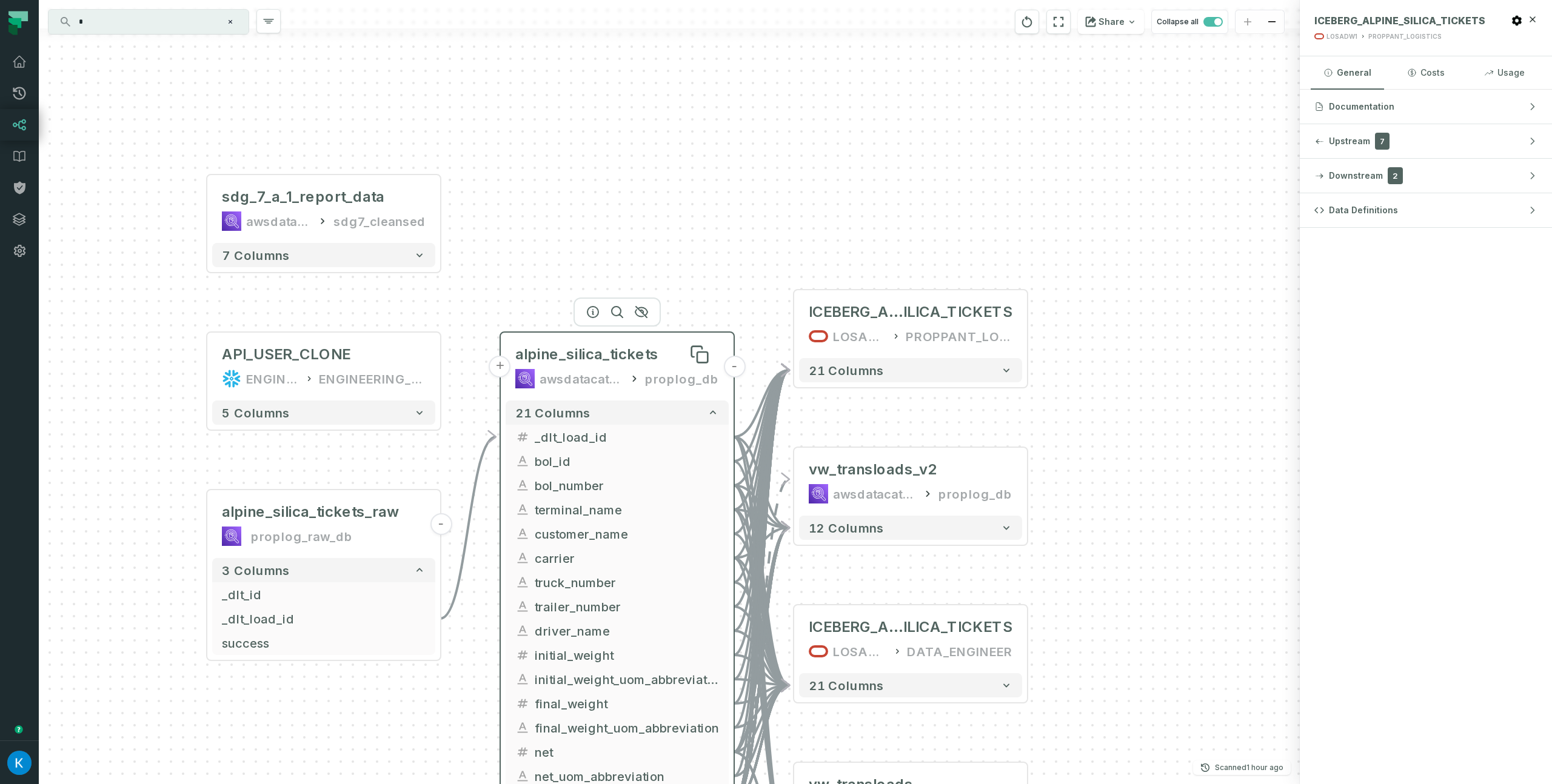
click at [619, 357] on span "alpine_silica_tickets" at bounding box center [587, 354] width 143 height 19
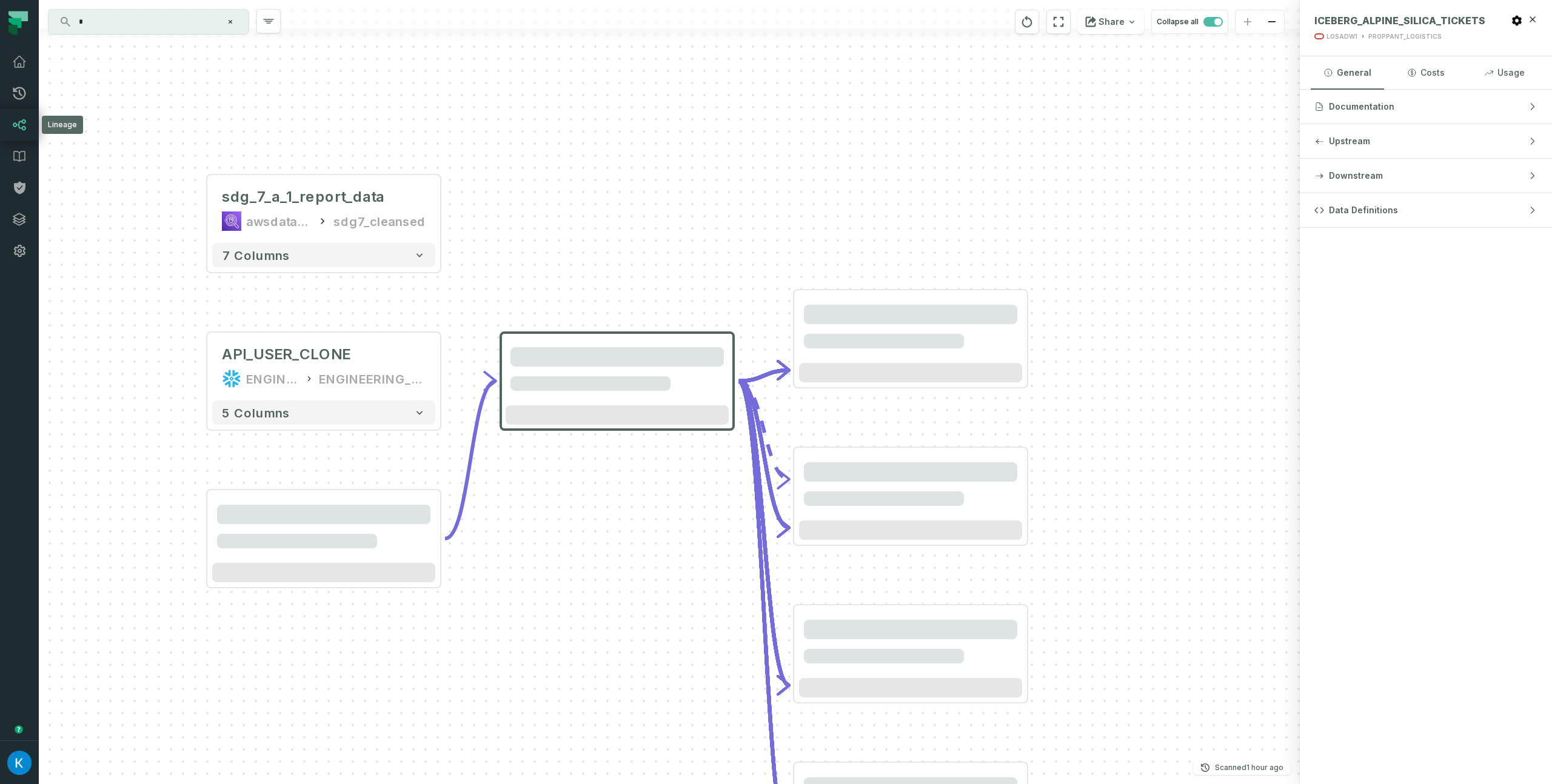
click at [20, 126] on icon at bounding box center [19, 125] width 15 height 15
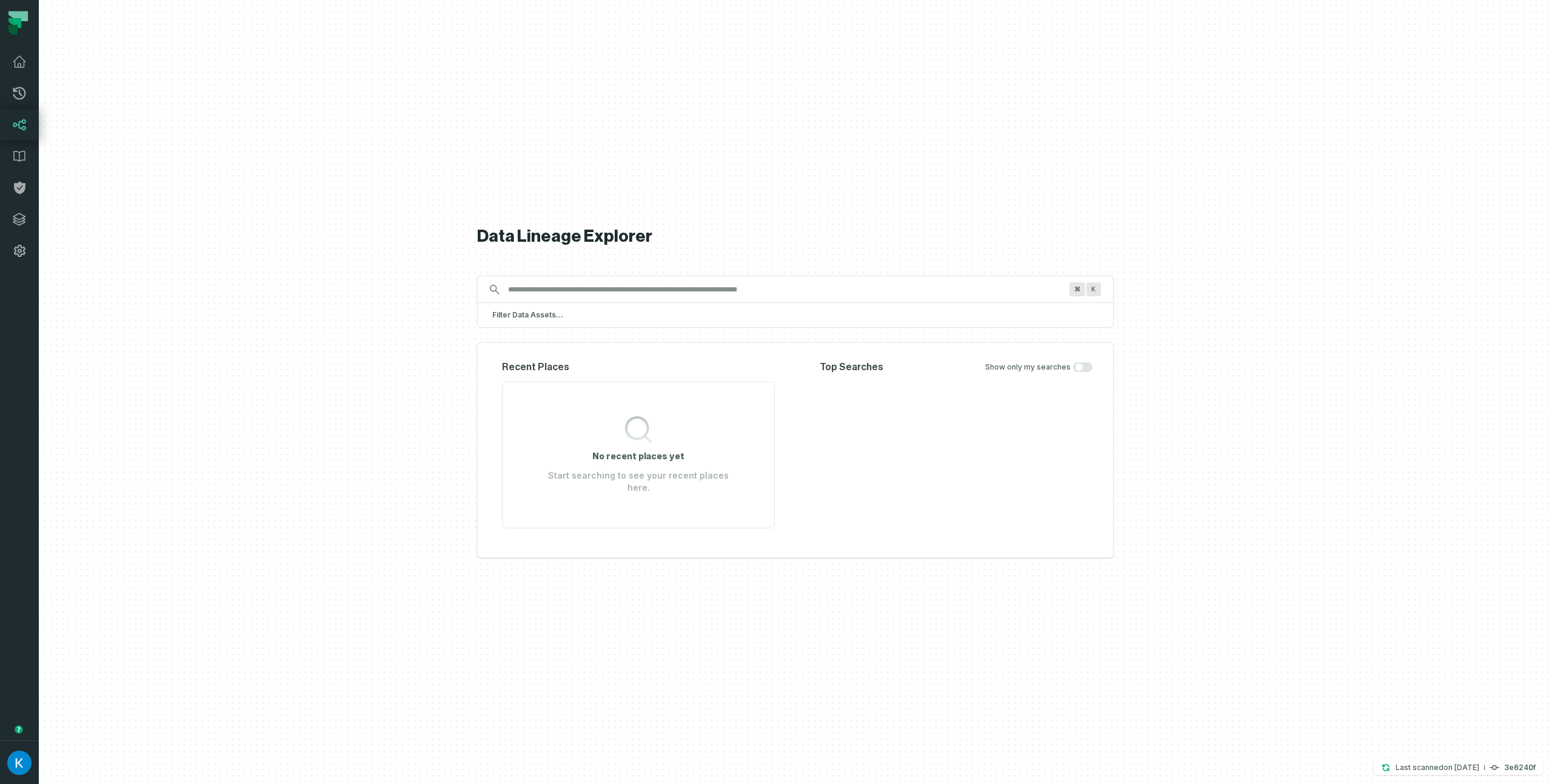
click at [778, 294] on input "Discovery Provider cmdk menu" at bounding box center [784, 290] width 567 height 19
click at [837, 294] on input "Discovery Provider cmdk menu" at bounding box center [784, 290] width 567 height 19
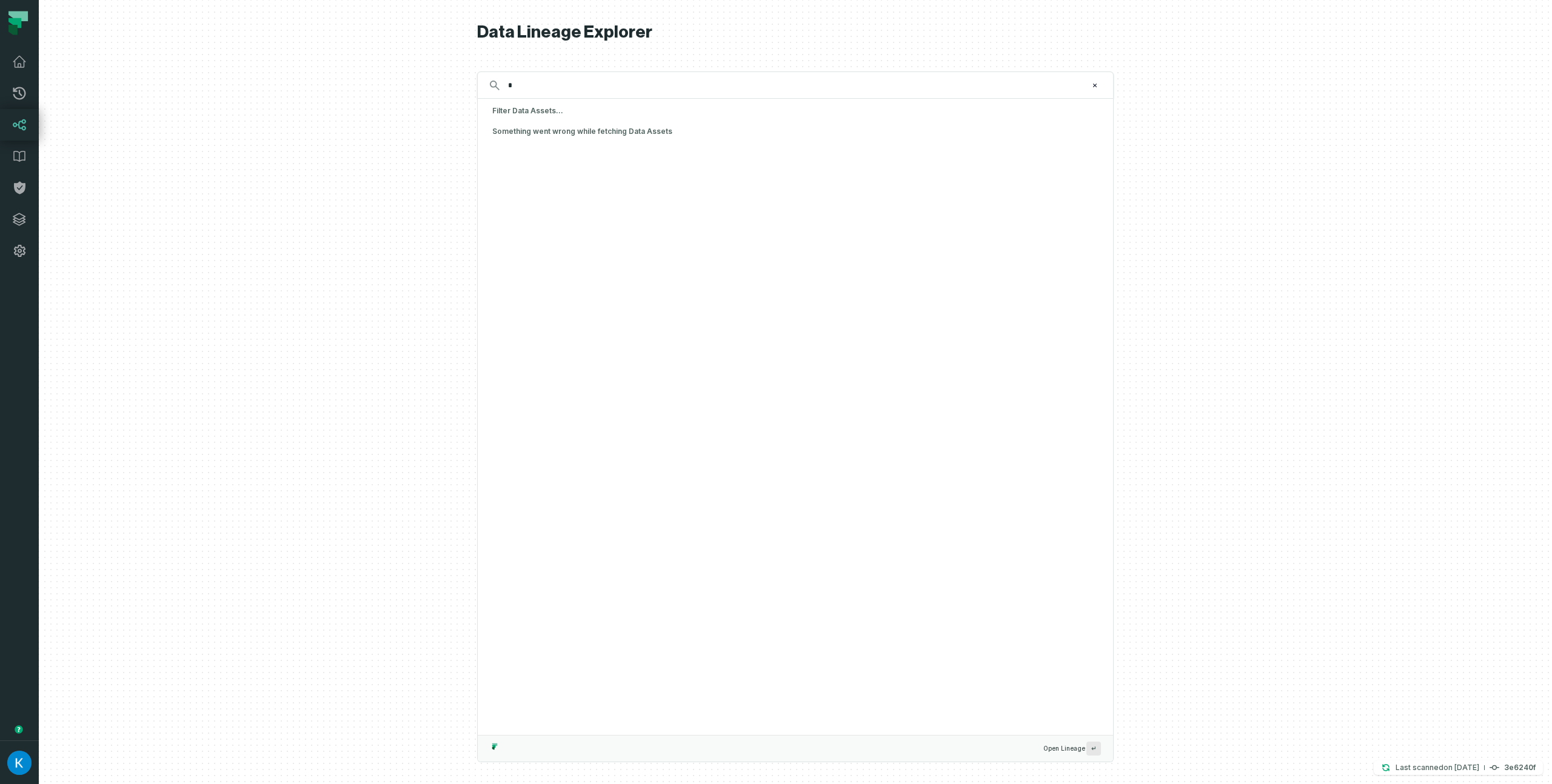
click at [562, 90] on input "*" at bounding box center [793, 85] width 587 height 19
type input "*"
type input "******"
click at [28, 765] on img "button" at bounding box center [19, 763] width 24 height 24
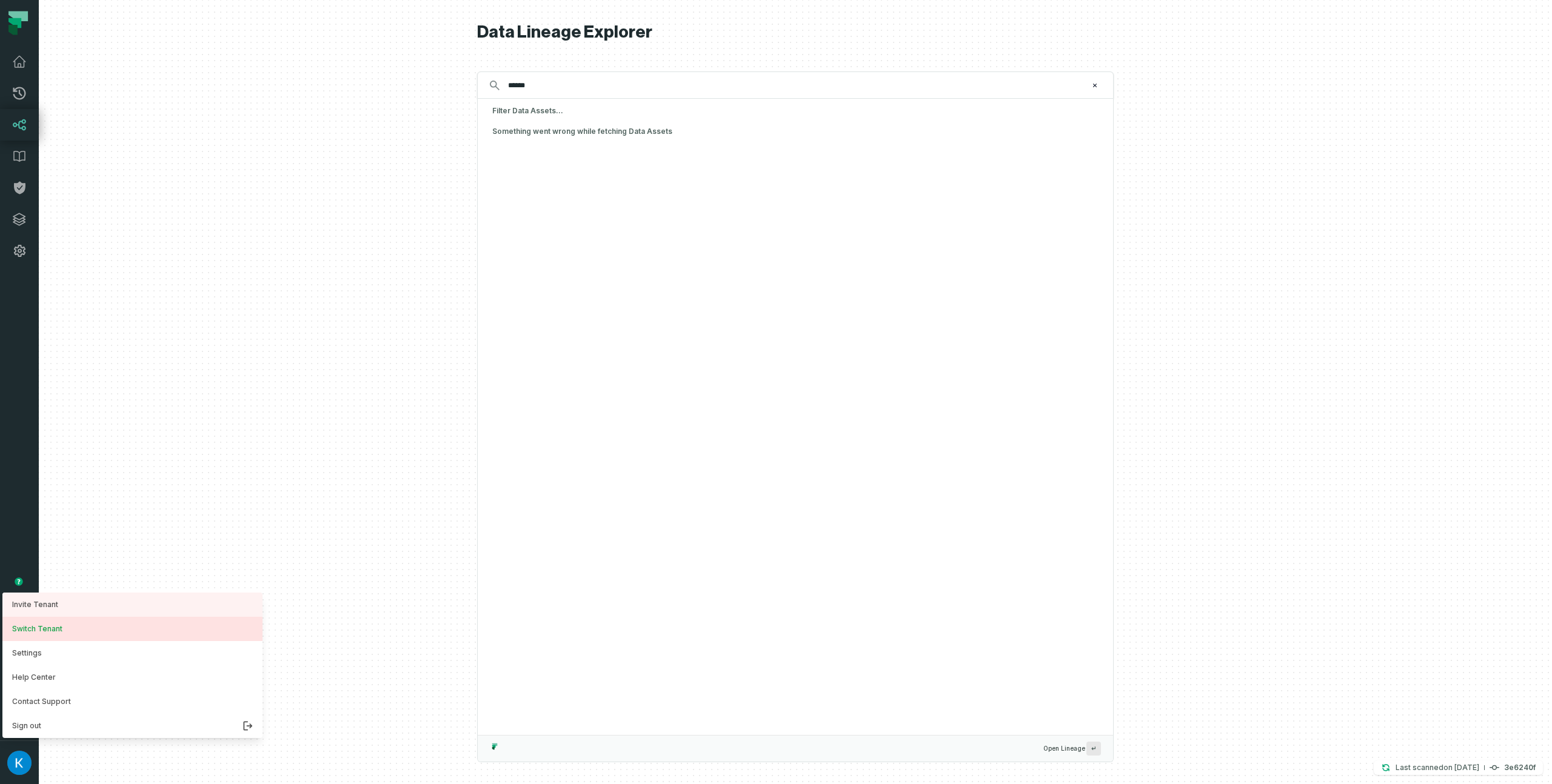
click at [107, 636] on button "Switch Tenant" at bounding box center [132, 629] width 260 height 24
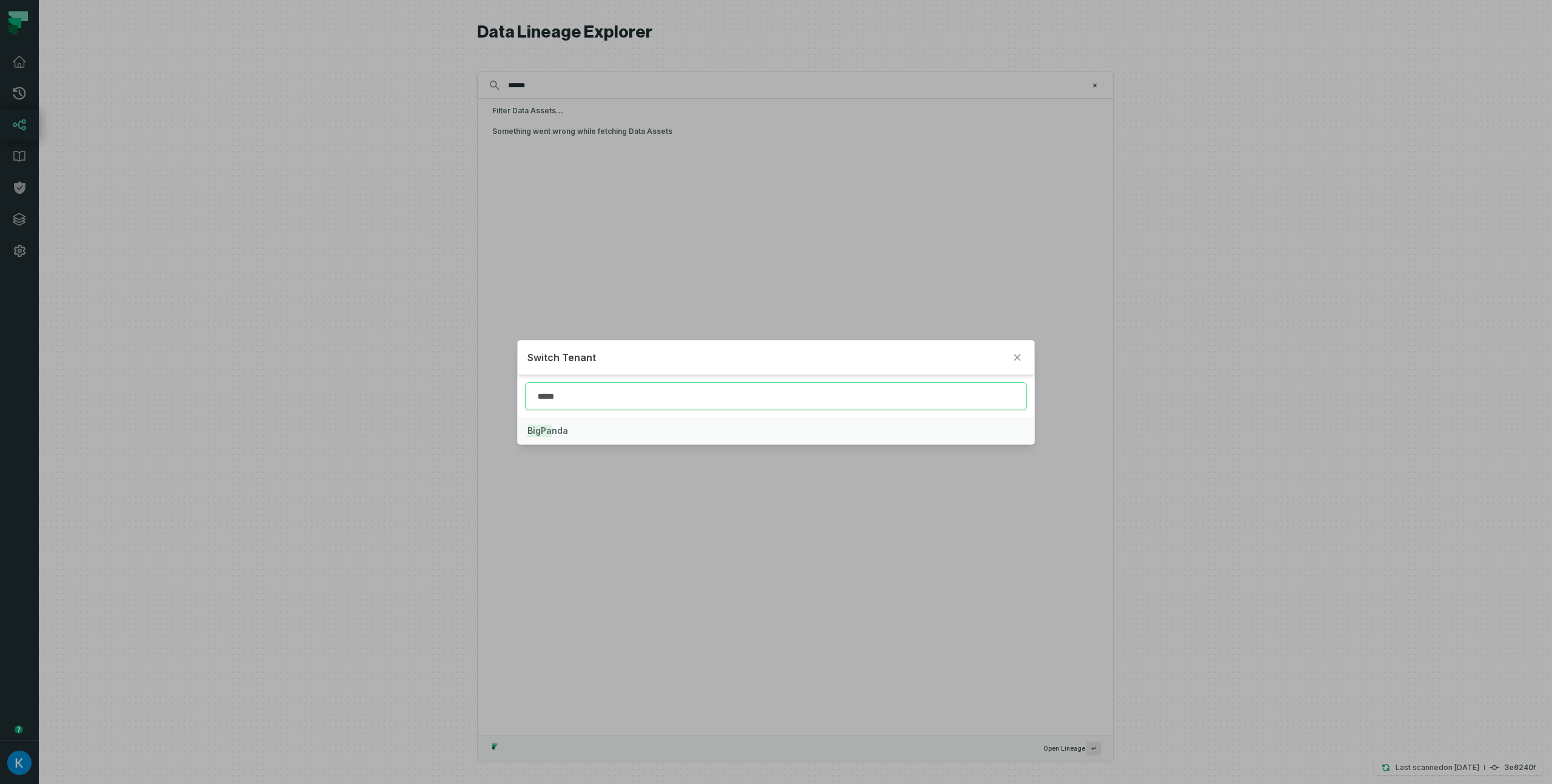
type input "*****"
click at [559, 422] on button "BigPa nda" at bounding box center [775, 431] width 516 height 27
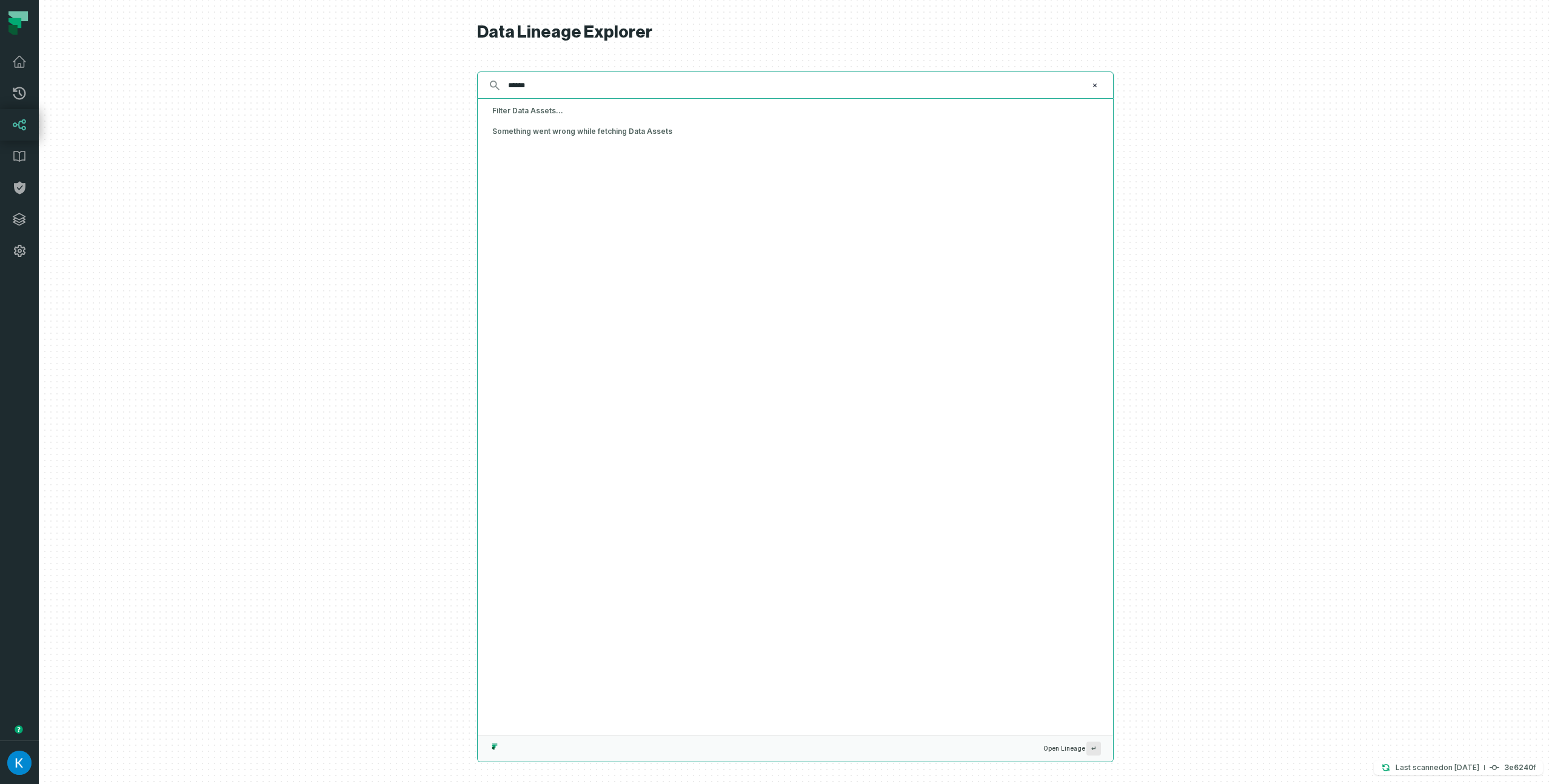
click at [611, 87] on input "******" at bounding box center [793, 85] width 587 height 19
click at [16, 117] on link "Lineage" at bounding box center [19, 124] width 39 height 32
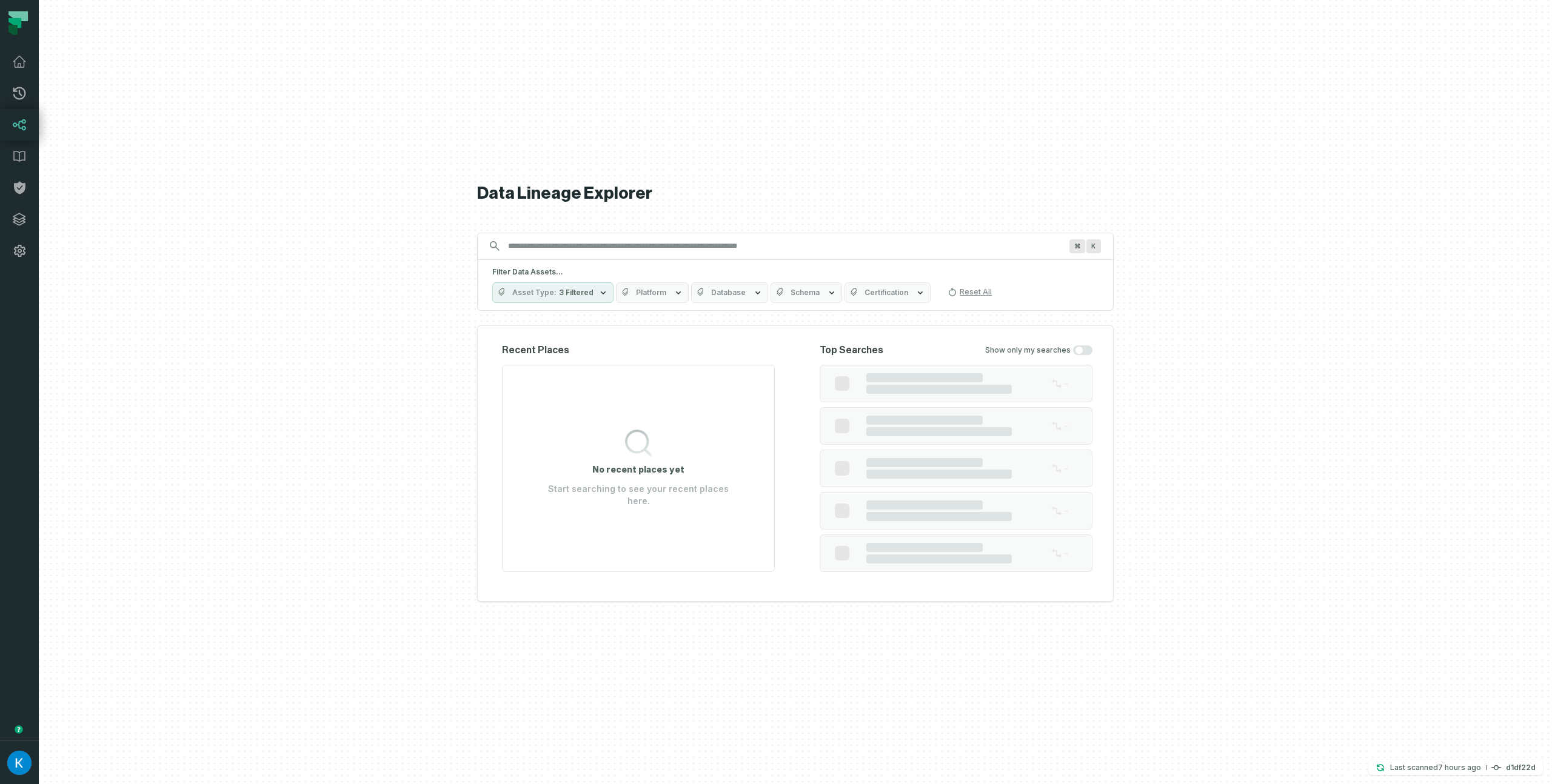
click at [549, 240] on input "Discovery Provider cmdk menu" at bounding box center [784, 246] width 567 height 19
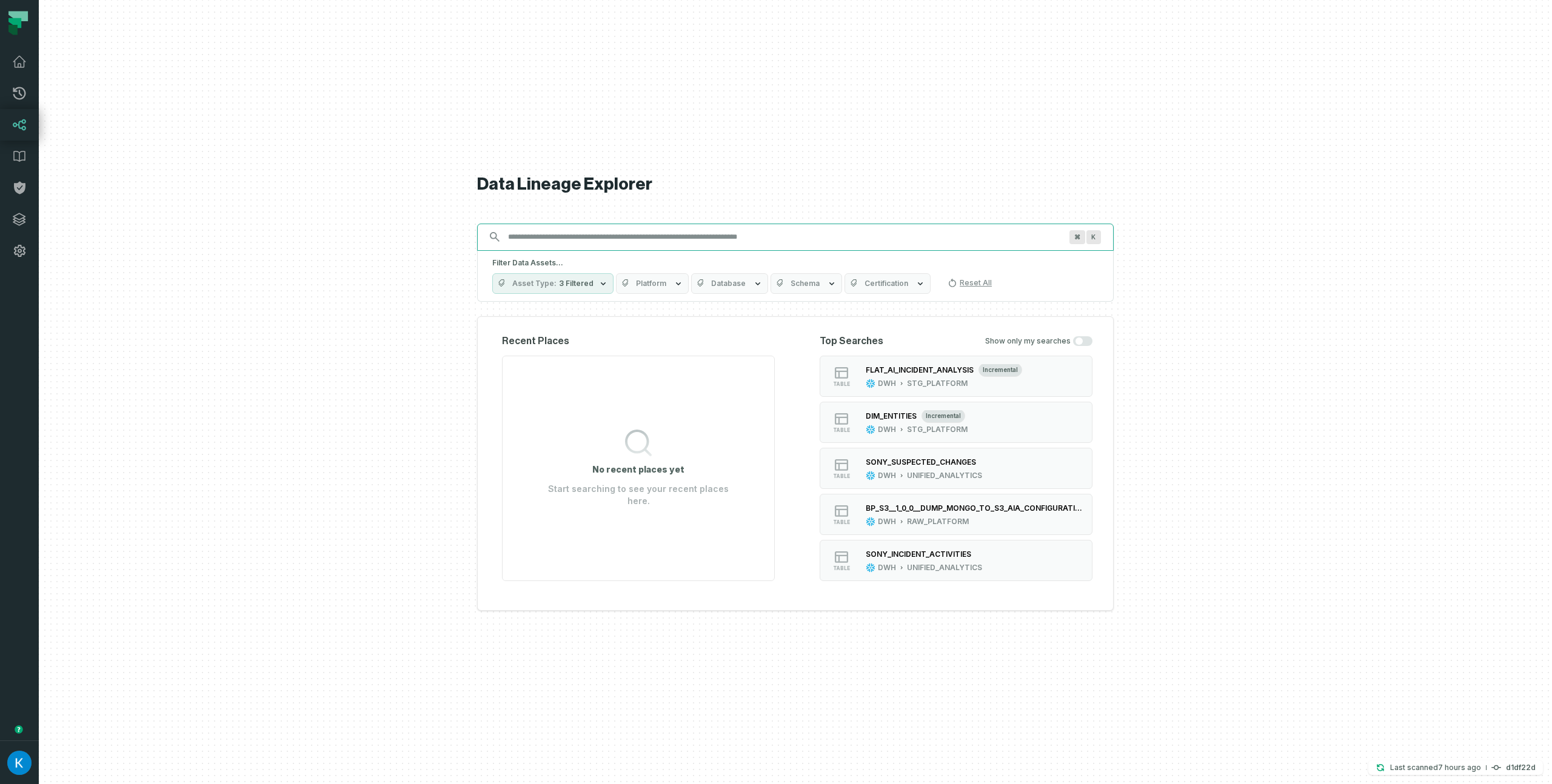
click at [567, 232] on input "Discovery Provider cmdk menu" at bounding box center [784, 236] width 567 height 19
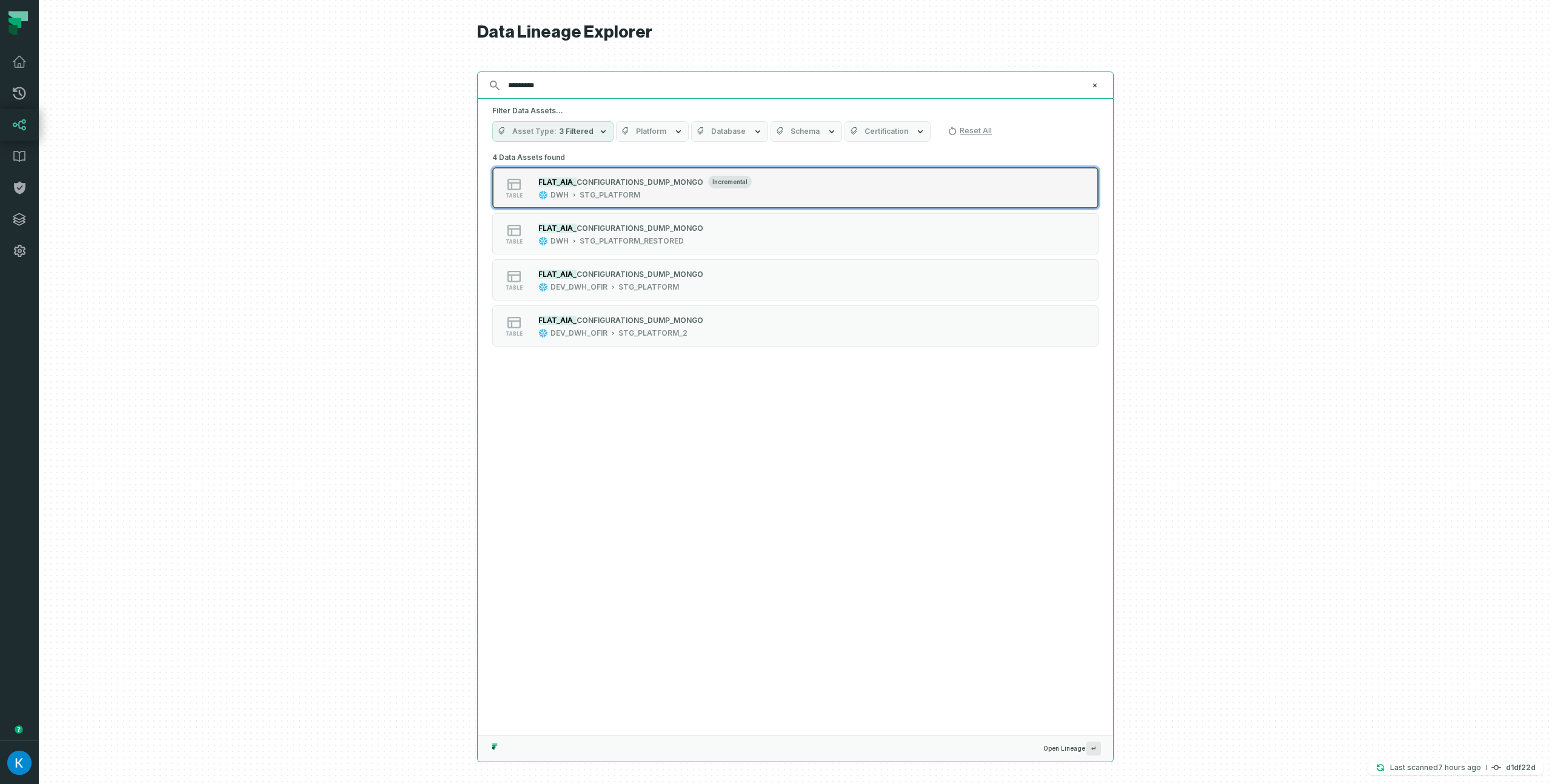
type input "*********"
click at [640, 181] on span "CONFIGURATIONS_DUMP_MONGO" at bounding box center [640, 182] width 127 height 9
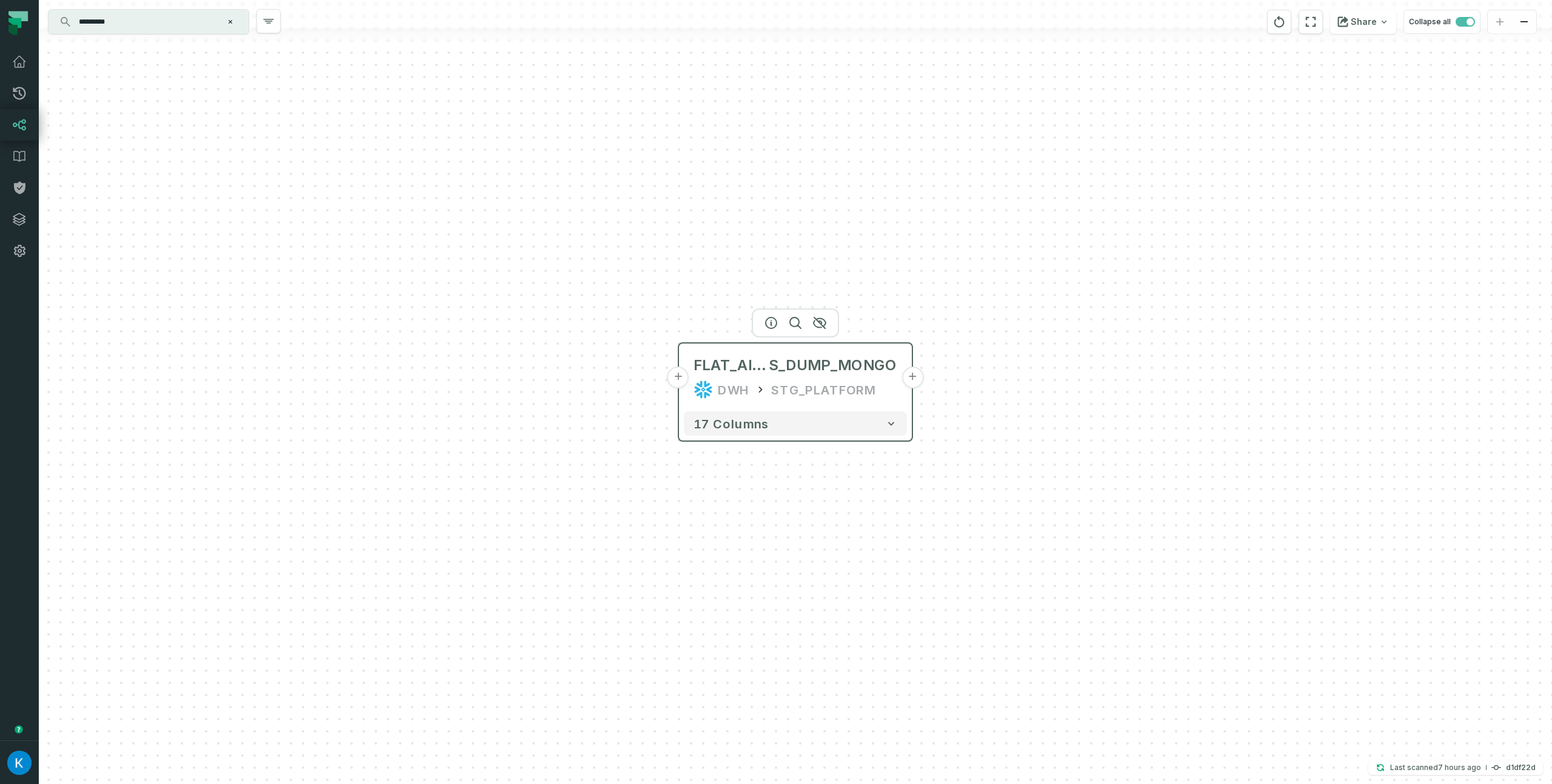
click at [797, 351] on div "FLAT_AIA_CONFIGURATION S_DUMP_MONGO DWH STG_PLATFORM" at bounding box center [795, 378] width 223 height 58
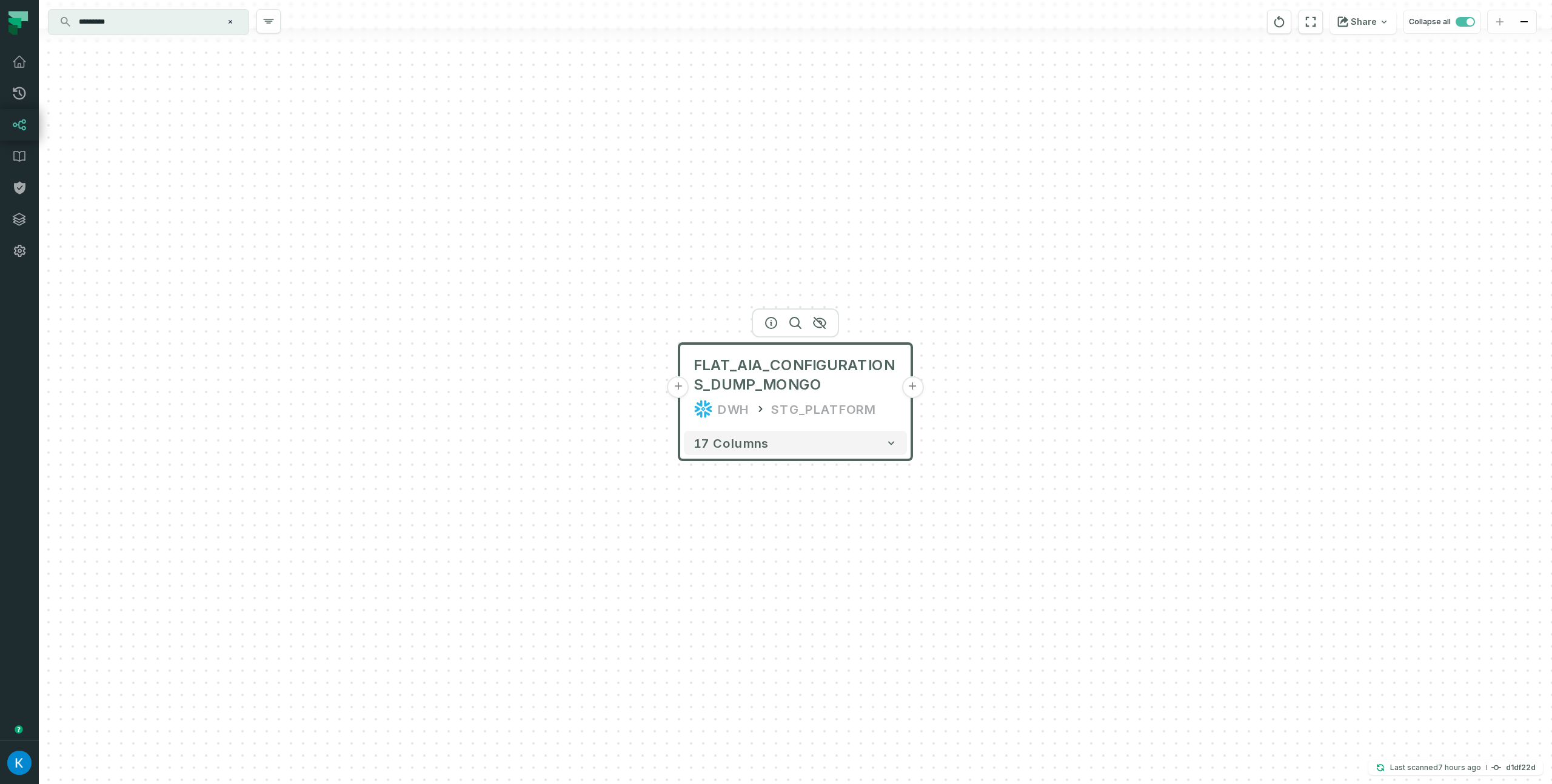
click at [758, 326] on div at bounding box center [795, 322] width 87 height 29
click at [769, 325] on icon "button" at bounding box center [771, 323] width 15 height 15
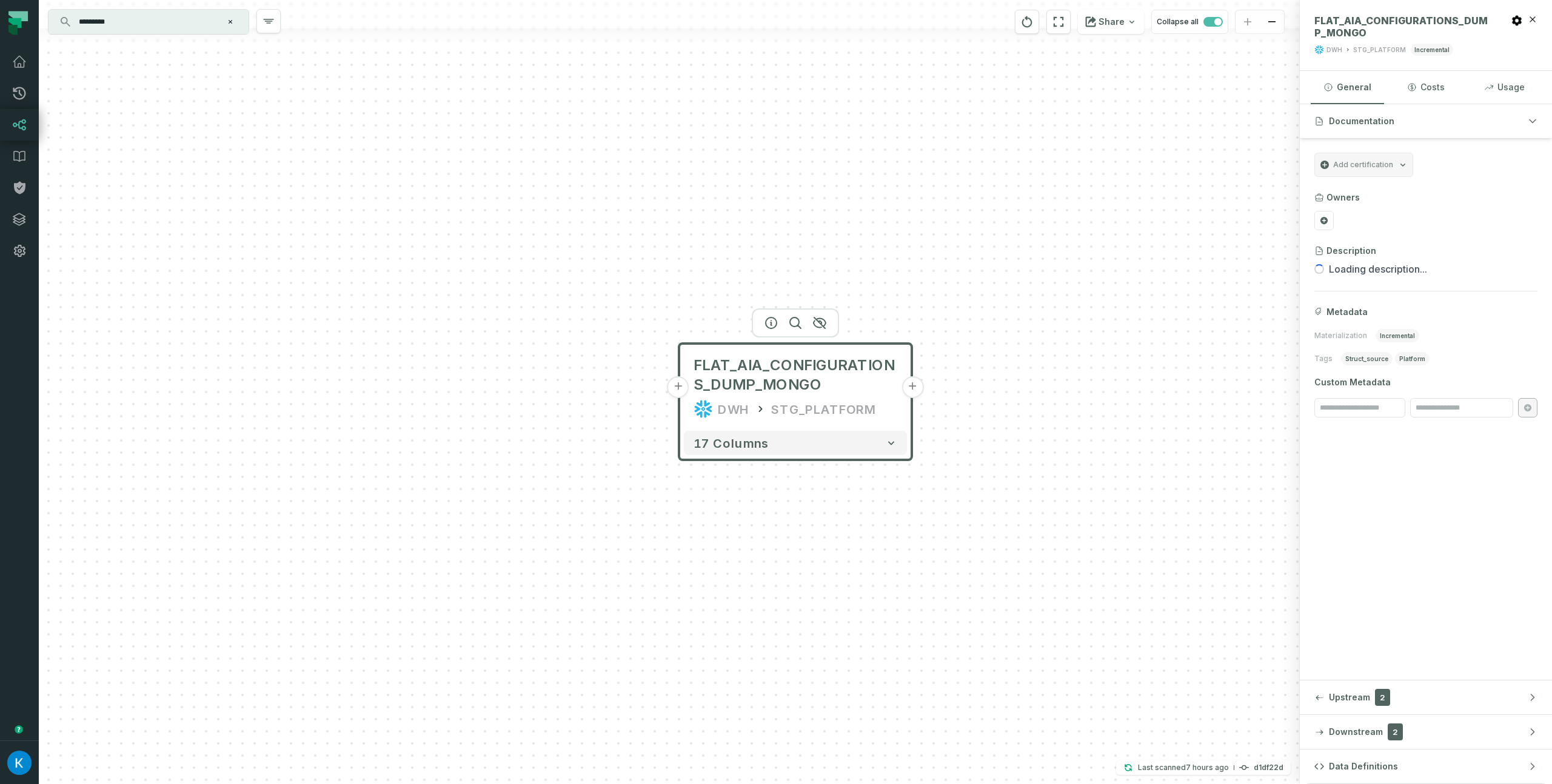
click at [1403, 765] on button "Data Definitions" at bounding box center [1425, 767] width 252 height 34
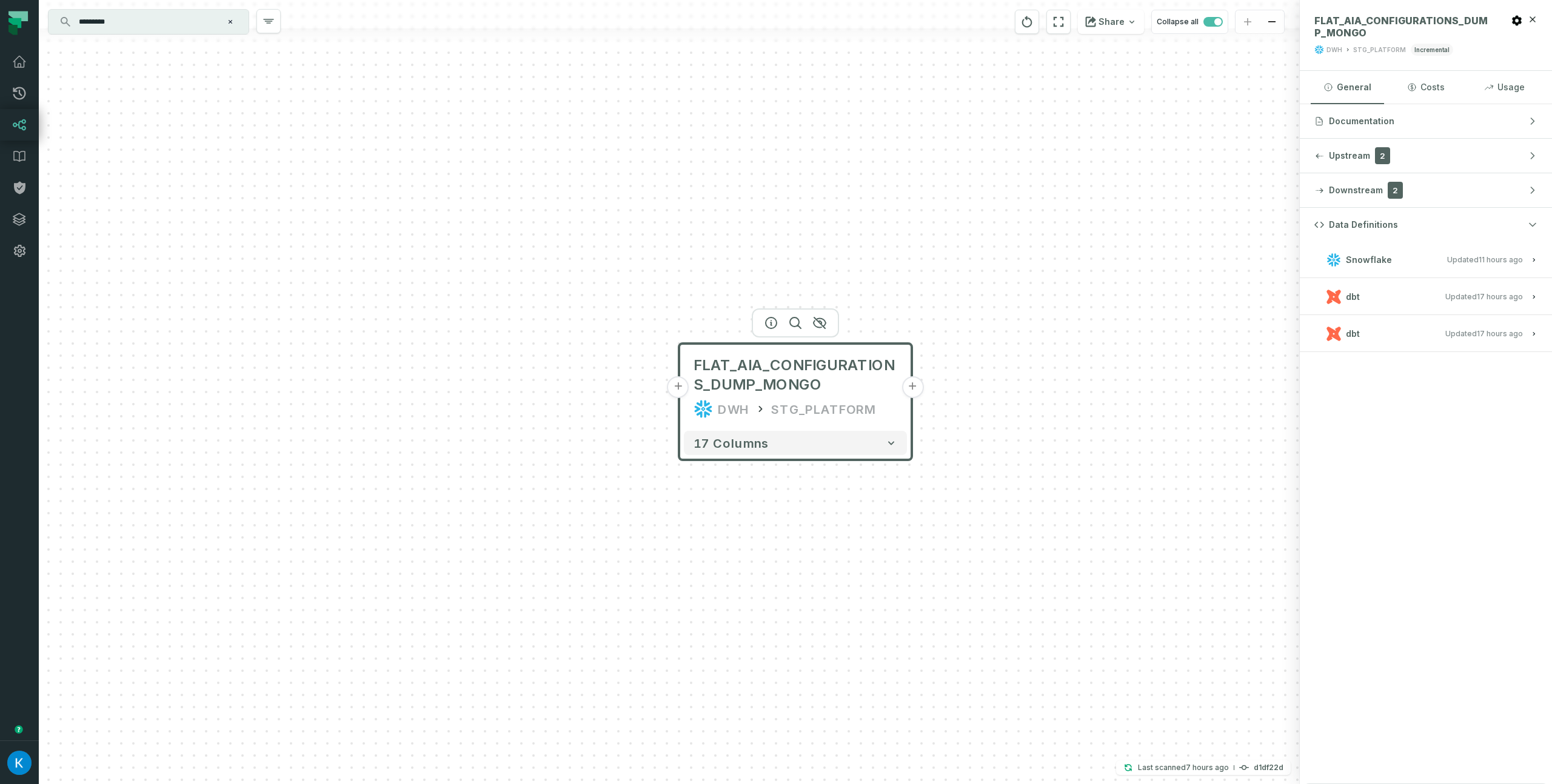
click at [1361, 299] on button "dbt Updated [DATE] 7:02:58 PM" at bounding box center [1426, 296] width 223 height 16
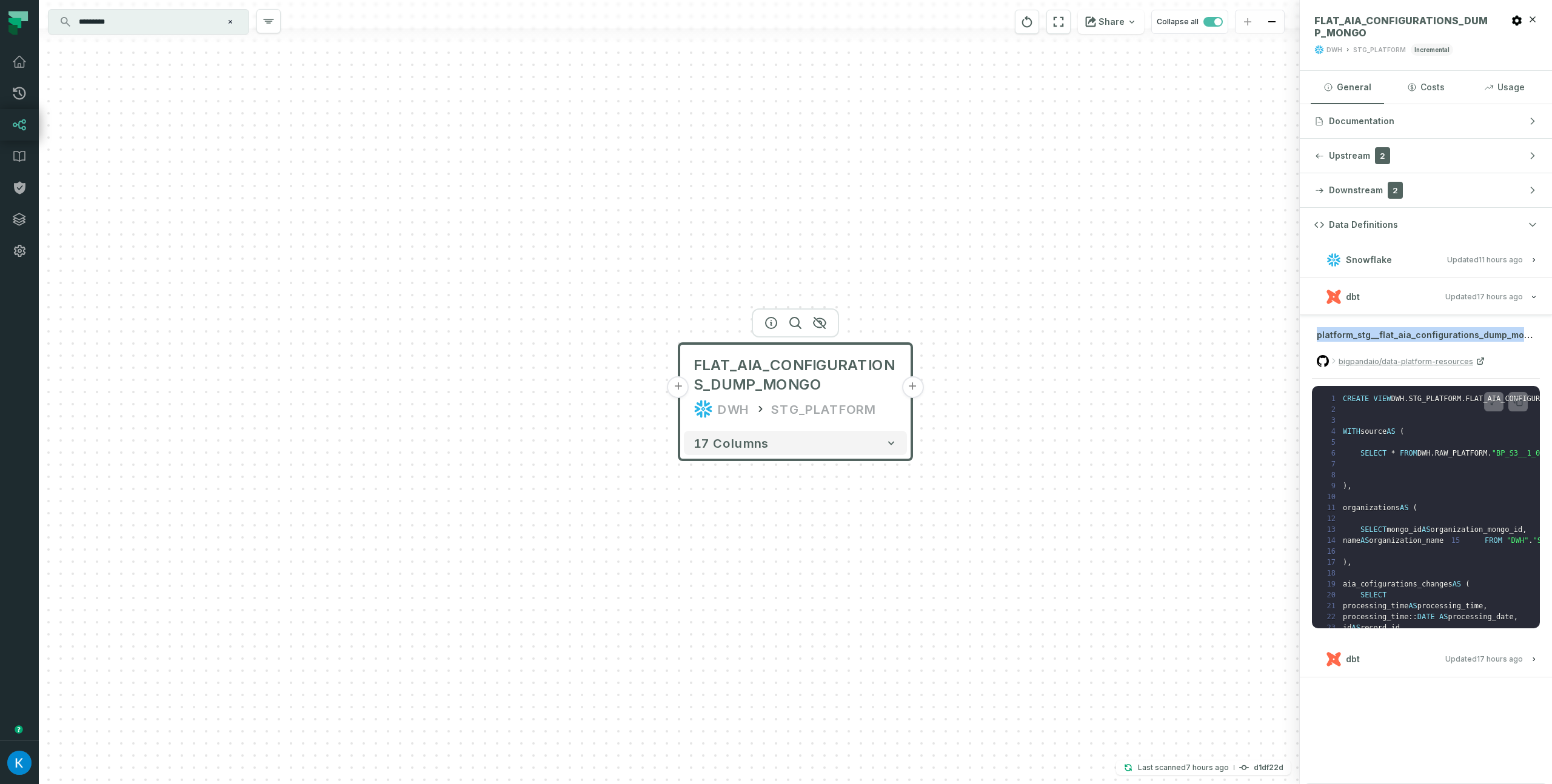
drag, startPoint x: 1363, startPoint y: 336, endPoint x: 1453, endPoint y: 333, distance: 90.0
click at [1453, 333] on span "platform_stg__flat_aia_configurations_dump_mongo.sql" at bounding box center [1436, 335] width 239 height 12
click at [1428, 337] on span "platform_stg__flat_aia_configurations_dump_mongo.sql" at bounding box center [1436, 335] width 239 height 12
click at [1518, 652] on button "dbt Updated [DATE] 7:02:58 PM" at bounding box center [1426, 659] width 223 height 16
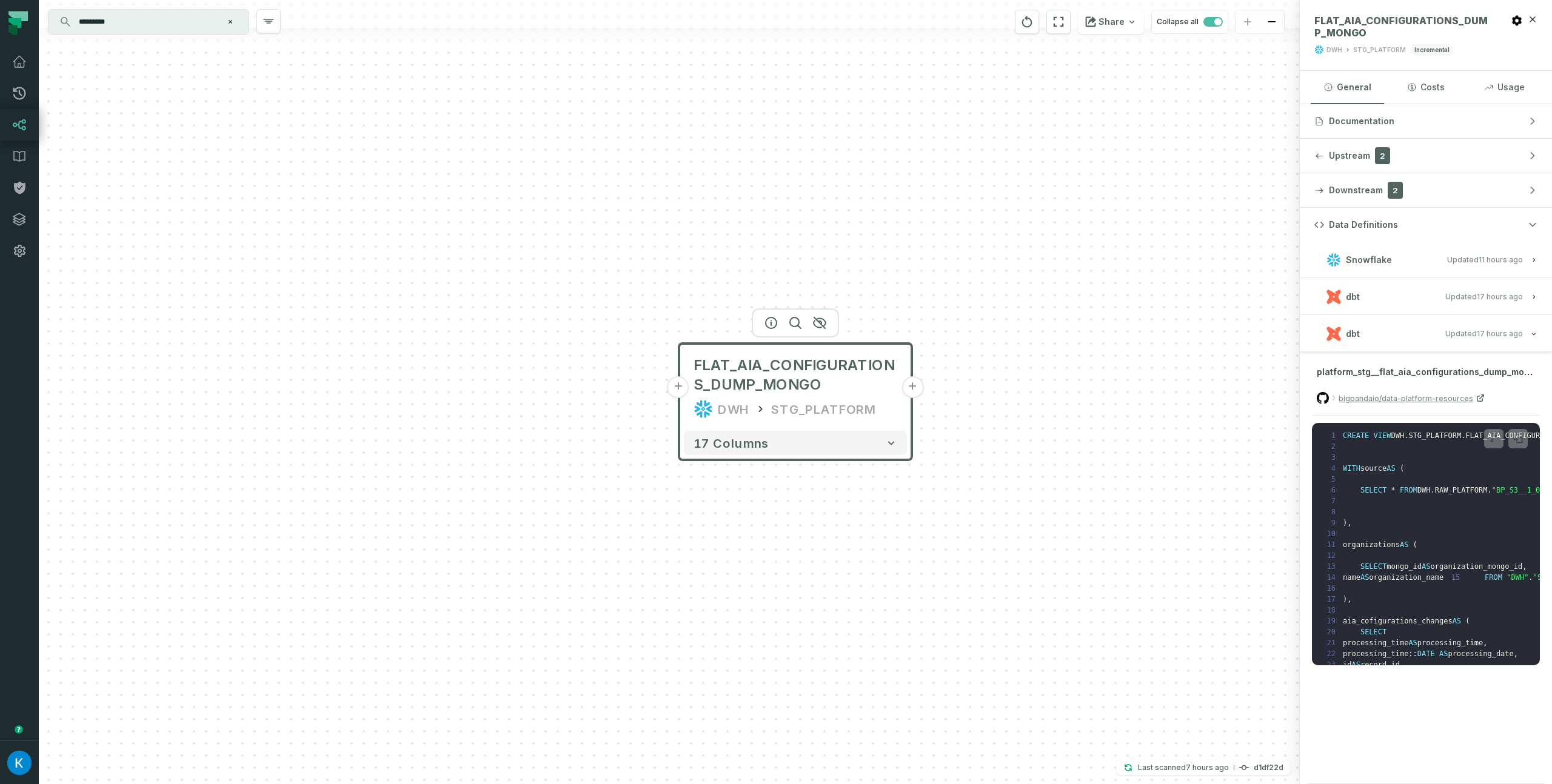
click at [1055, 490] on div "+ FLAT_AIA_CONFIGURATIONS_DUMP_MONGO DWH STG_PLATFORM + 17 columns" at bounding box center [669, 392] width 1261 height 784
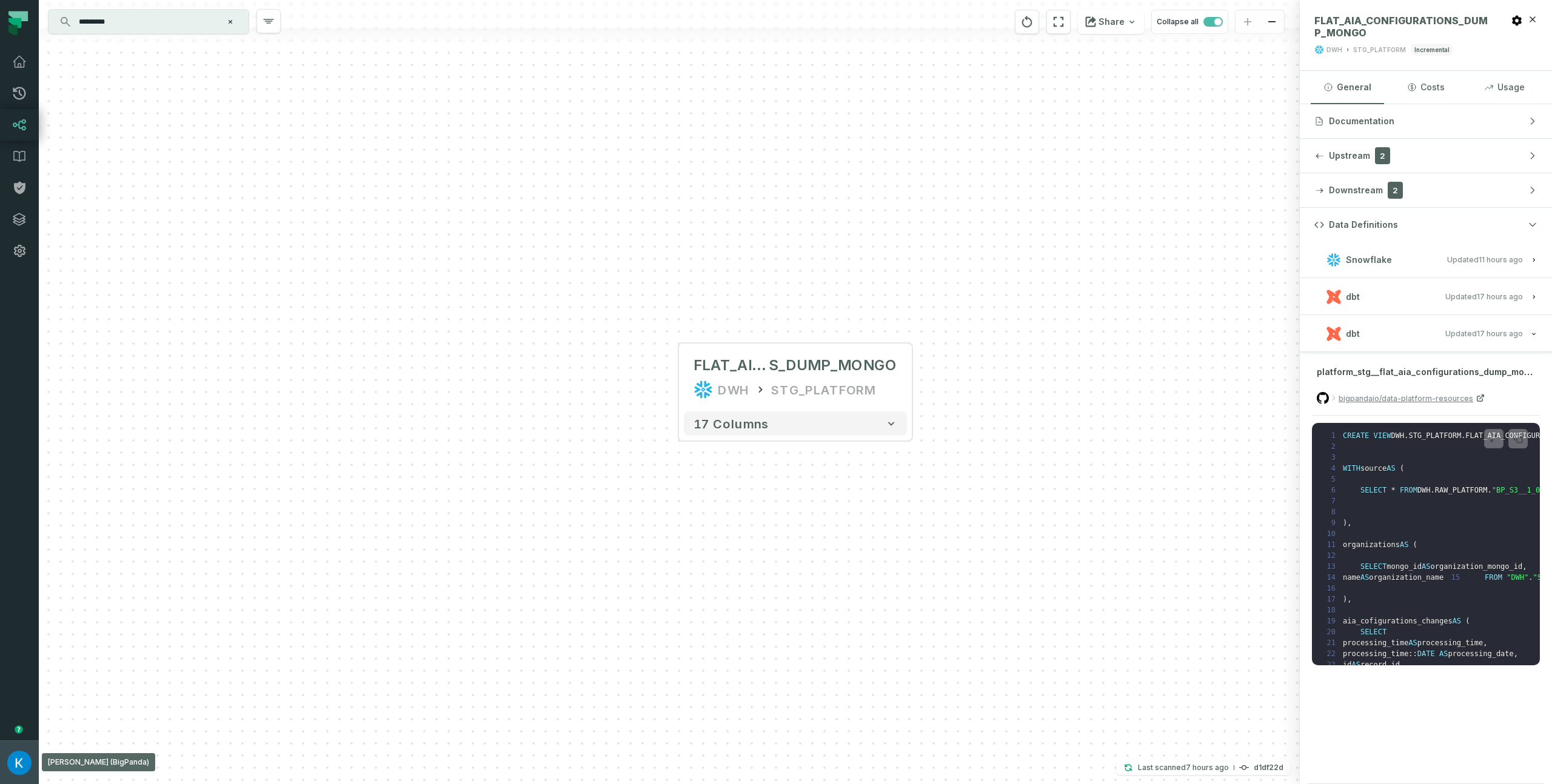
click at [28, 776] on button "[PERSON_NAME] (BigPanda) [EMAIL_ADDRESS][DOMAIN_NAME]" at bounding box center [19, 762] width 39 height 44
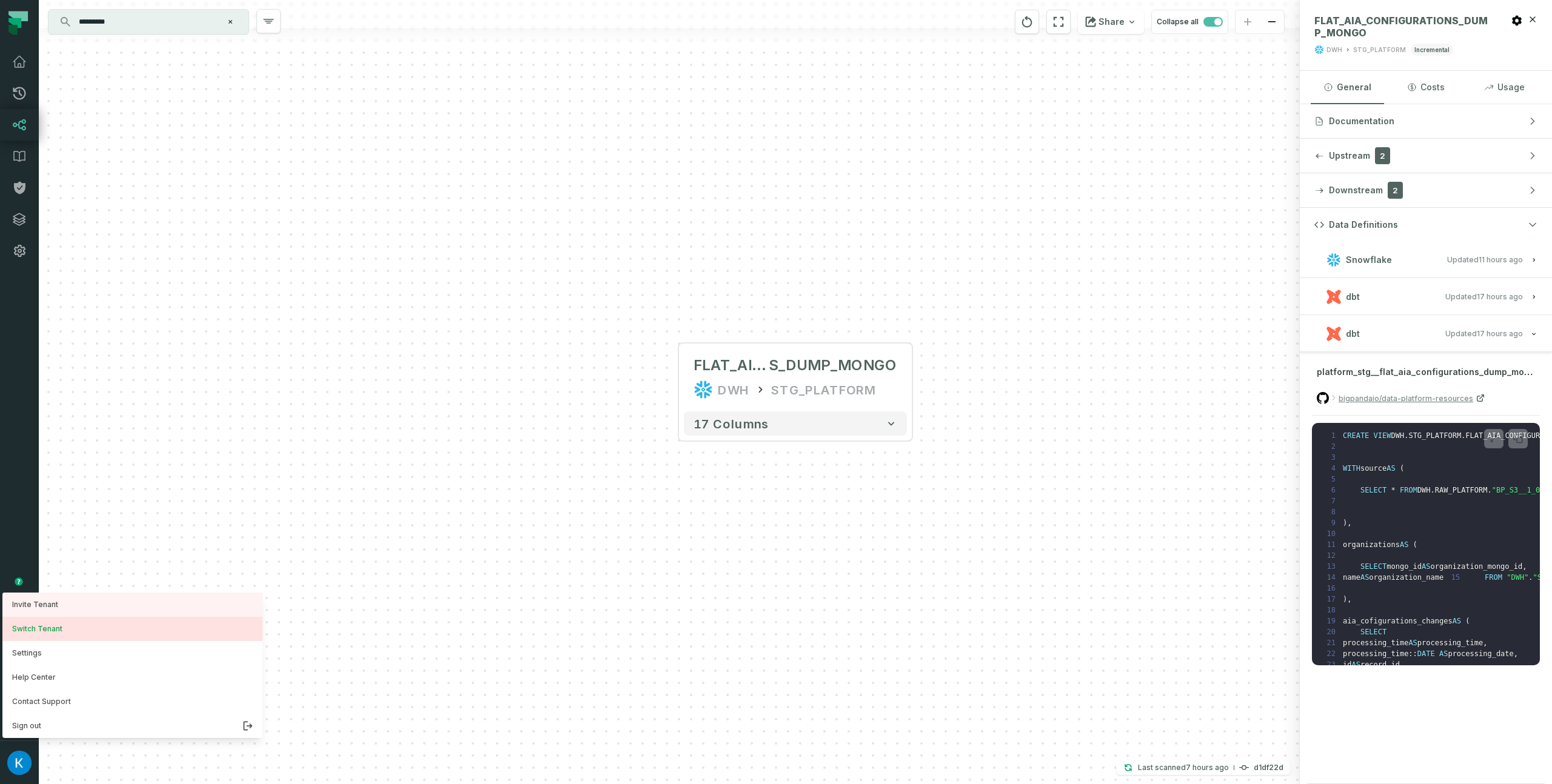
click at [63, 635] on button "Switch Tenant" at bounding box center [132, 629] width 260 height 24
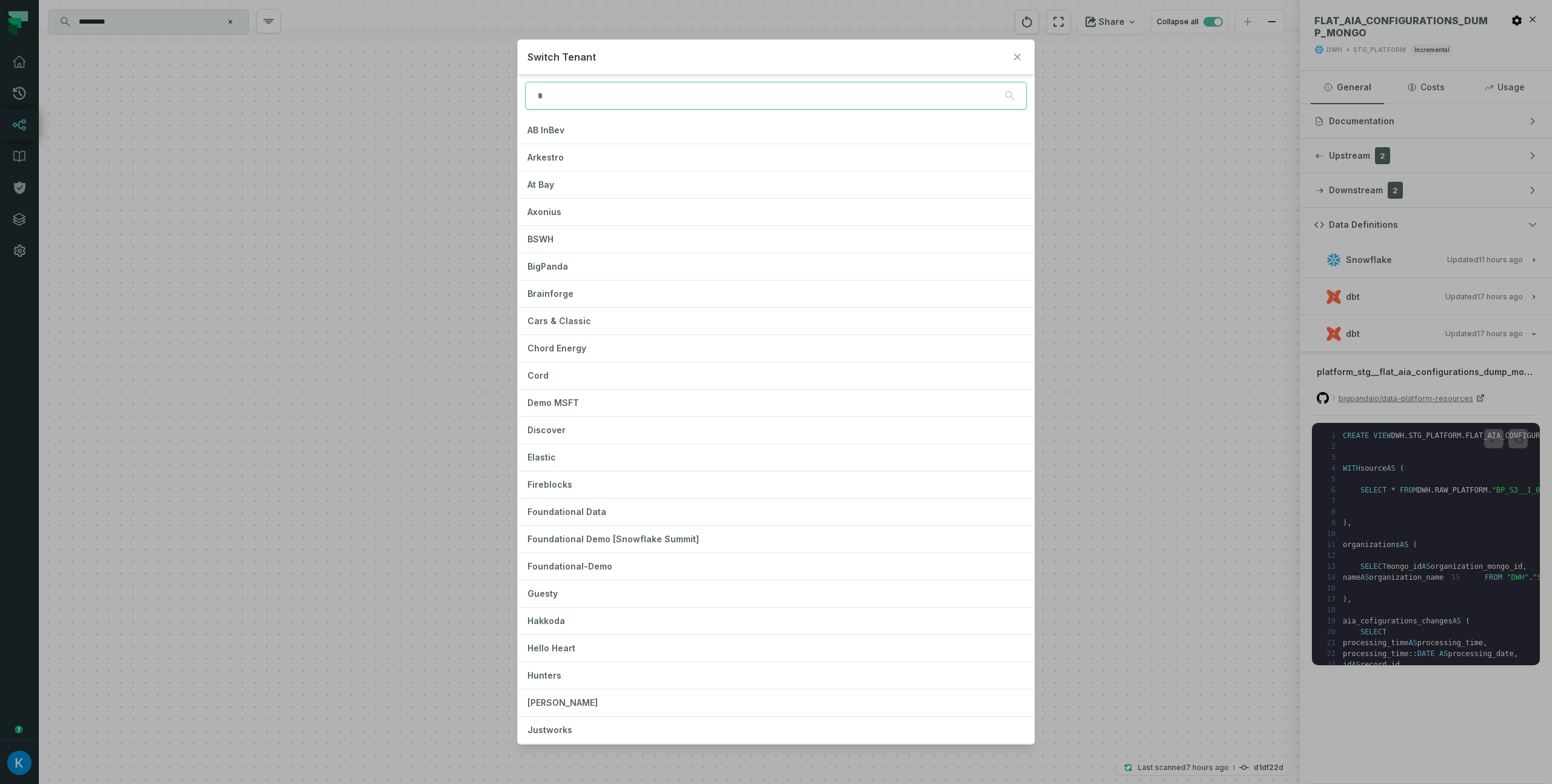
click at [608, 97] on input "search" at bounding box center [775, 96] width 501 height 28
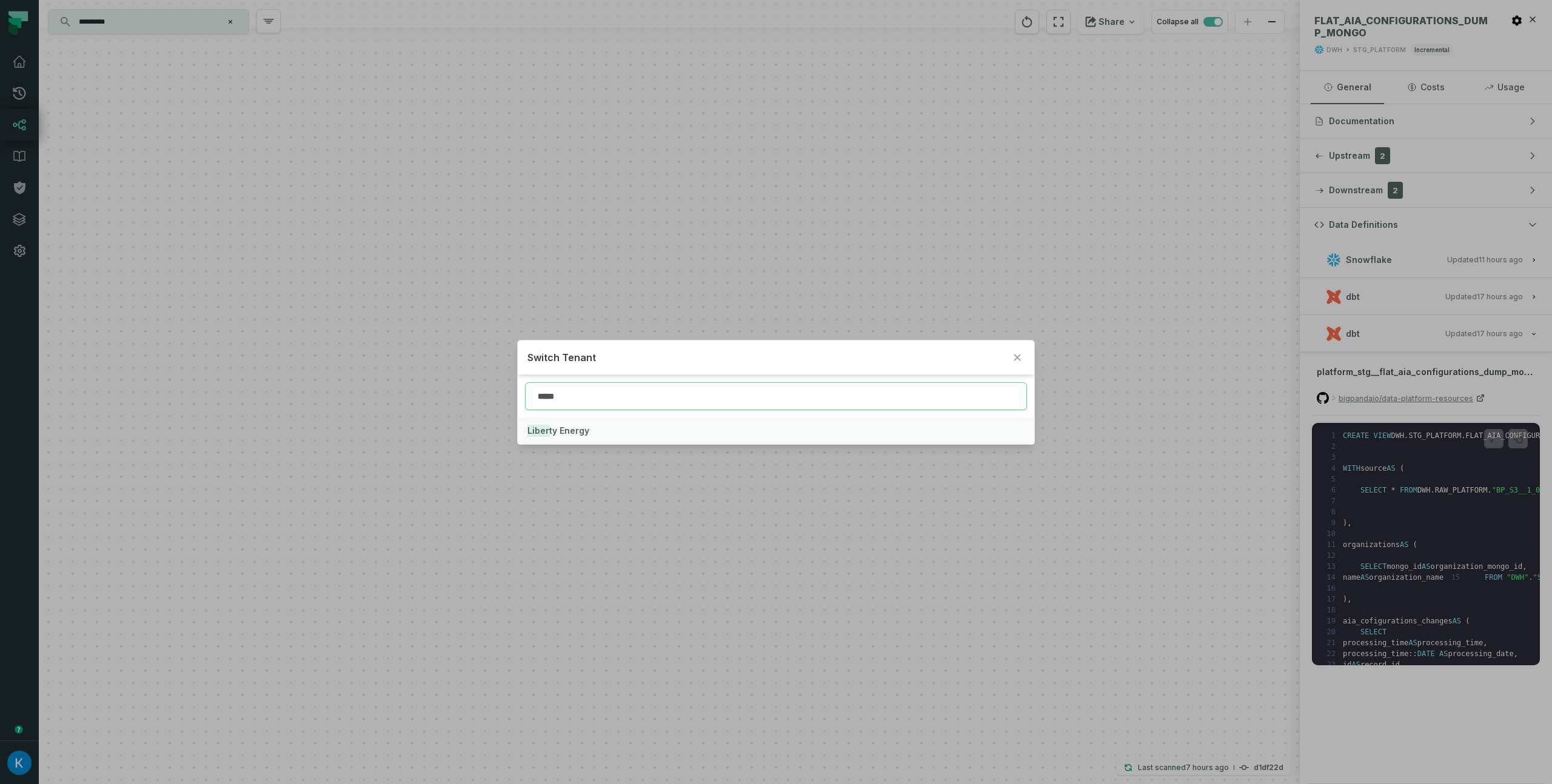
type input "*****"
click at [576, 428] on span "Liber ty Energy" at bounding box center [558, 430] width 62 height 10
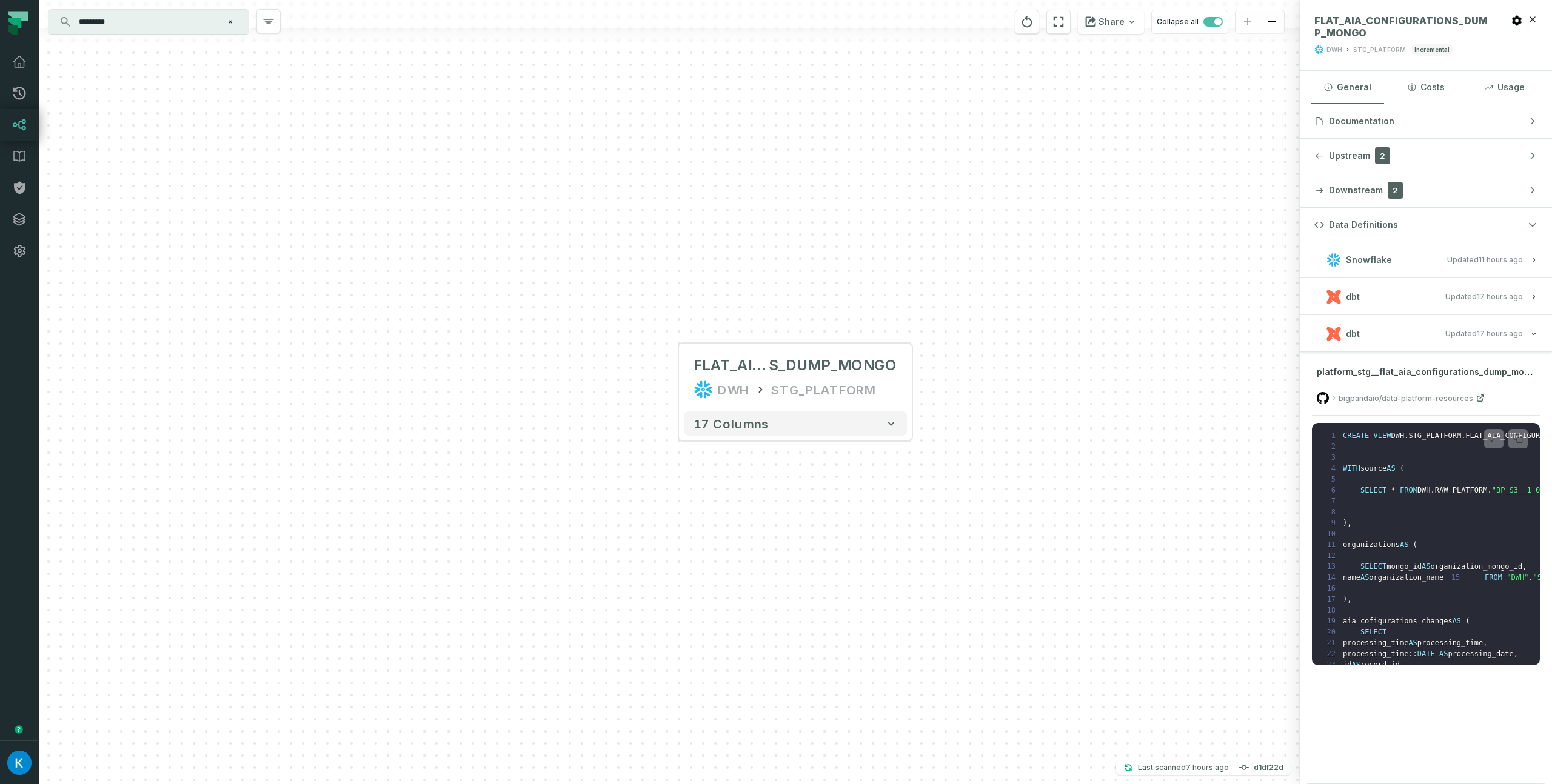
click at [160, 27] on input "*********" at bounding box center [147, 21] width 152 height 19
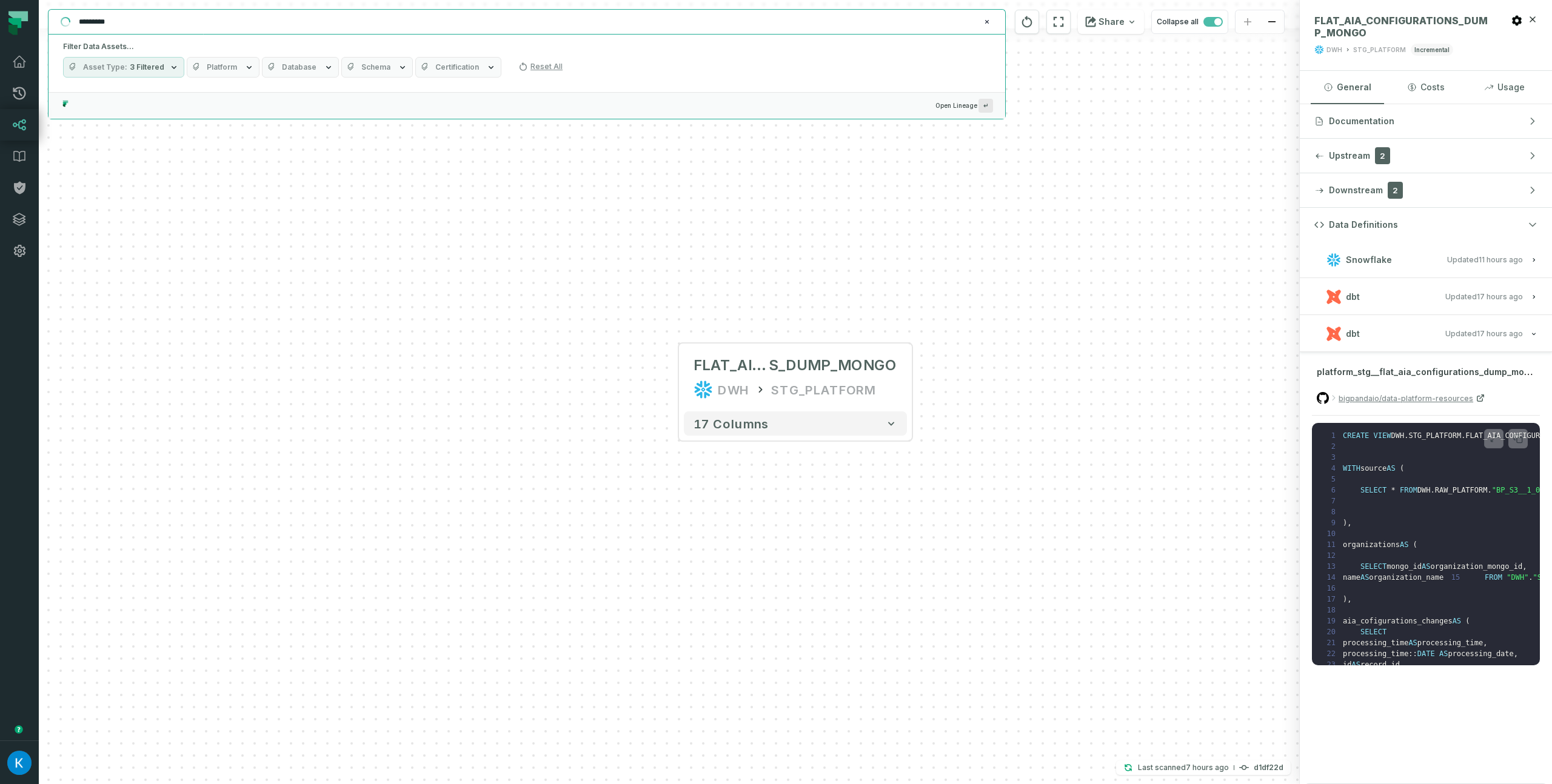
drag, startPoint x: 101, startPoint y: 17, endPoint x: 28, endPoint y: 1, distance: 74.7
click at [28, 1] on body "Pull Requests Dashboard Lineage Data Catalog Policies Integrations Settings Kos…" at bounding box center [776, 392] width 1552 height 784
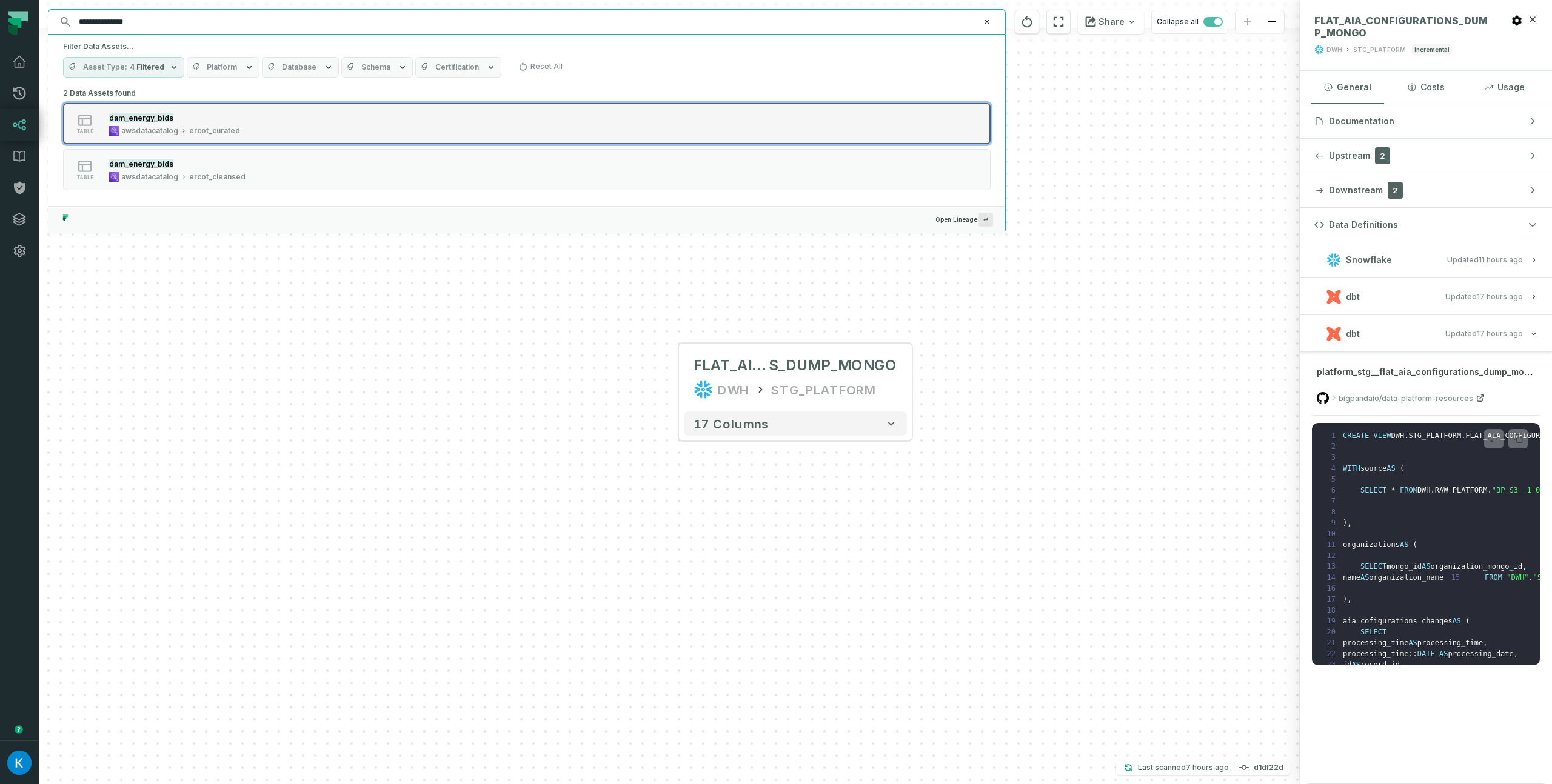
type input "**********"
click at [177, 118] on div "dam_energy_bids" at bounding box center [174, 118] width 131 height 12
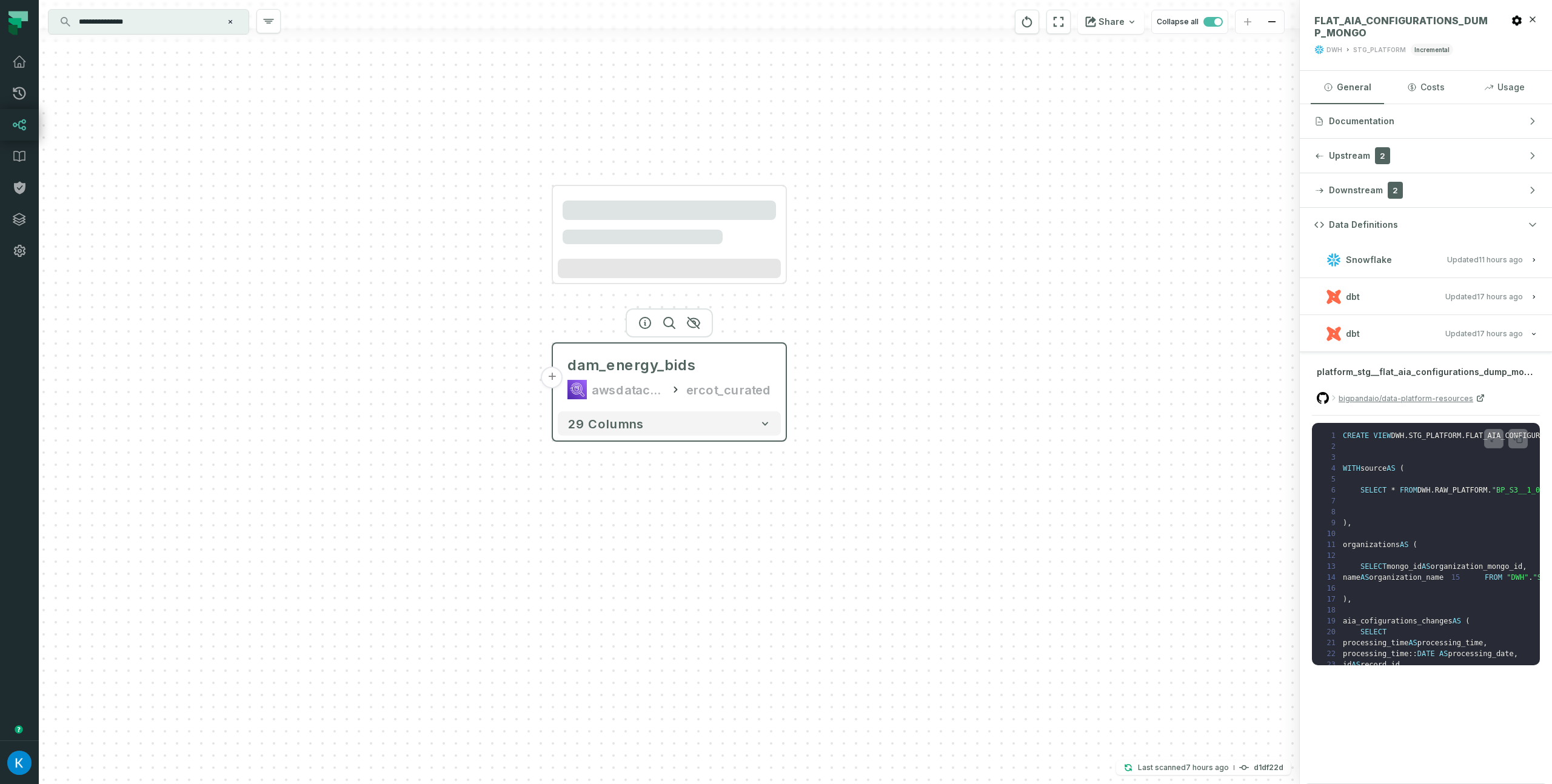
click at [633, 380] on div "dam_energy_bids awsdatacatalog ercot_curated" at bounding box center [669, 378] width 223 height 58
click at [644, 319] on icon "button" at bounding box center [645, 323] width 15 height 15
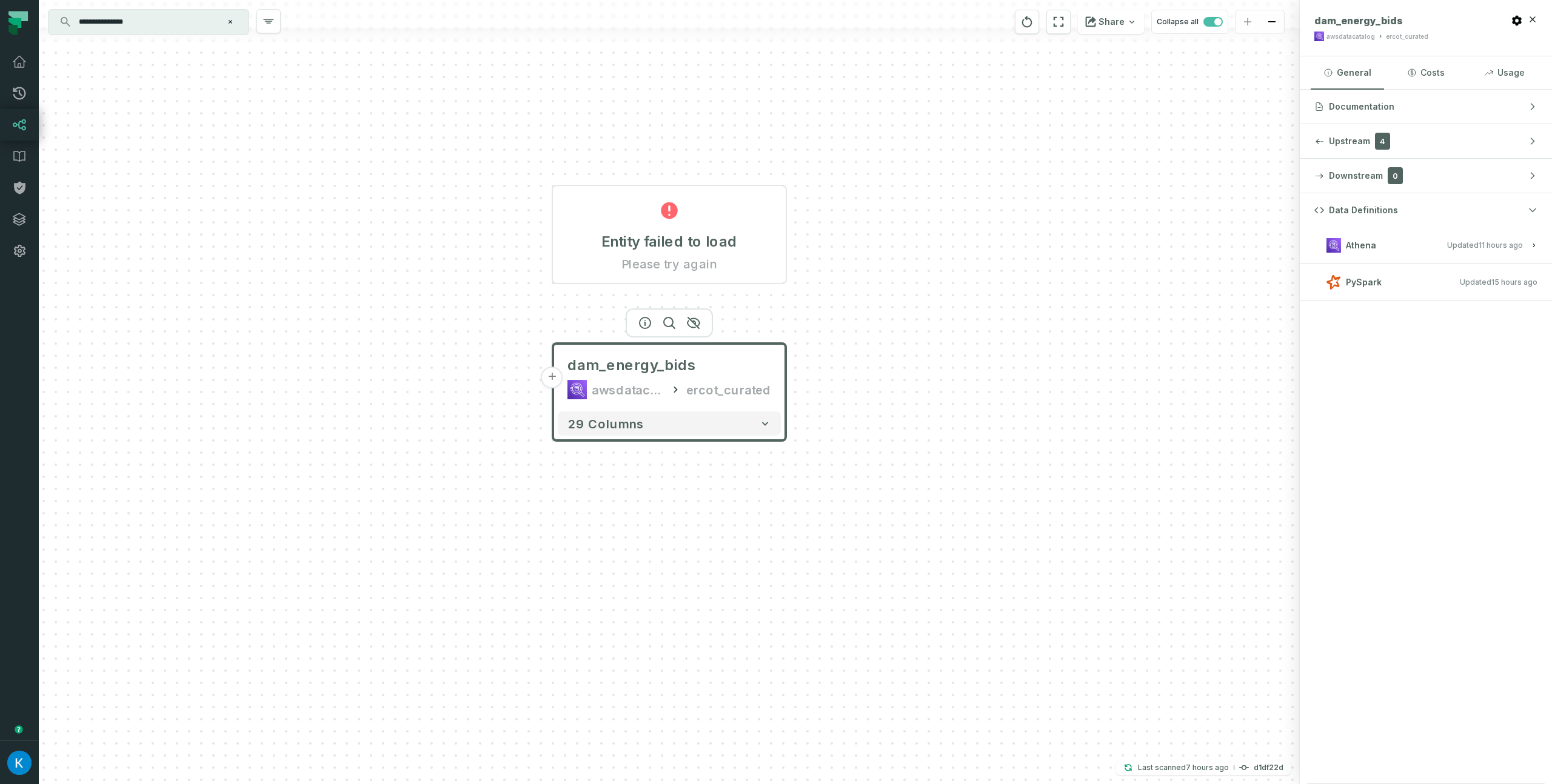
click at [1466, 294] on h3 "PySpark Updated [DATE] 8:42:41 PM" at bounding box center [1425, 282] width 252 height 36
click at [718, 241] on h1 "Entity failed to load" at bounding box center [669, 242] width 136 height 19
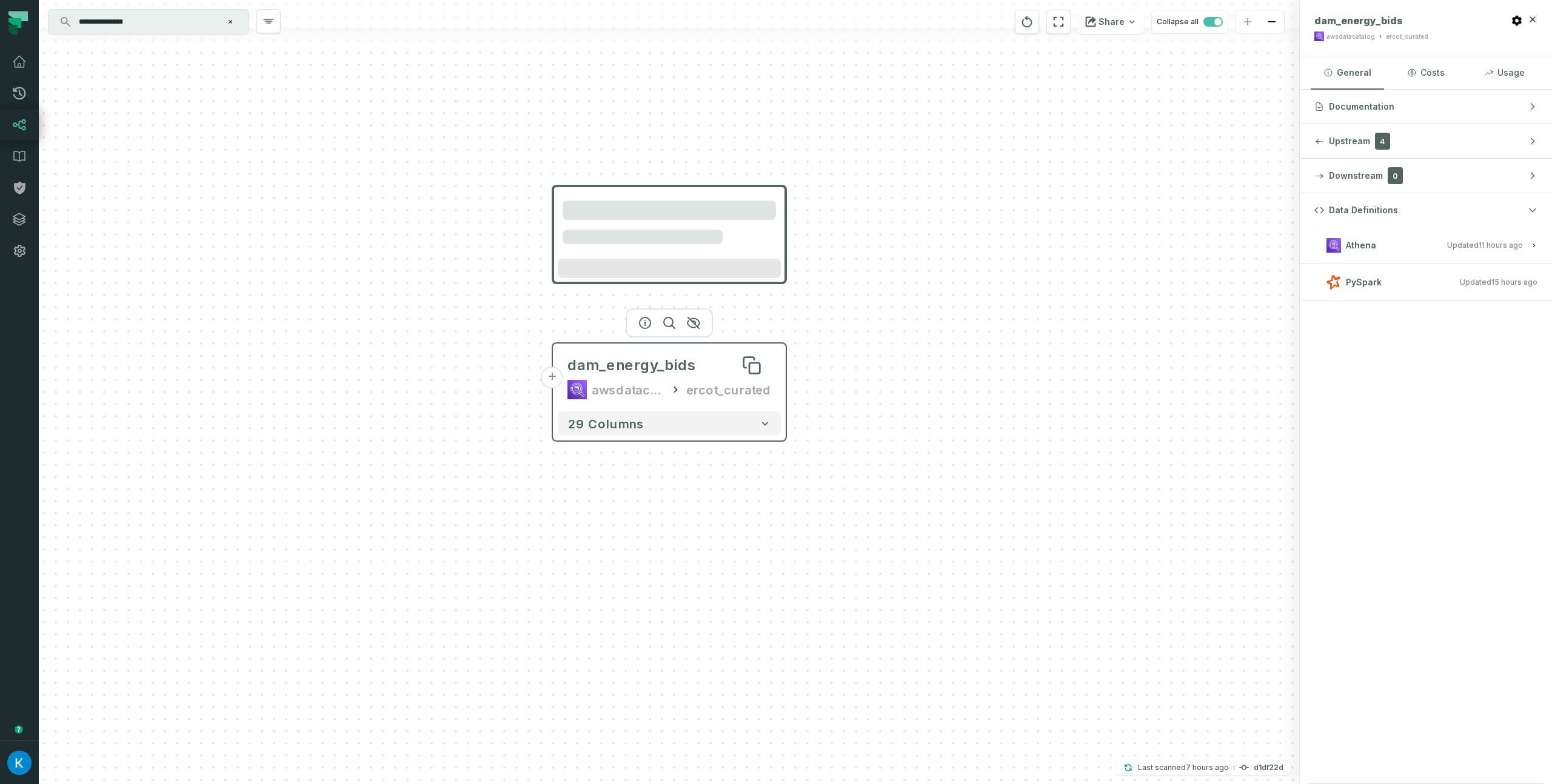
click at [717, 367] on div "dam_energy_bids" at bounding box center [669, 365] width 204 height 19
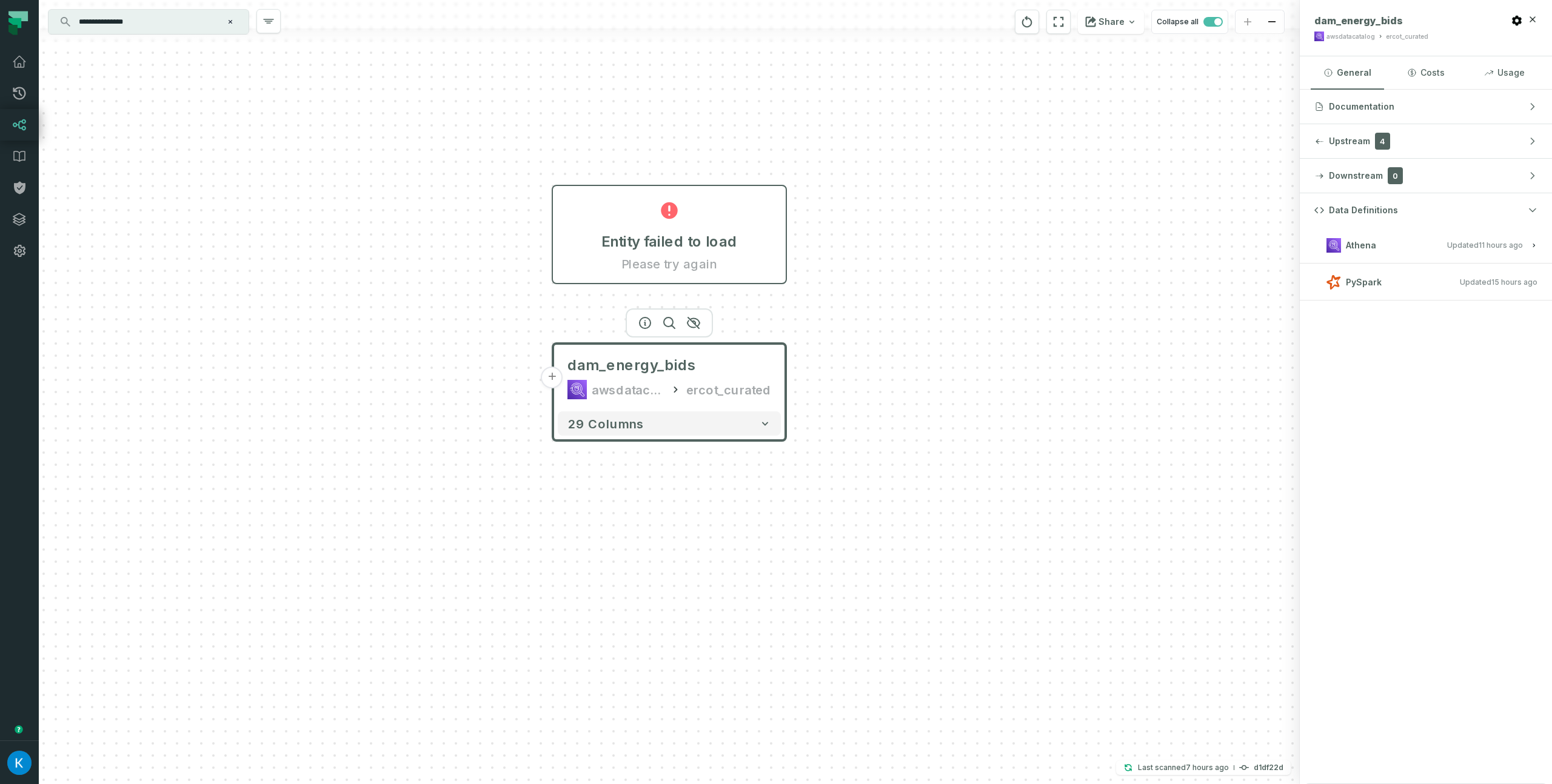
click at [1173, 455] on div "Entity failed to load Please try again + dam_energy_bids awsdatacatalog ercot_c…" at bounding box center [669, 392] width 1261 height 784
click at [1050, 282] on div "Entity failed to load Please try again + dam_energy_bids awsdatacatalog ercot_c…" at bounding box center [669, 392] width 1261 height 784
click at [1033, 402] on div "Entity failed to load Please try again + dam_energy_bids awsdatacatalog ercot_c…" at bounding box center [669, 392] width 1261 height 784
click at [636, 369] on div "dam_energy_bids" at bounding box center [632, 365] width 128 height 19
click at [720, 226] on div "Entity failed to load Please try again" at bounding box center [670, 234] width 232 height 97
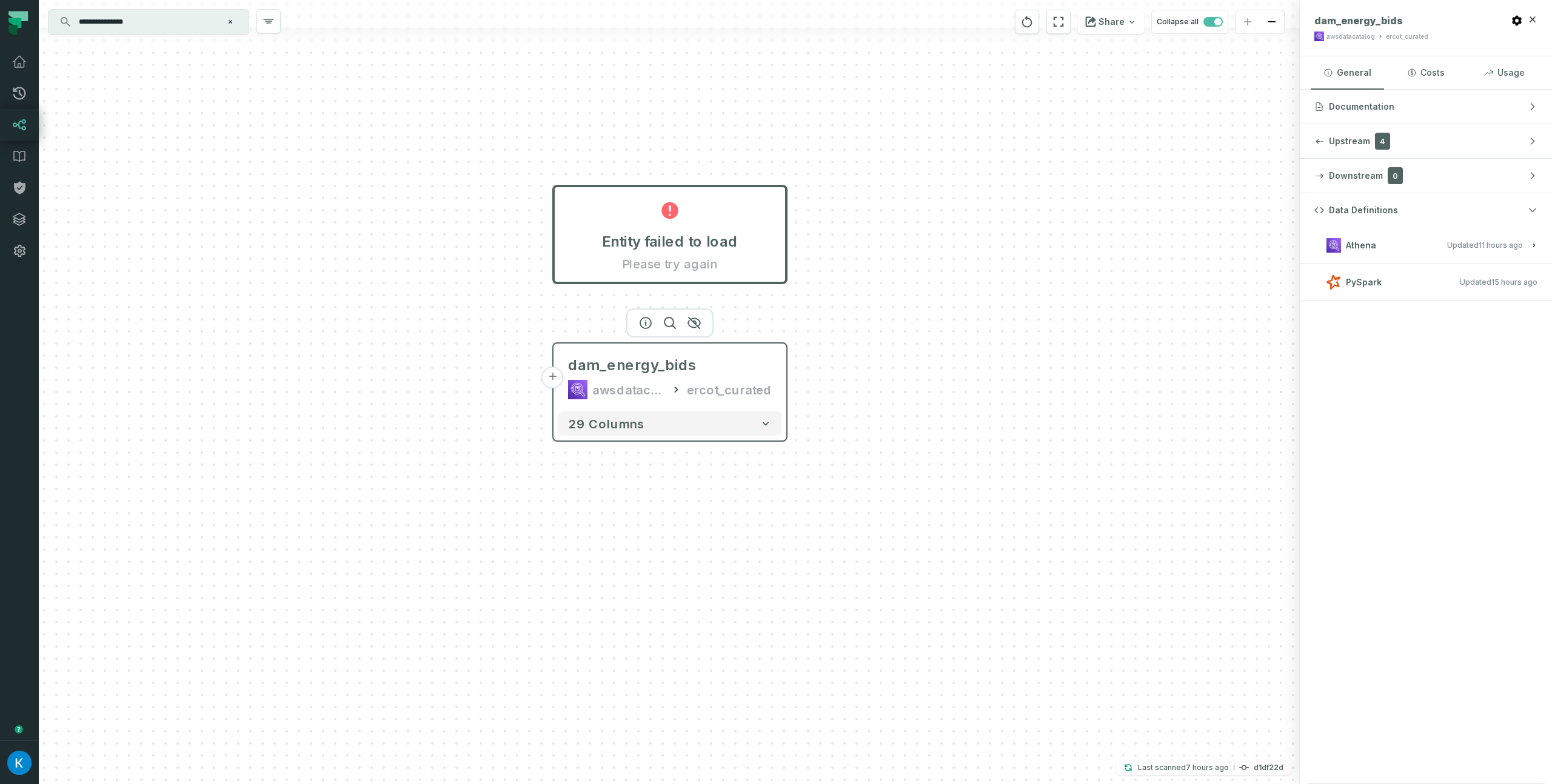
click at [668, 377] on div "dam_energy_bids awsdatacatalog ercot_curated" at bounding box center [670, 378] width 223 height 58
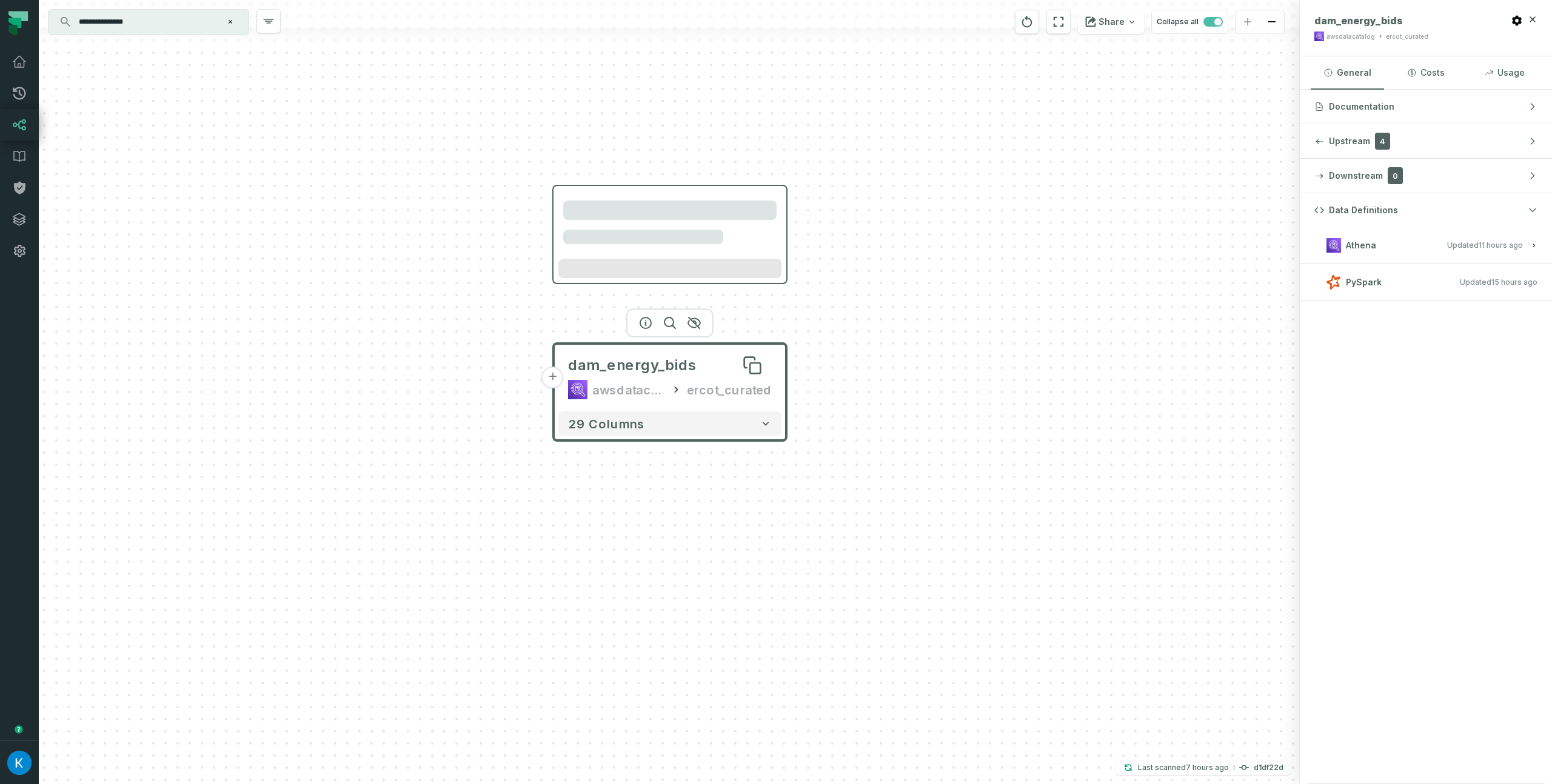
click at [718, 375] on div "dam_energy_bids" at bounding box center [669, 365] width 204 height 19
click at [1393, 252] on button "Athena Updated [DATE] 1:01:33 AM" at bounding box center [1426, 245] width 223 height 16
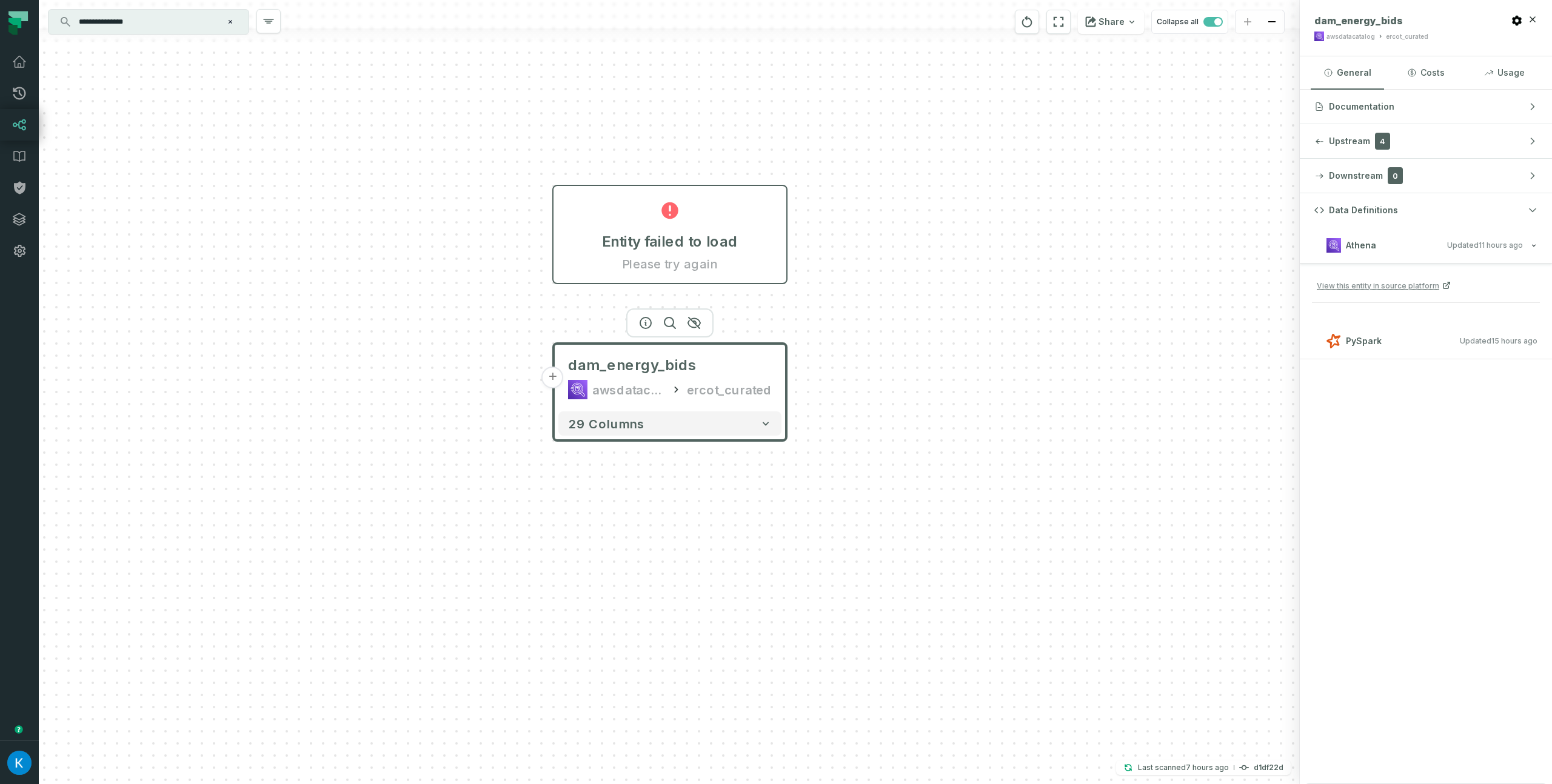
click at [1028, 303] on div "Entity failed to load Please try again + dam_energy_bids awsdatacatalog ercot_c…" at bounding box center [669, 392] width 1261 height 784
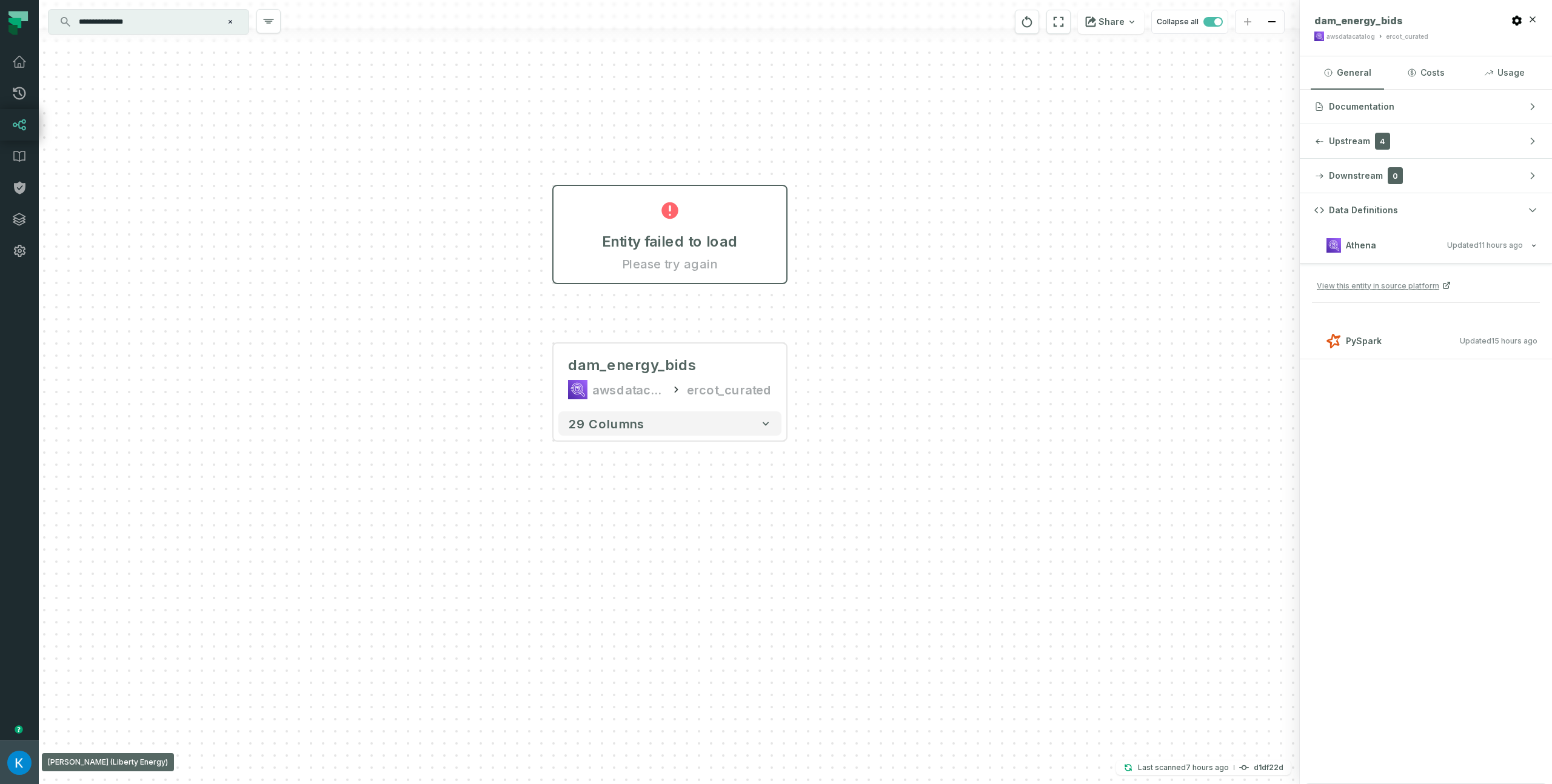
click at [15, 755] on img "button" at bounding box center [19, 763] width 24 height 24
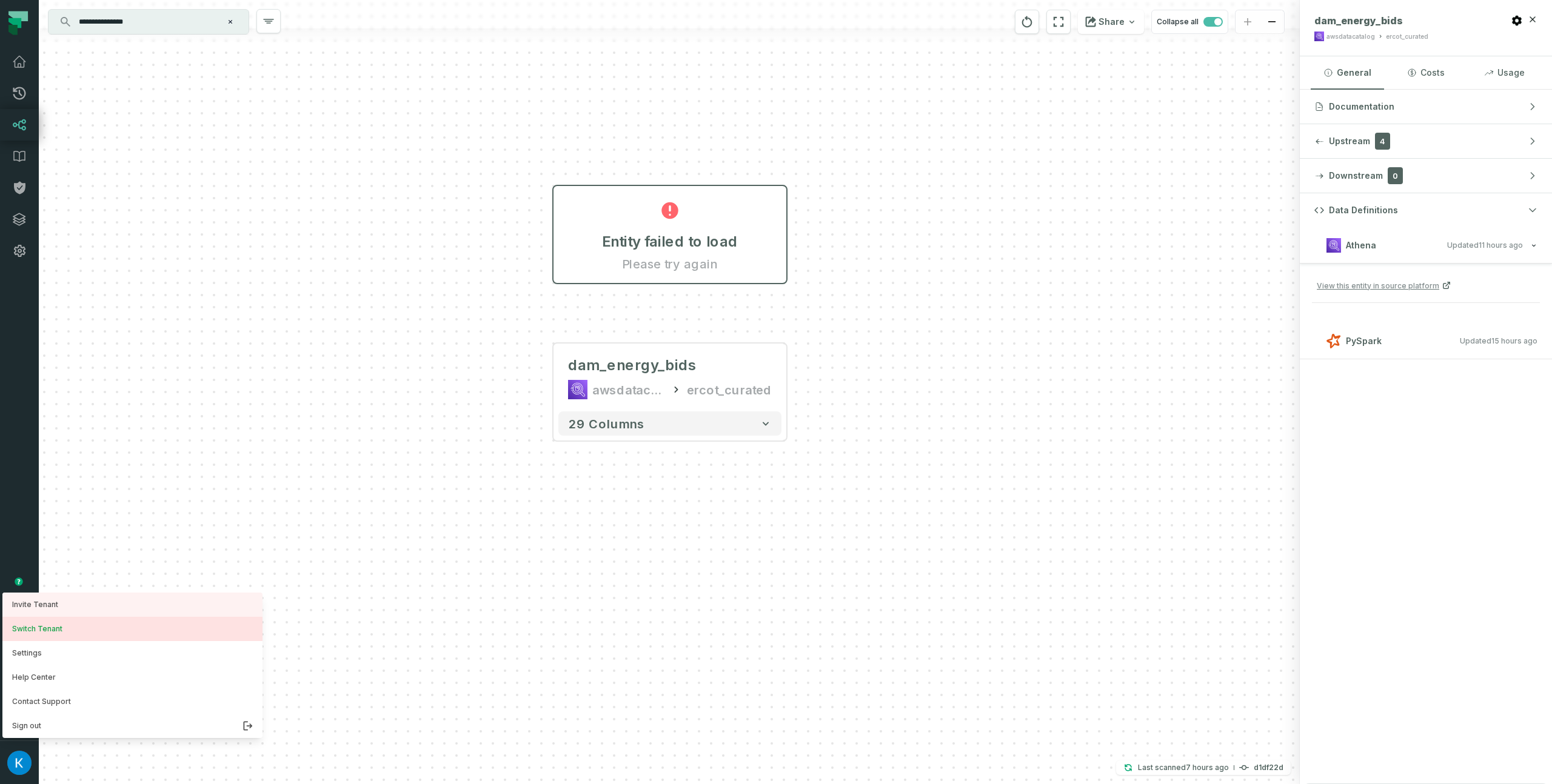
click at [69, 638] on button "Switch Tenant" at bounding box center [132, 629] width 260 height 24
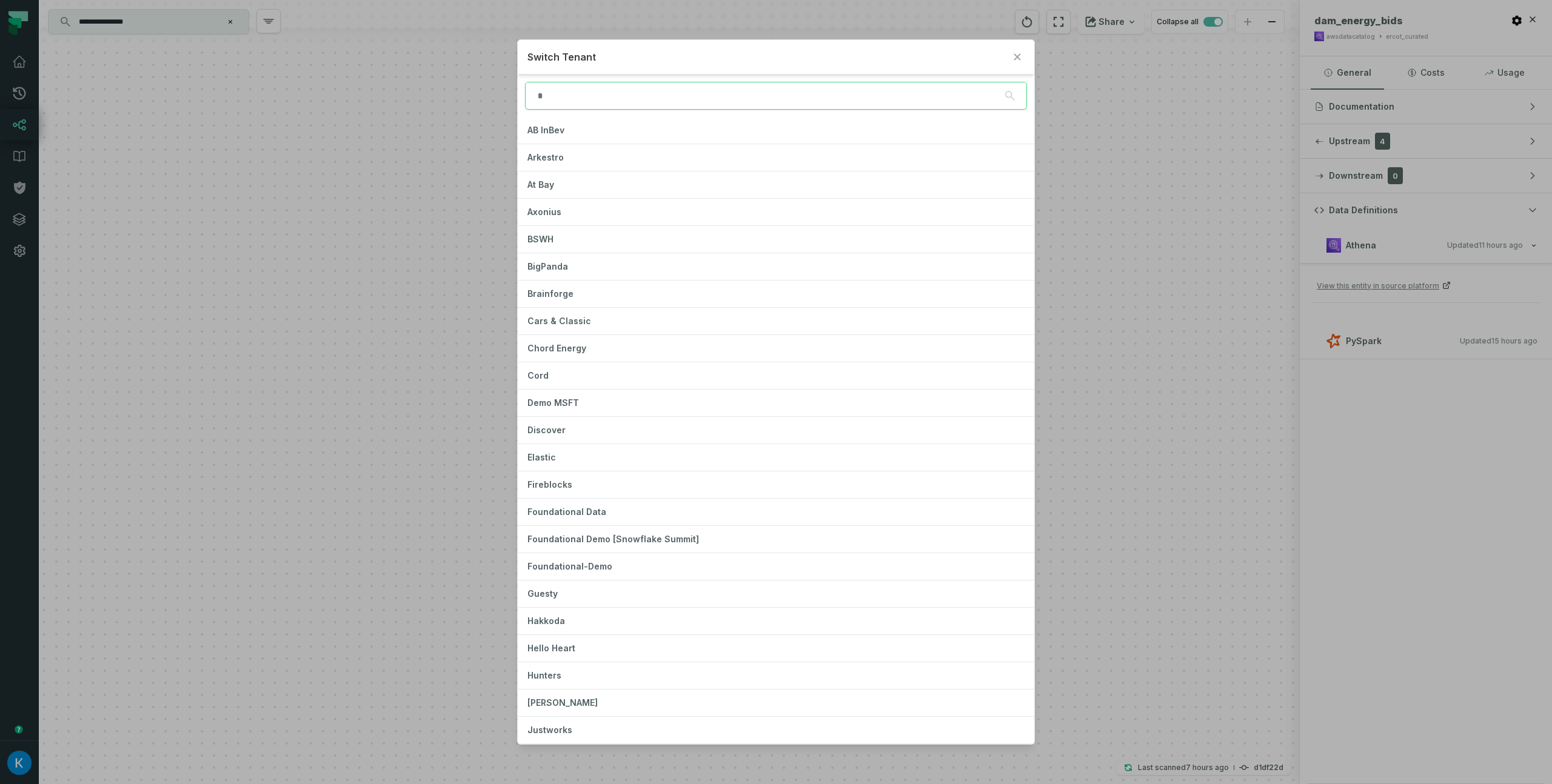
click at [578, 103] on input "search" at bounding box center [775, 96] width 501 height 28
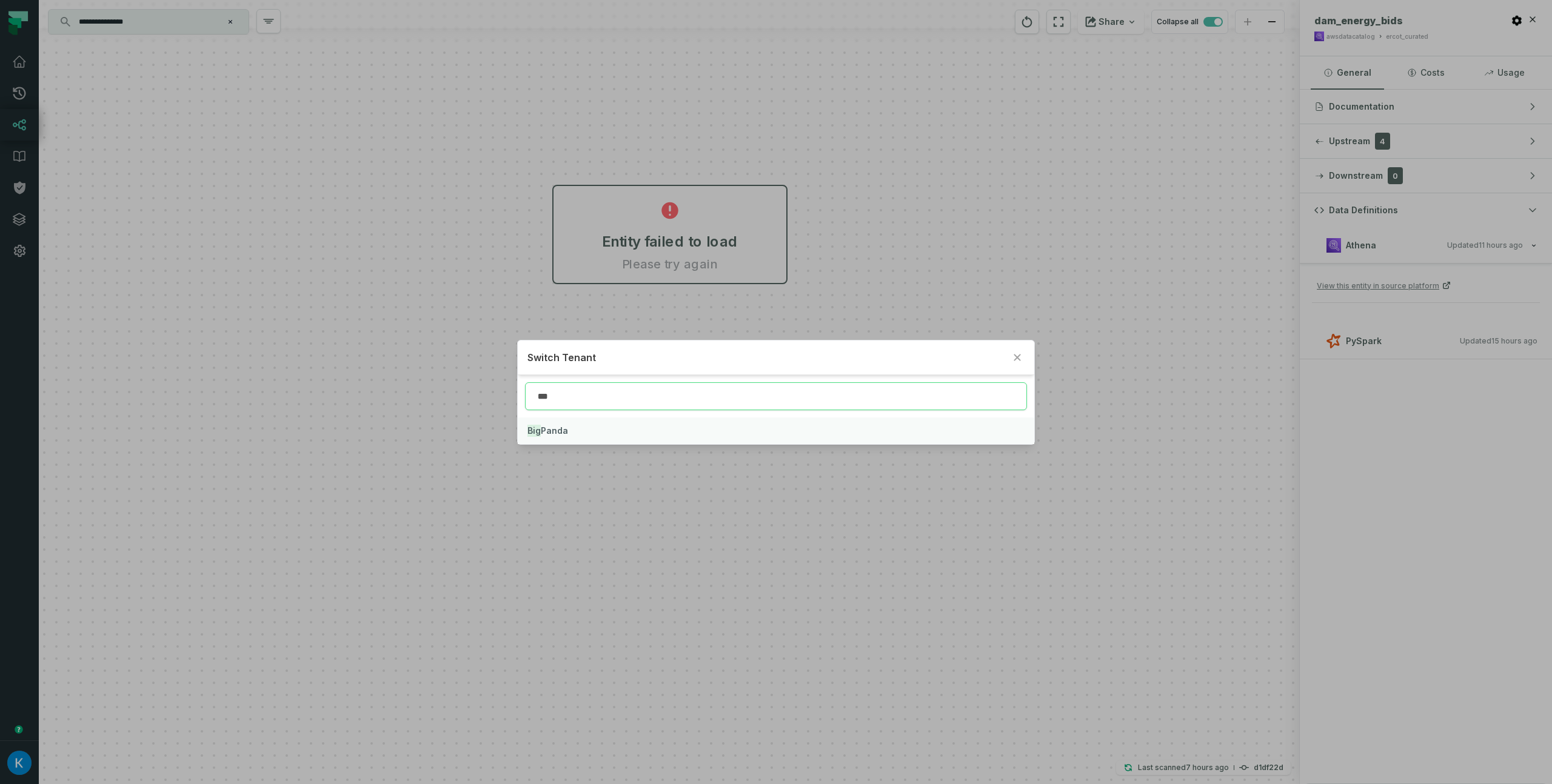
type input "***"
click at [576, 433] on button "Big Panda" at bounding box center [775, 431] width 516 height 27
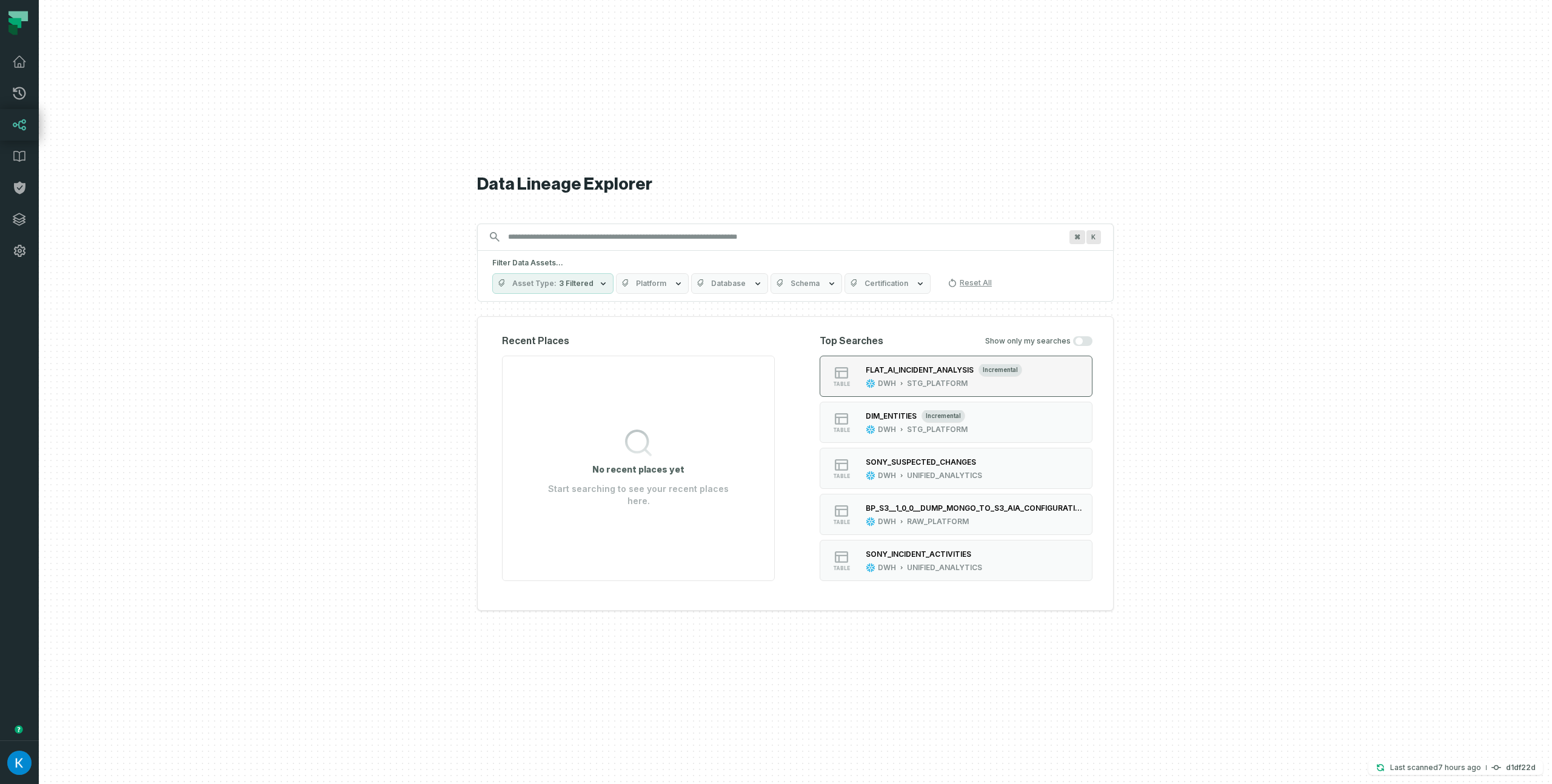
click at [917, 361] on button "table FLAT_AI_INCIDENT_ANALYSIS incremental DWH STG_PLATFORM" at bounding box center [956, 376] width 273 height 41
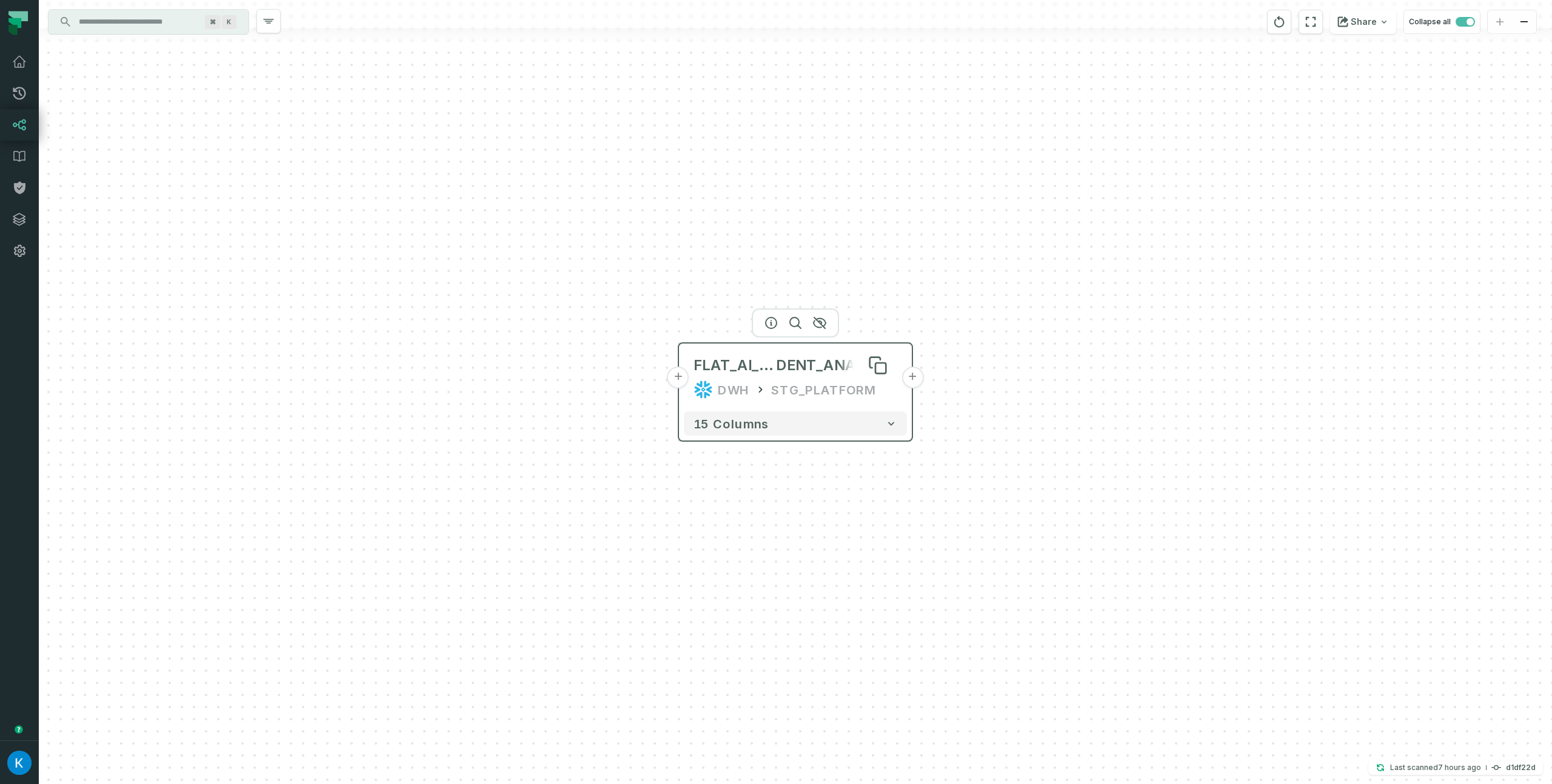
click at [857, 365] on span "DENT_ANALYSIS" at bounding box center [836, 365] width 121 height 19
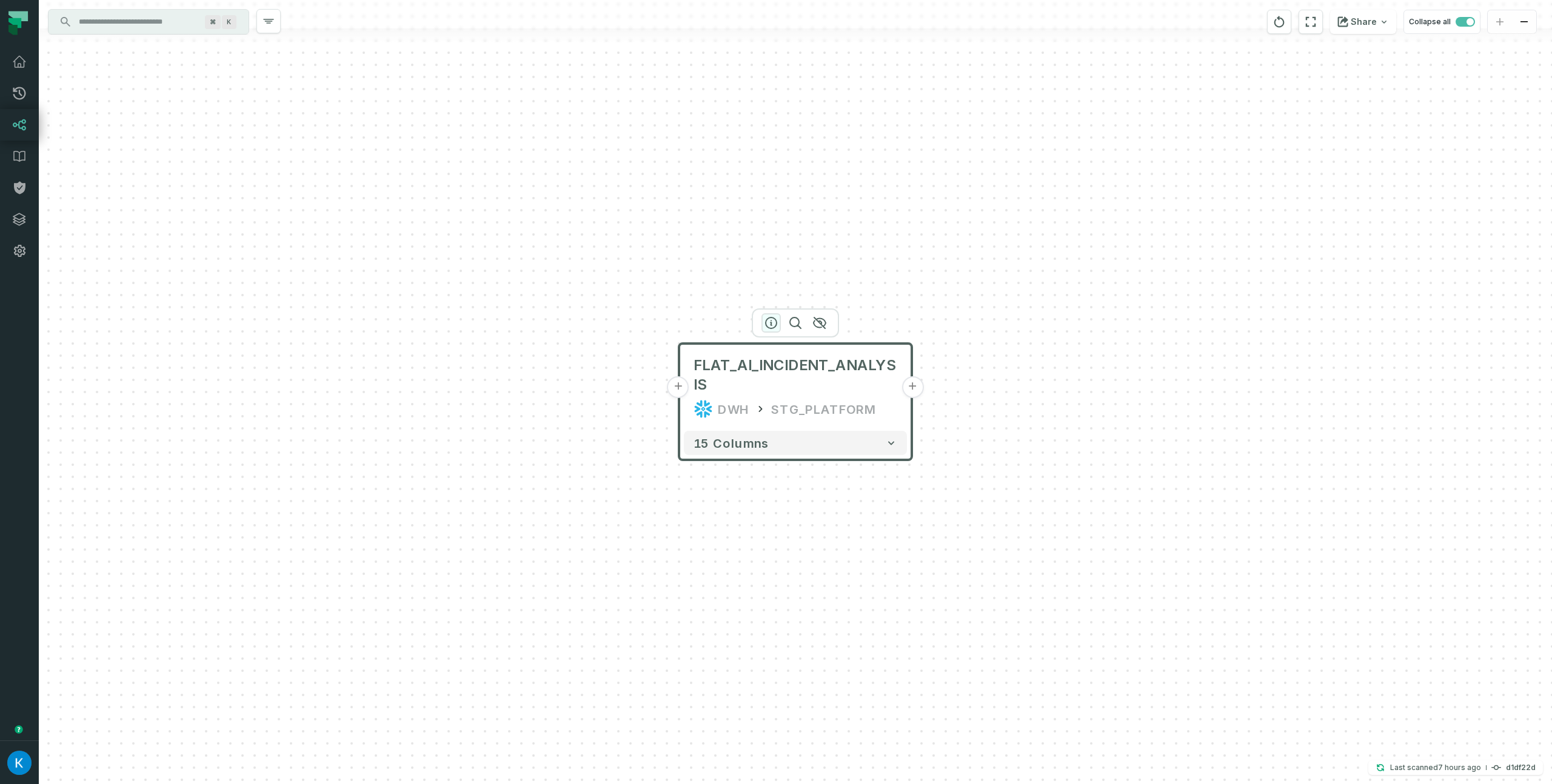
click at [773, 319] on icon "button" at bounding box center [771, 323] width 15 height 15
click at [765, 316] on icon "button" at bounding box center [772, 324] width 15 height 15
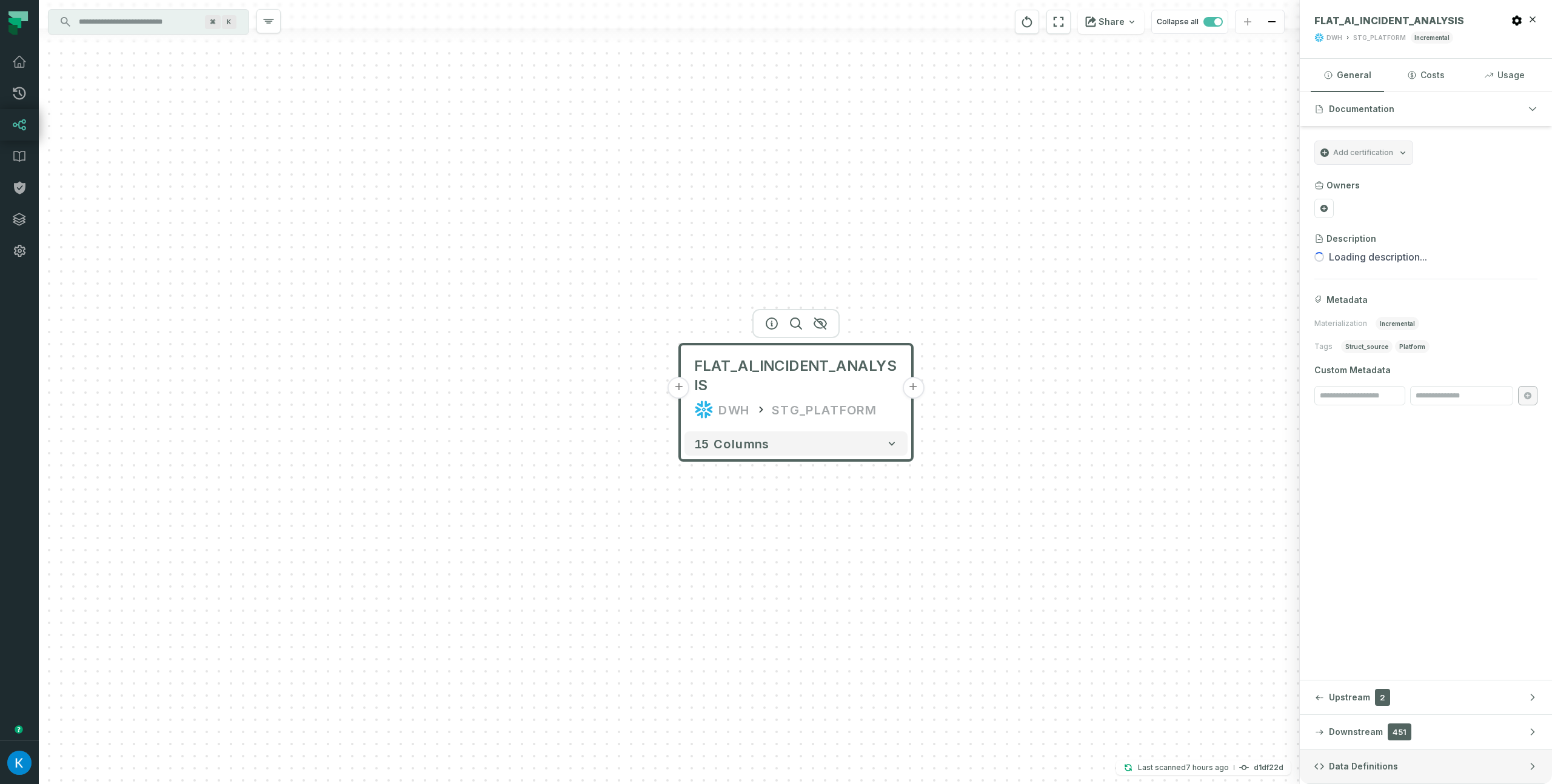
click at [1423, 771] on button "Data Definitions" at bounding box center [1425, 767] width 252 height 34
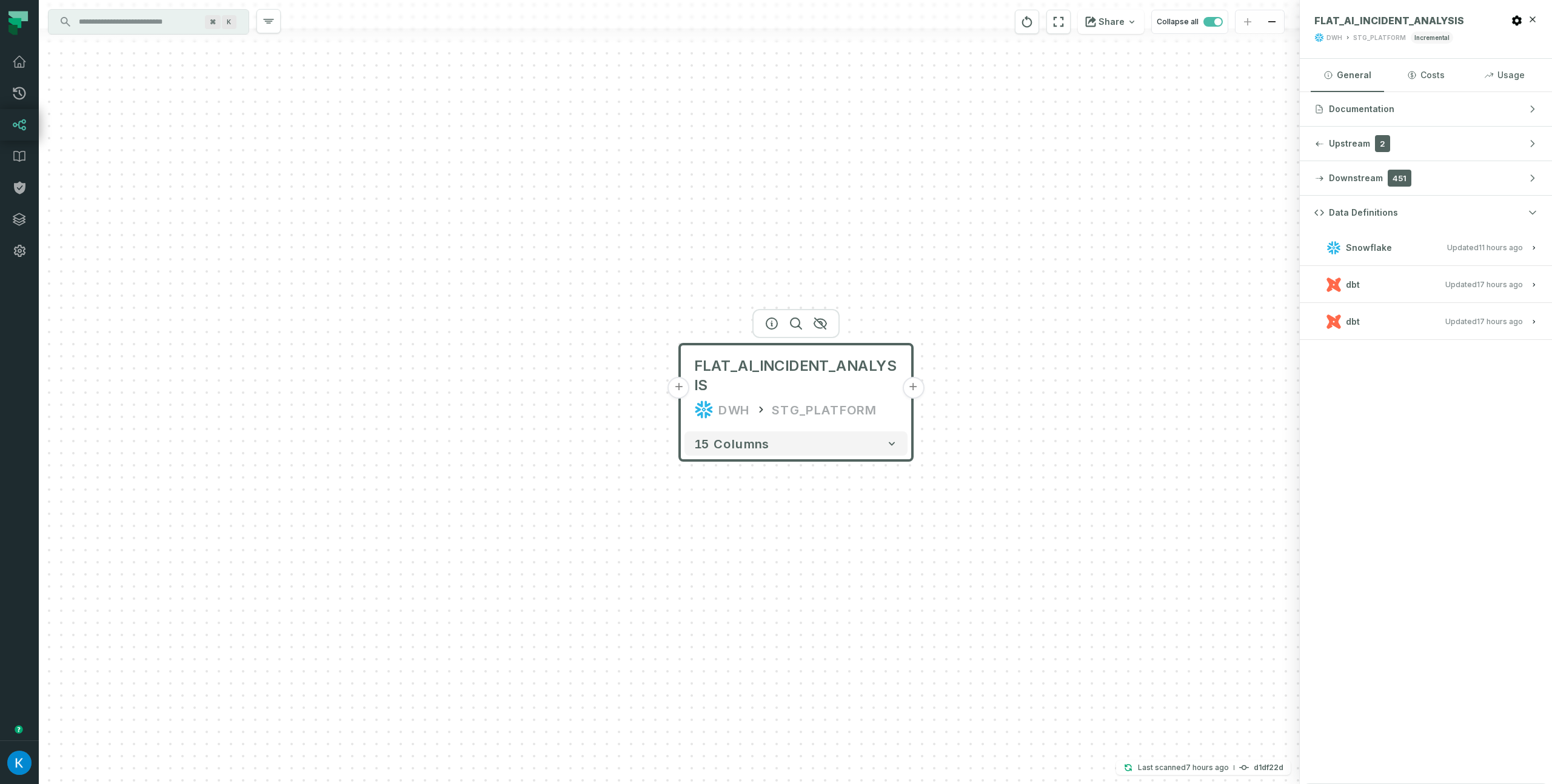
click at [1388, 280] on button "dbt Updated [DATE] 7:02:58 PM" at bounding box center [1426, 284] width 223 height 16
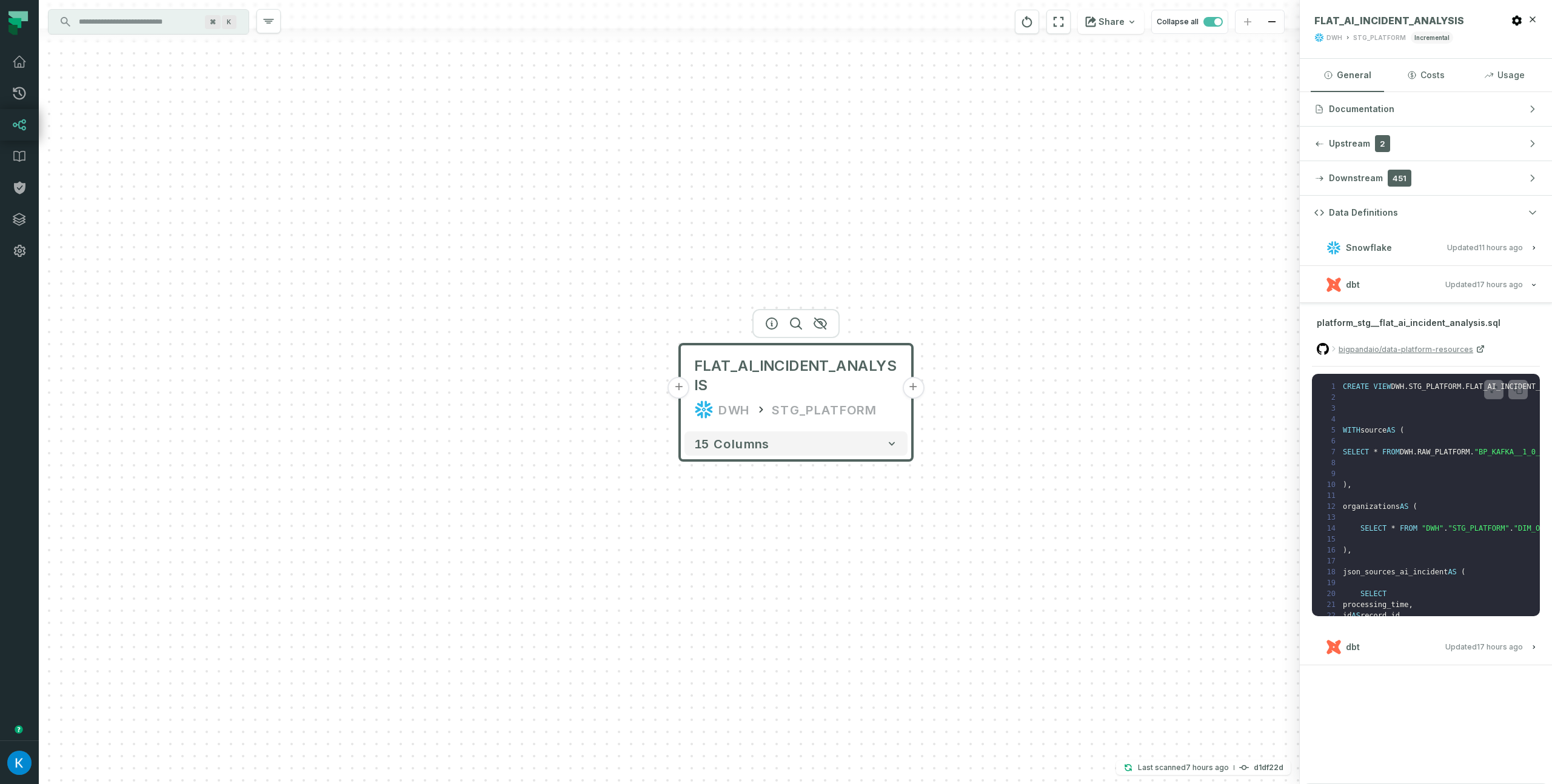
click at [1426, 669] on div "Data Definitions Snowflake Updated 9/11/2025, 1:01:26 AM dbt Updated 9/10/2025,…" at bounding box center [1425, 490] width 252 height 589
click at [1424, 639] on button "dbt Updated [DATE] 7:02:58 PM" at bounding box center [1426, 647] width 223 height 16
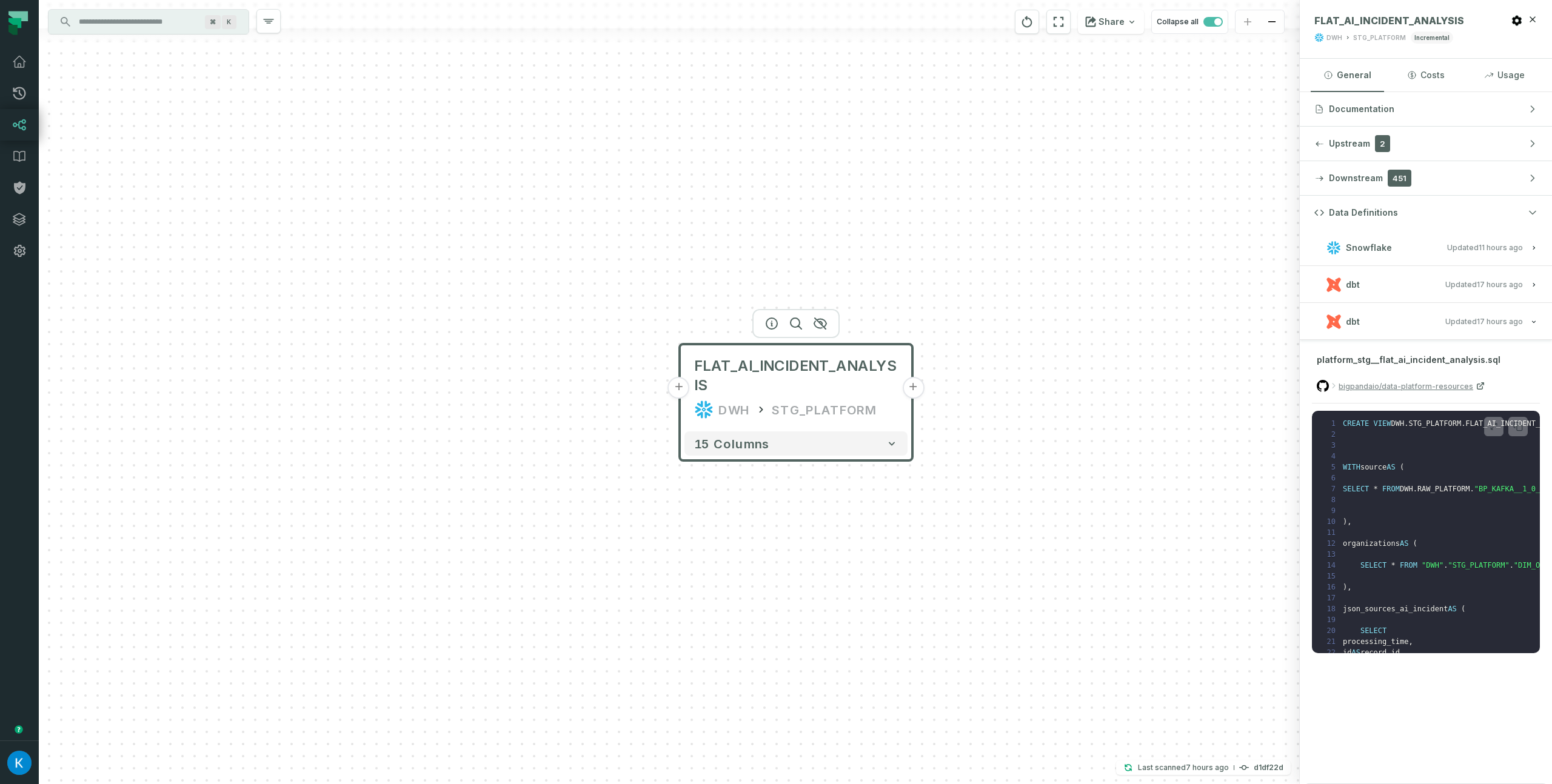
click at [883, 253] on div "+ FLAT_AI_INCIDENT_ANALYSIS DWH STG_PLATFORM + 15 columns" at bounding box center [669, 392] width 1261 height 784
